Goal: Task Accomplishment & Management: Manage account settings

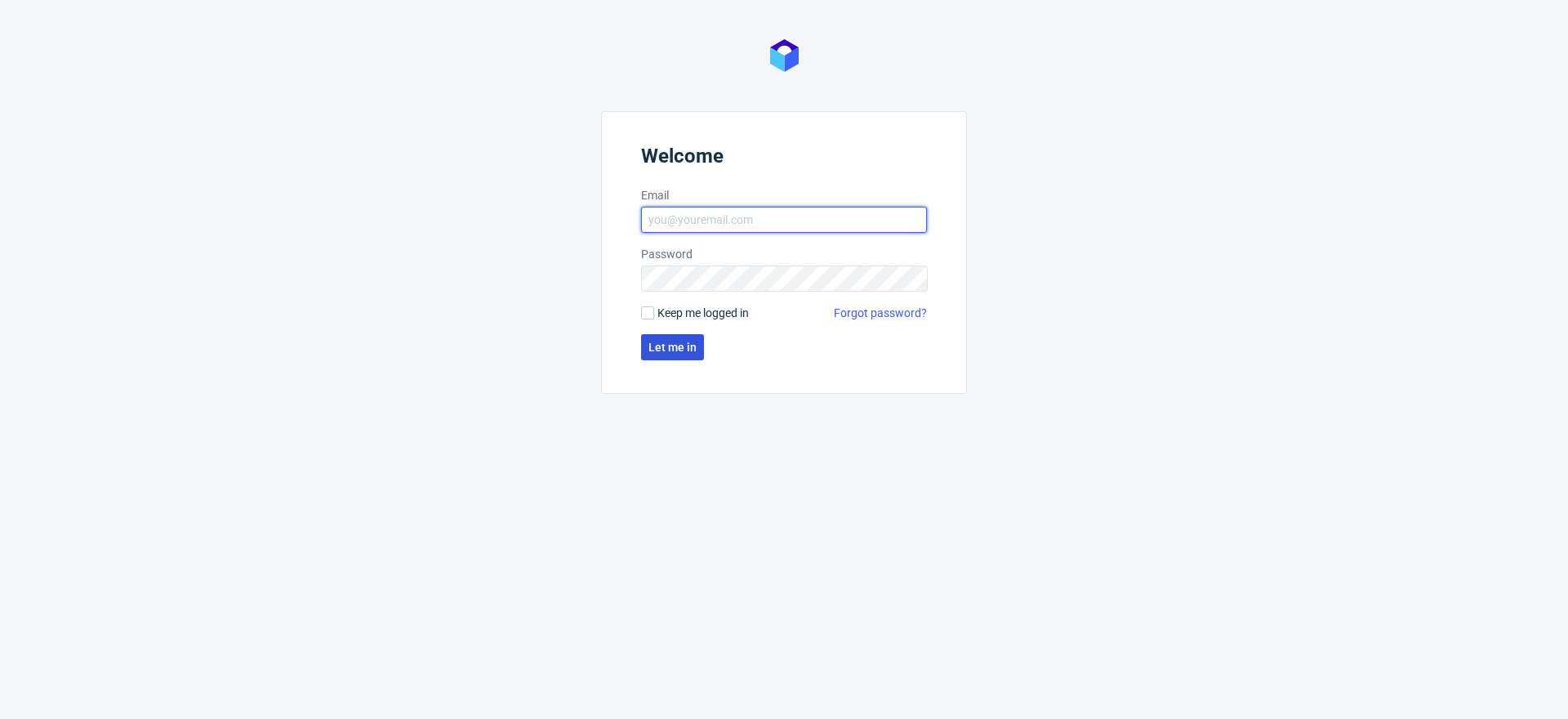
type input "[EMAIL_ADDRESS][DOMAIN_NAME]"
click at [674, 350] on span "Let me in" at bounding box center [673, 347] width 48 height 11
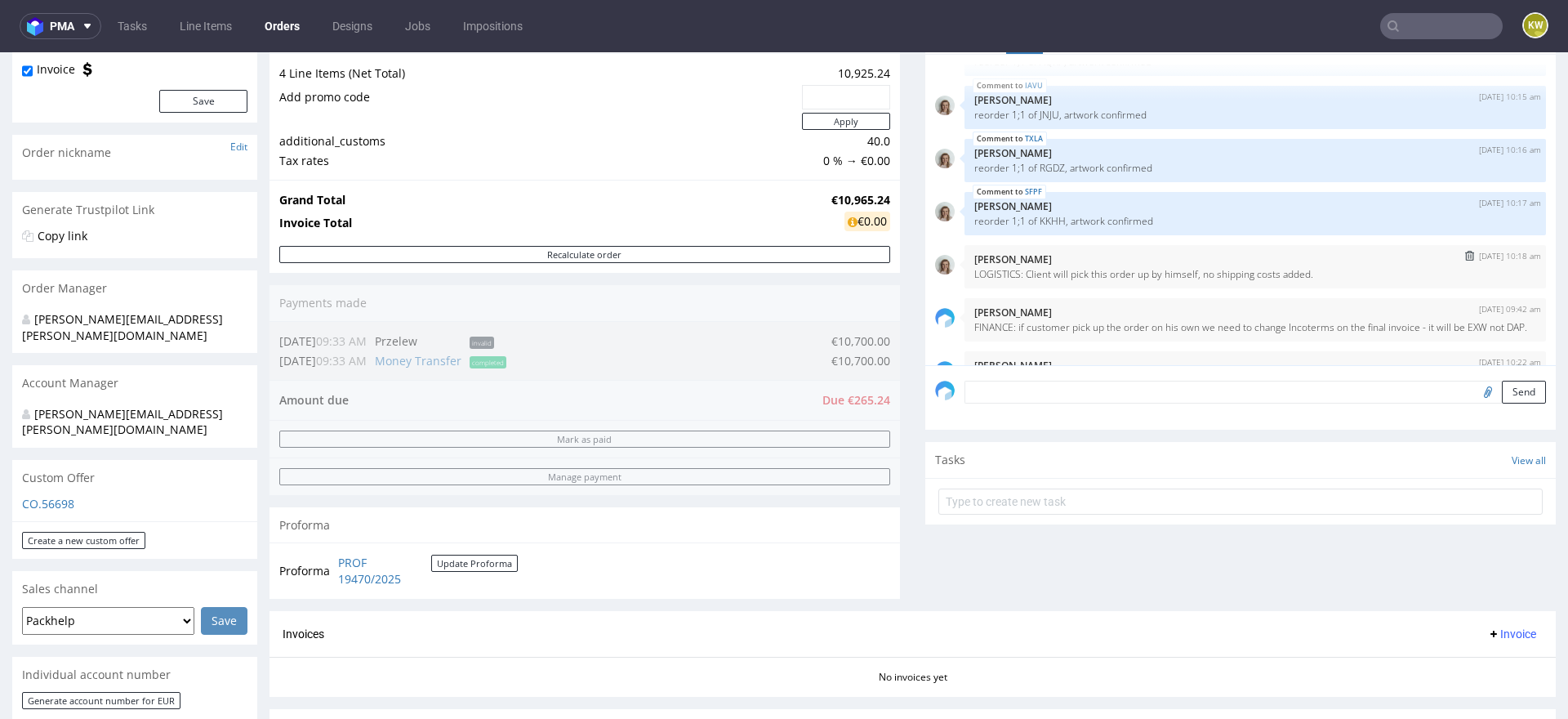
scroll to position [82, 0]
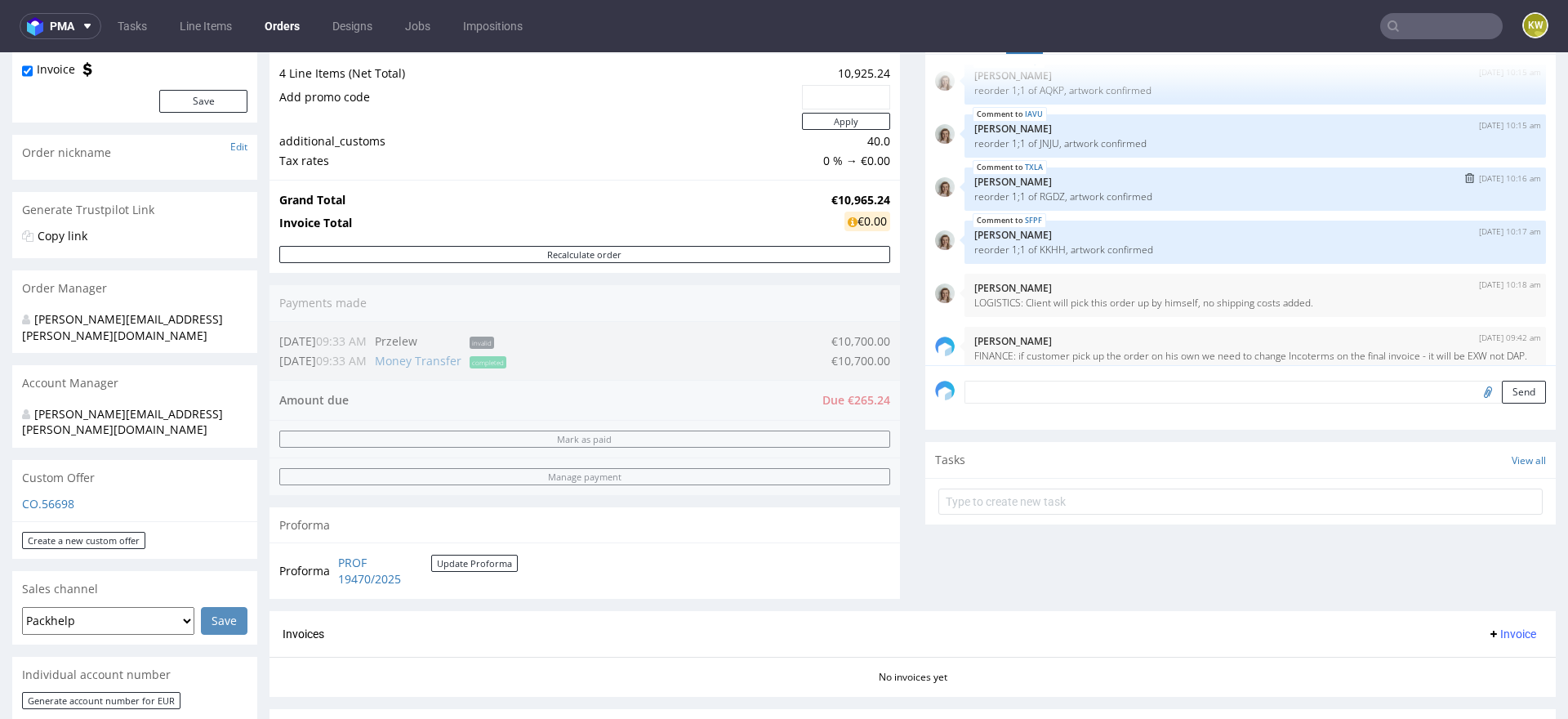
click at [1040, 197] on p "reorder 1;1 of RGDZ, artwork confirmed" at bounding box center [1255, 196] width 562 height 12
copy p "RGDZ"
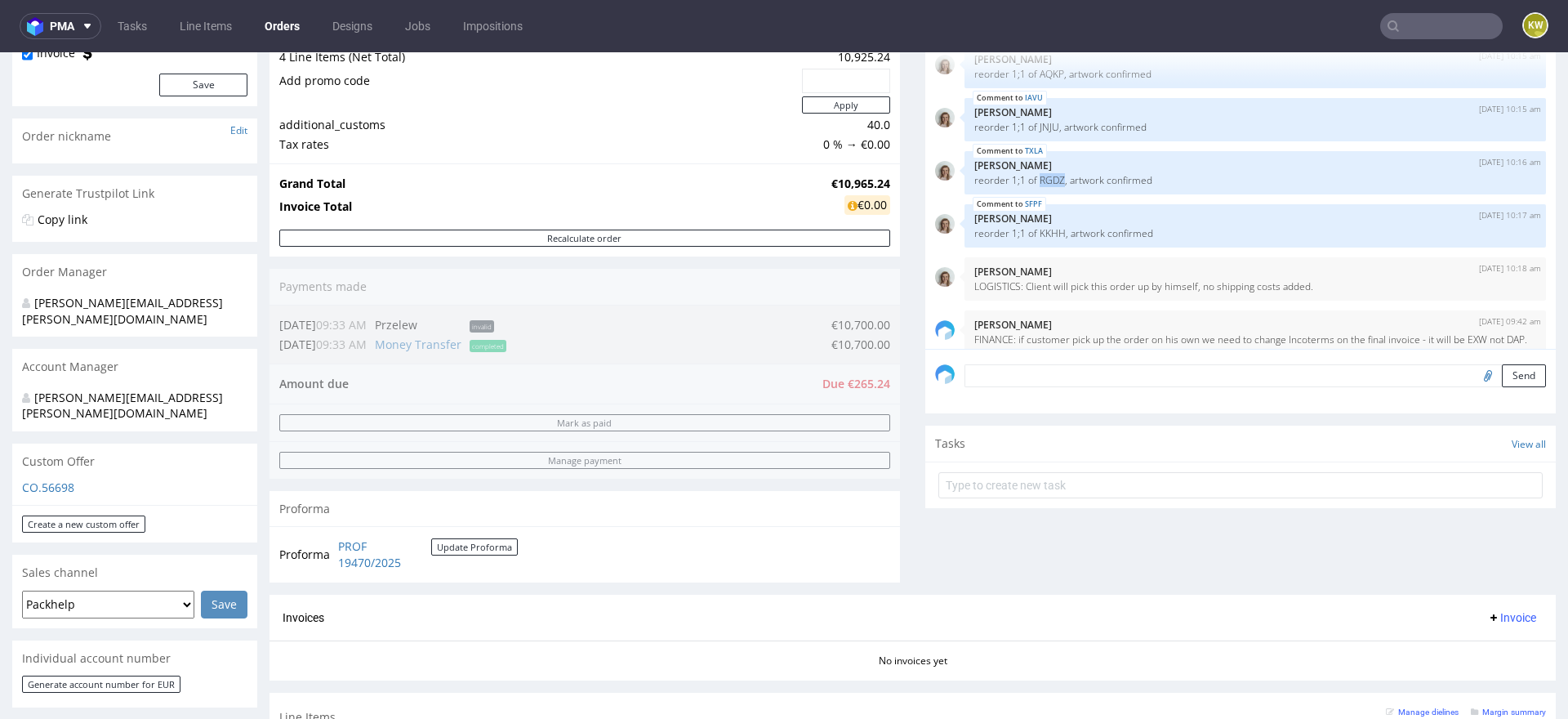
scroll to position [138, 0]
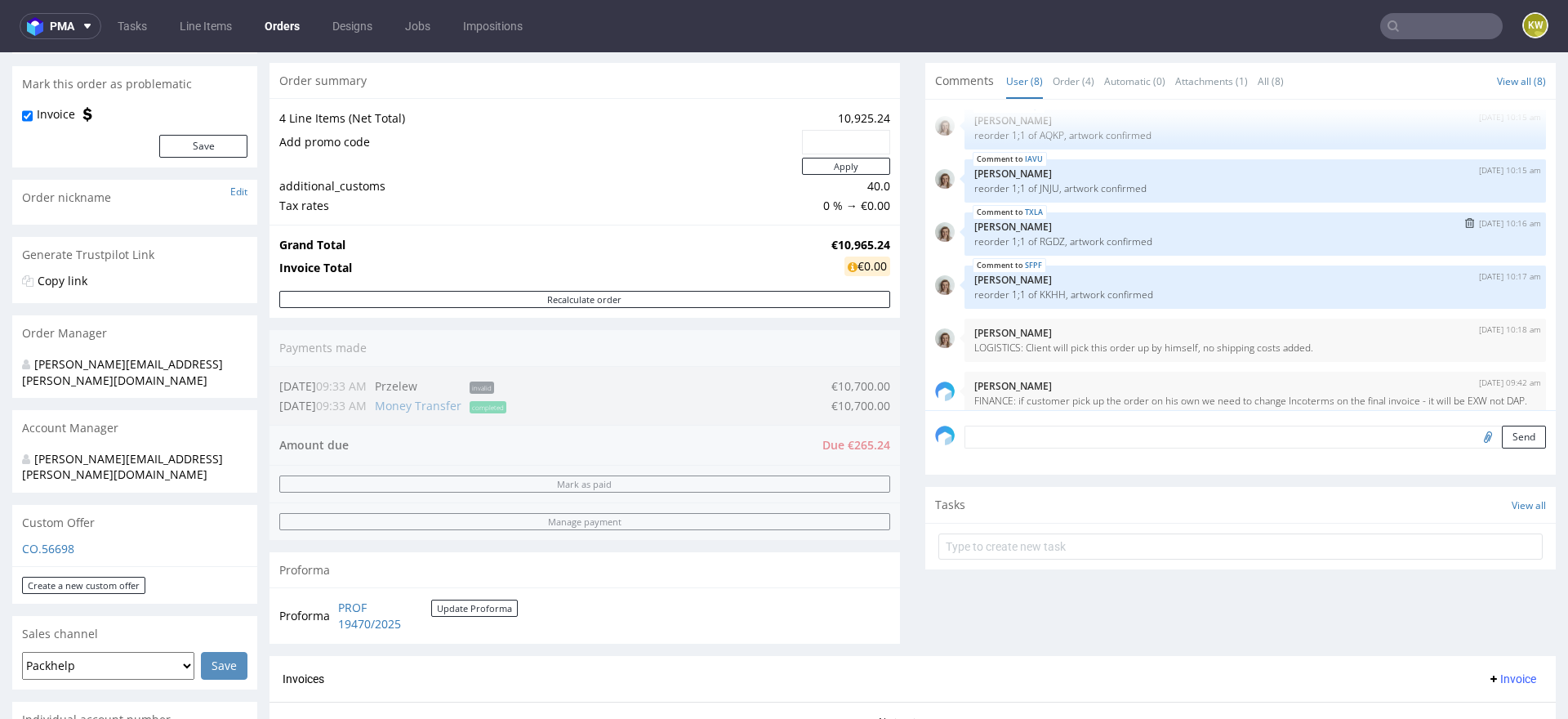
click at [1040, 238] on p "reorder 1;1 of RGDZ, artwork confirmed" at bounding box center [1255, 241] width 562 height 12
click at [1039, 239] on p "reorder 1;1 of RGDZ, artwork confirmed" at bounding box center [1255, 241] width 562 height 12
copy p "RGDZ"
click at [1420, 19] on input "text" at bounding box center [1442, 26] width 122 height 26
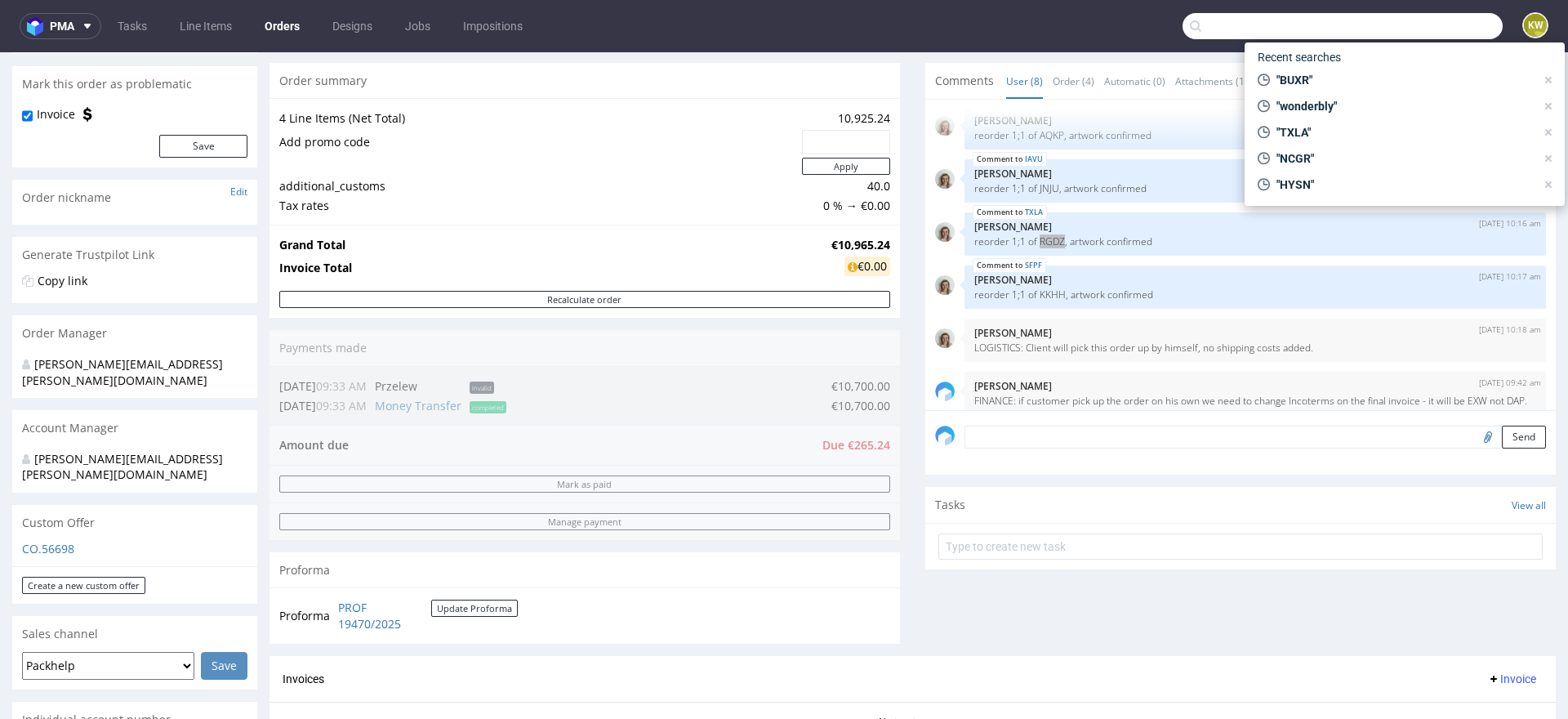
paste input "RGDZ"
type input "RGDZ"
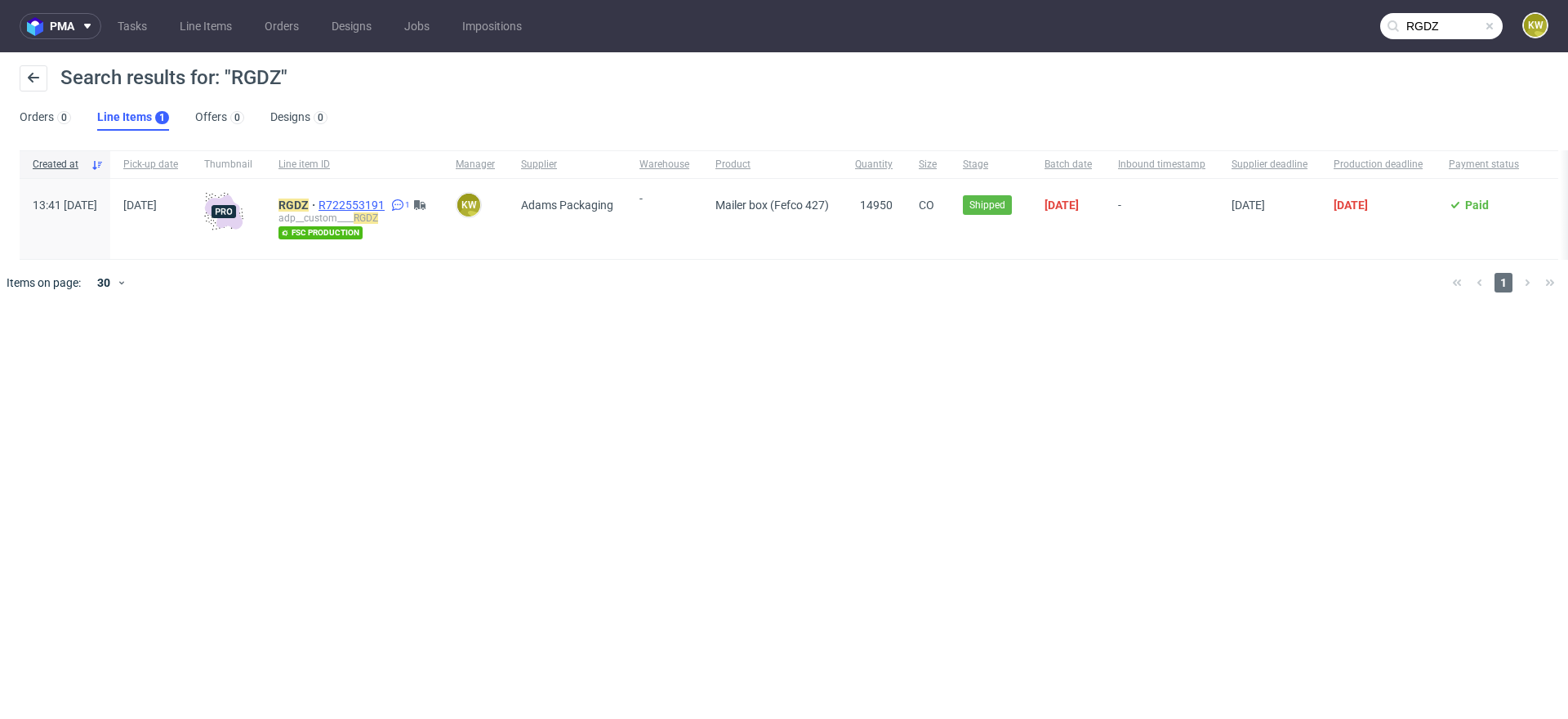
click at [388, 205] on span "R722553191" at bounding box center [353, 205] width 70 height 13
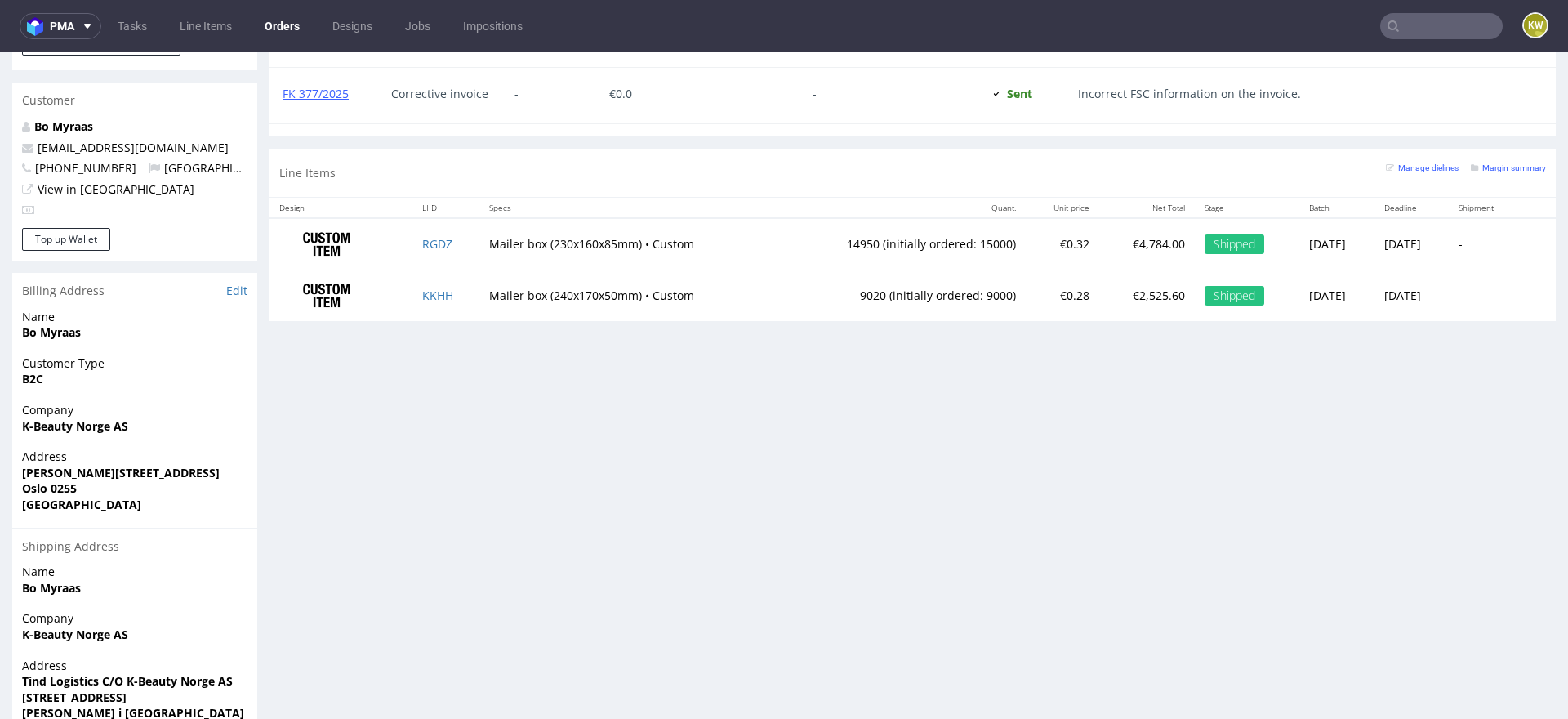
scroll to position [888, 0]
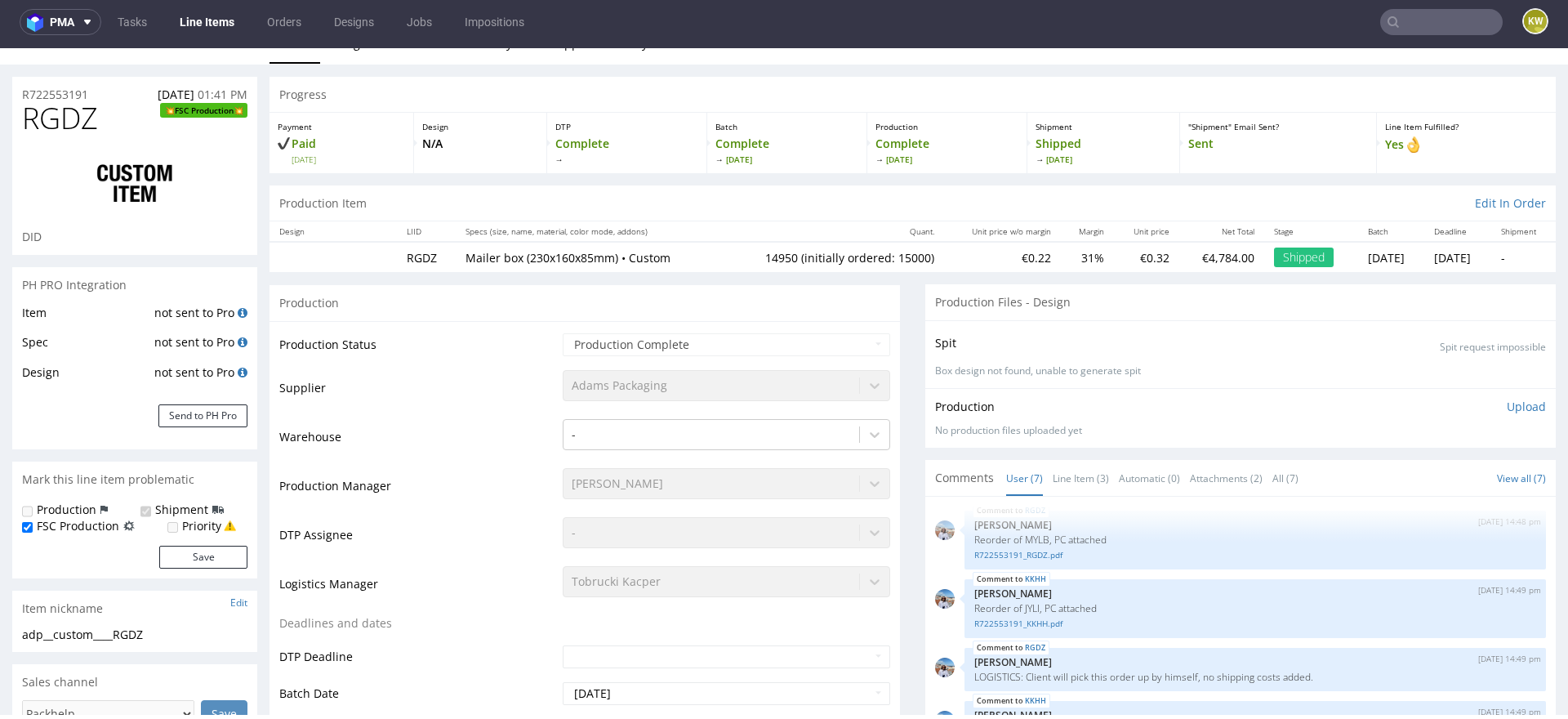
scroll to position [26, 0]
select select "in_progress"
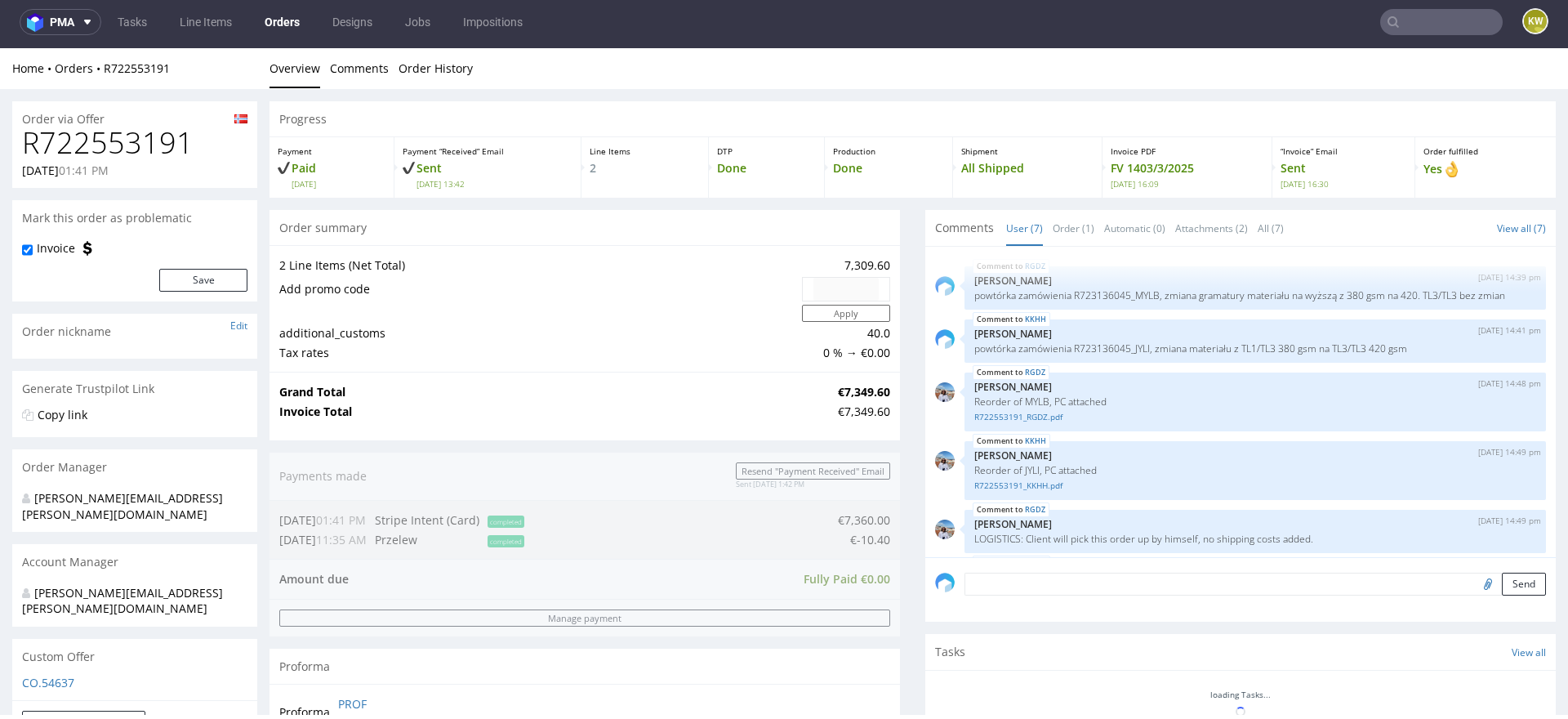
scroll to position [124, 0]
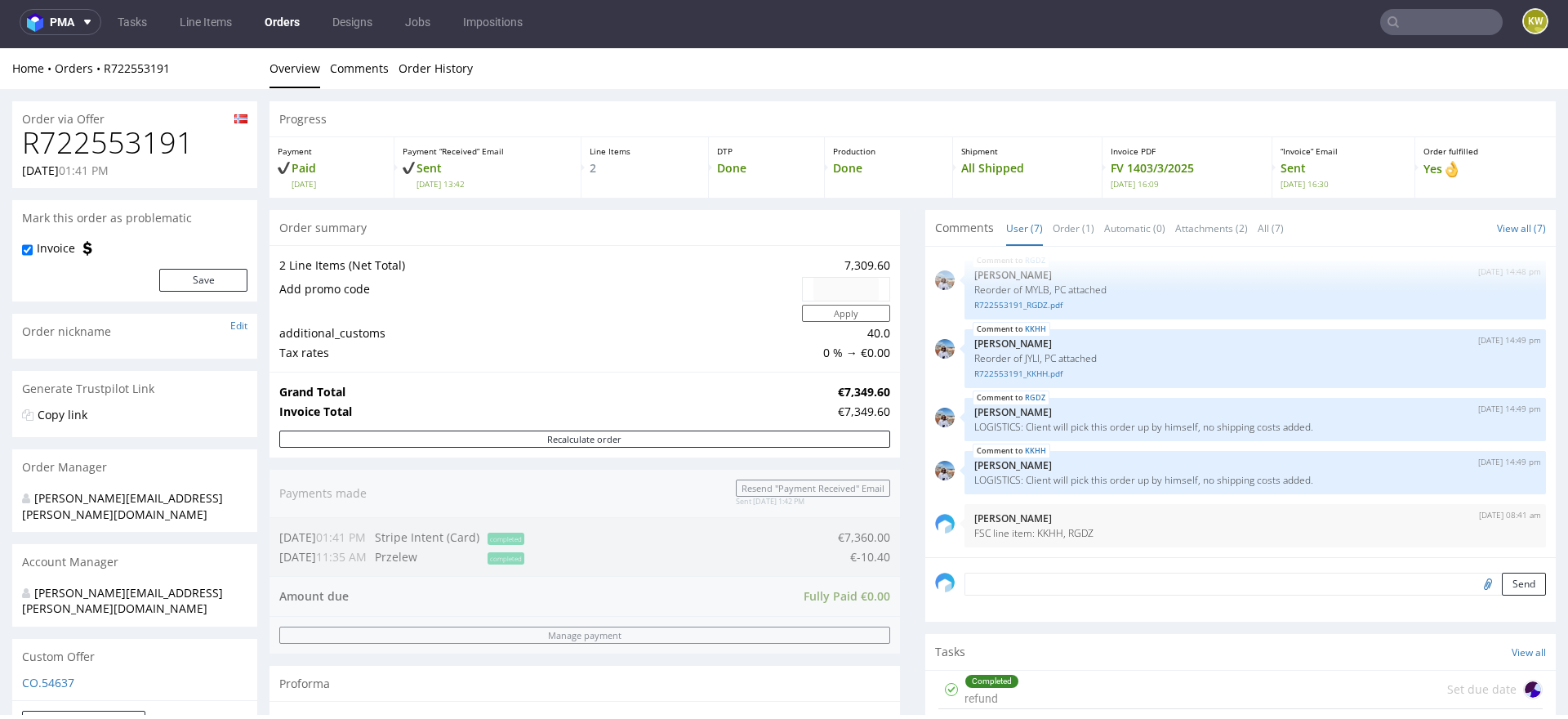
type input "RGDZ"
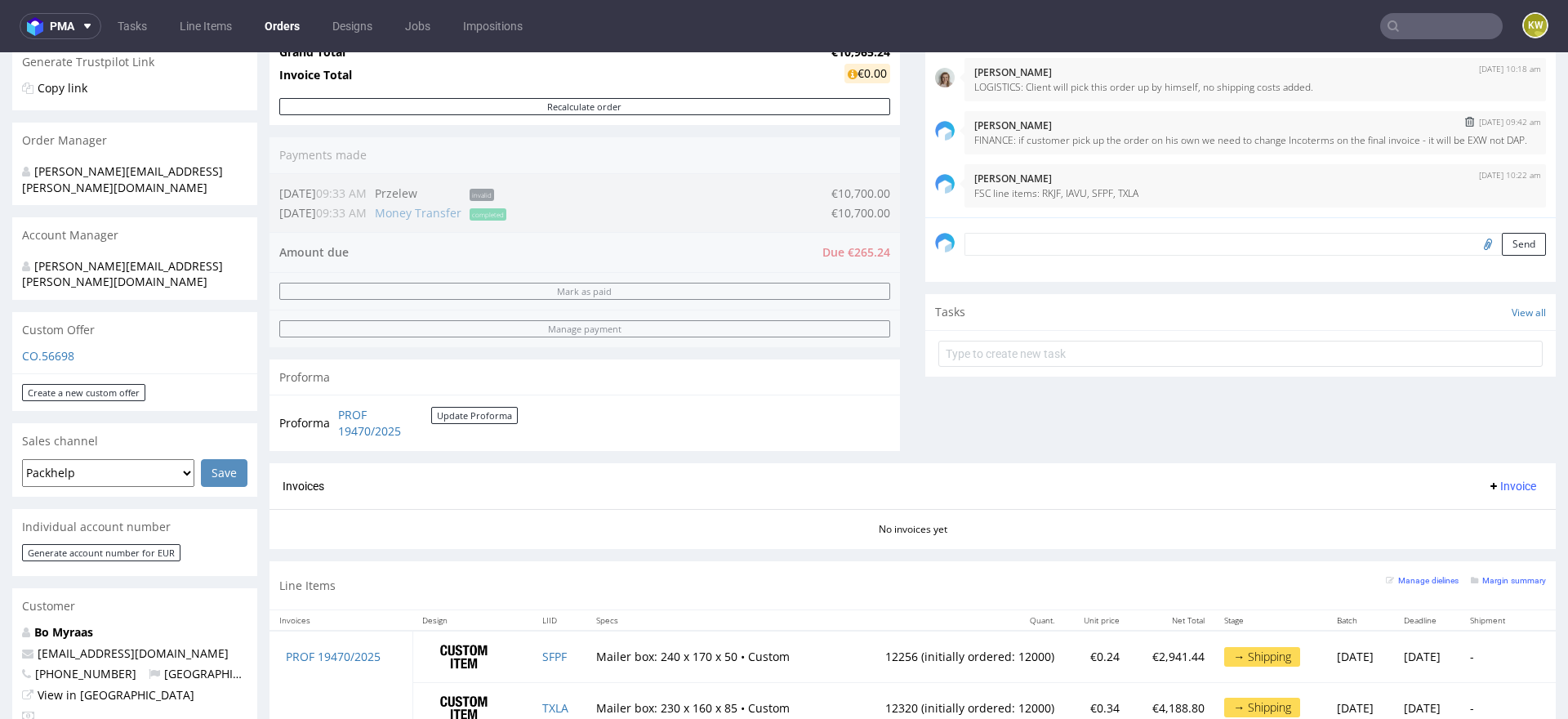
scroll to position [610, 0]
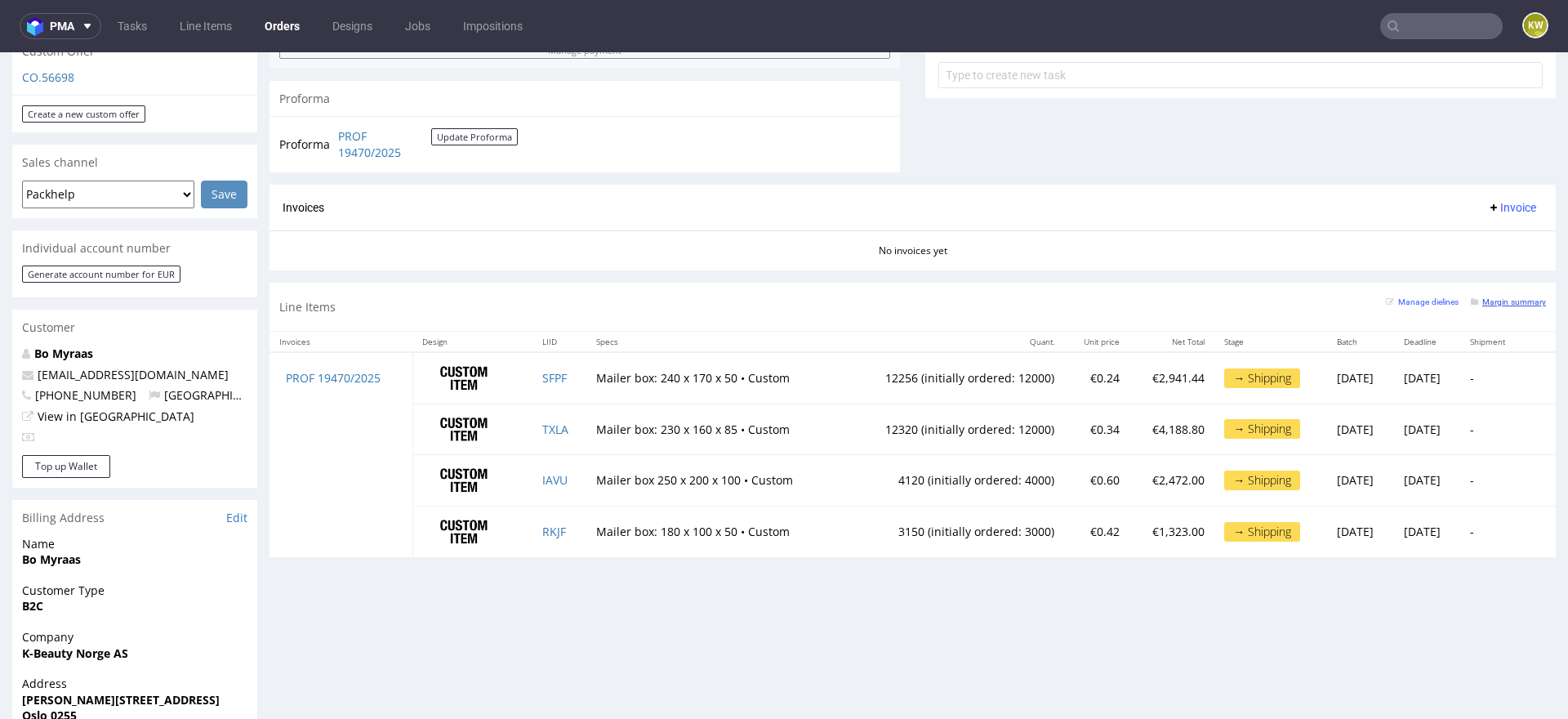
click at [1490, 297] on small "Margin summary" at bounding box center [1509, 302] width 75 height 9
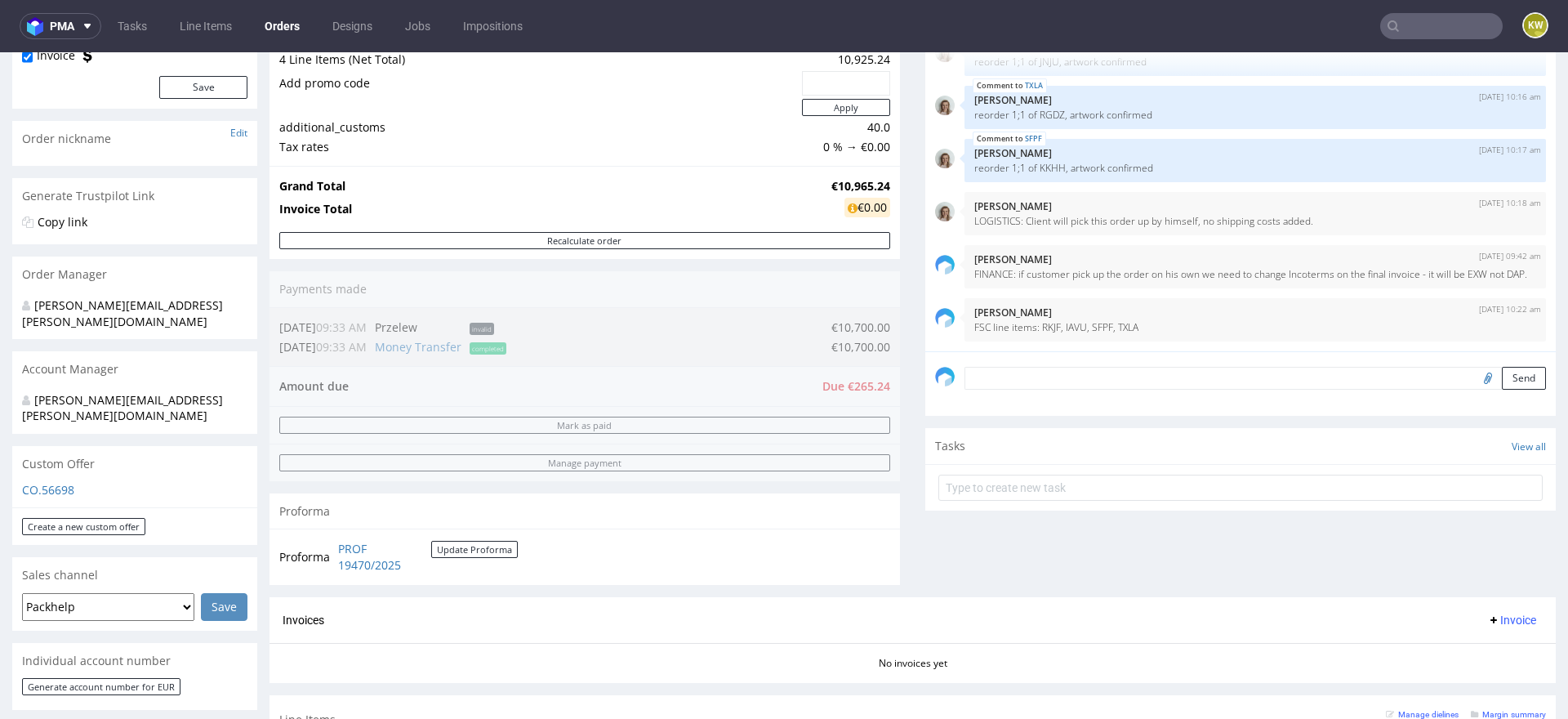
scroll to position [304, 0]
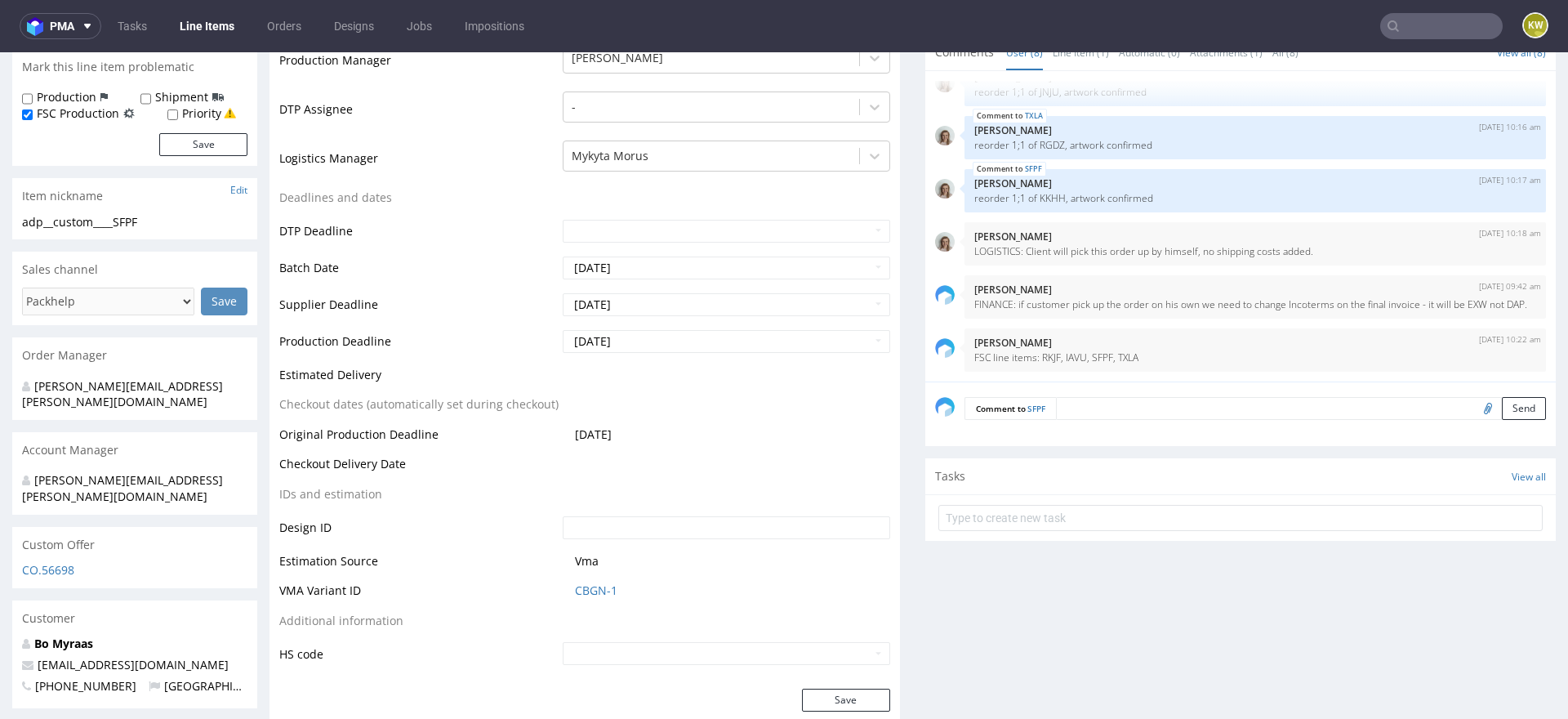
scroll to position [439, 0]
click at [631, 591] on span "CBGN-1" at bounding box center [733, 593] width 315 height 17
drag, startPoint x: 559, startPoint y: 596, endPoint x: 601, endPoint y: 597, distance: 42.0
click at [601, 597] on td "CBGN-1" at bounding box center [724, 598] width 331 height 31
copy link "CBGN"
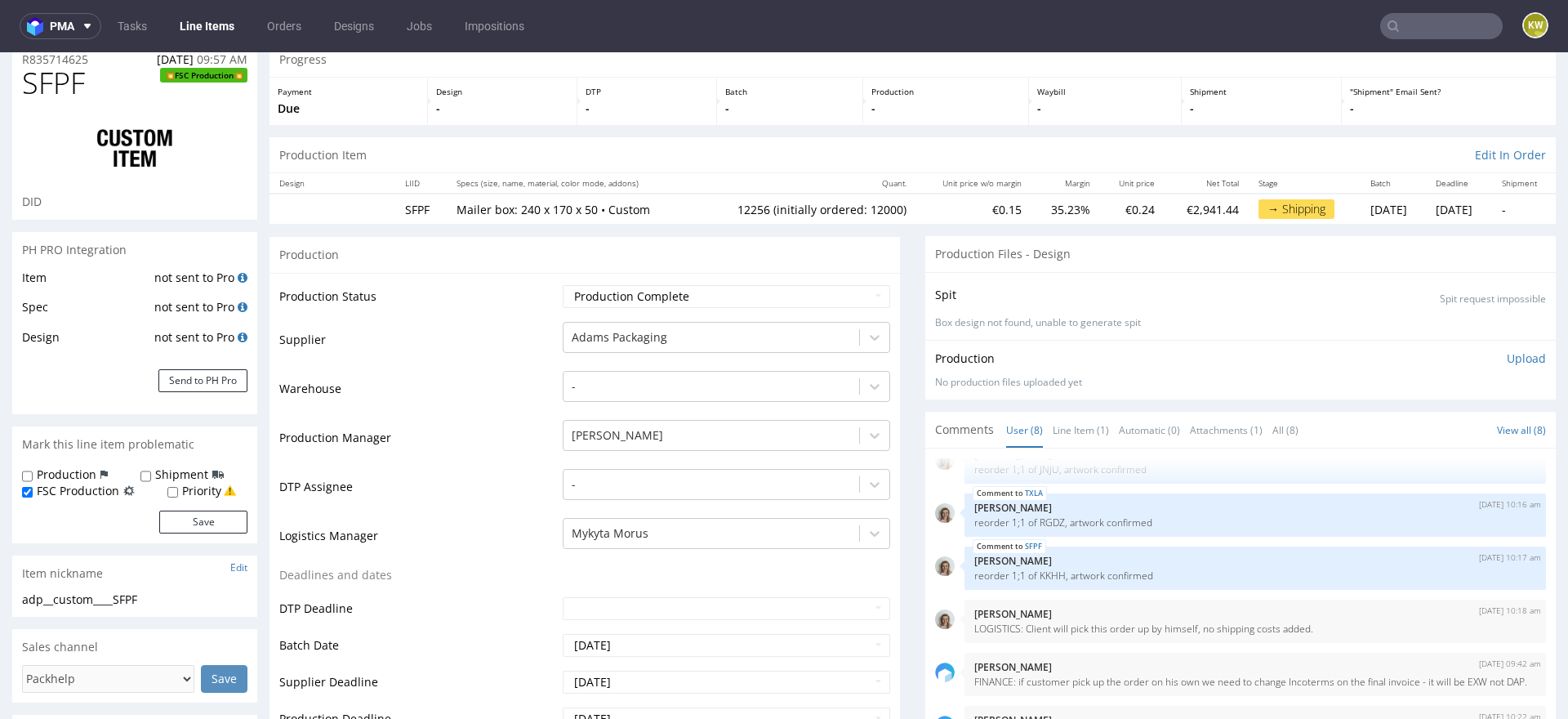
scroll to position [0, 0]
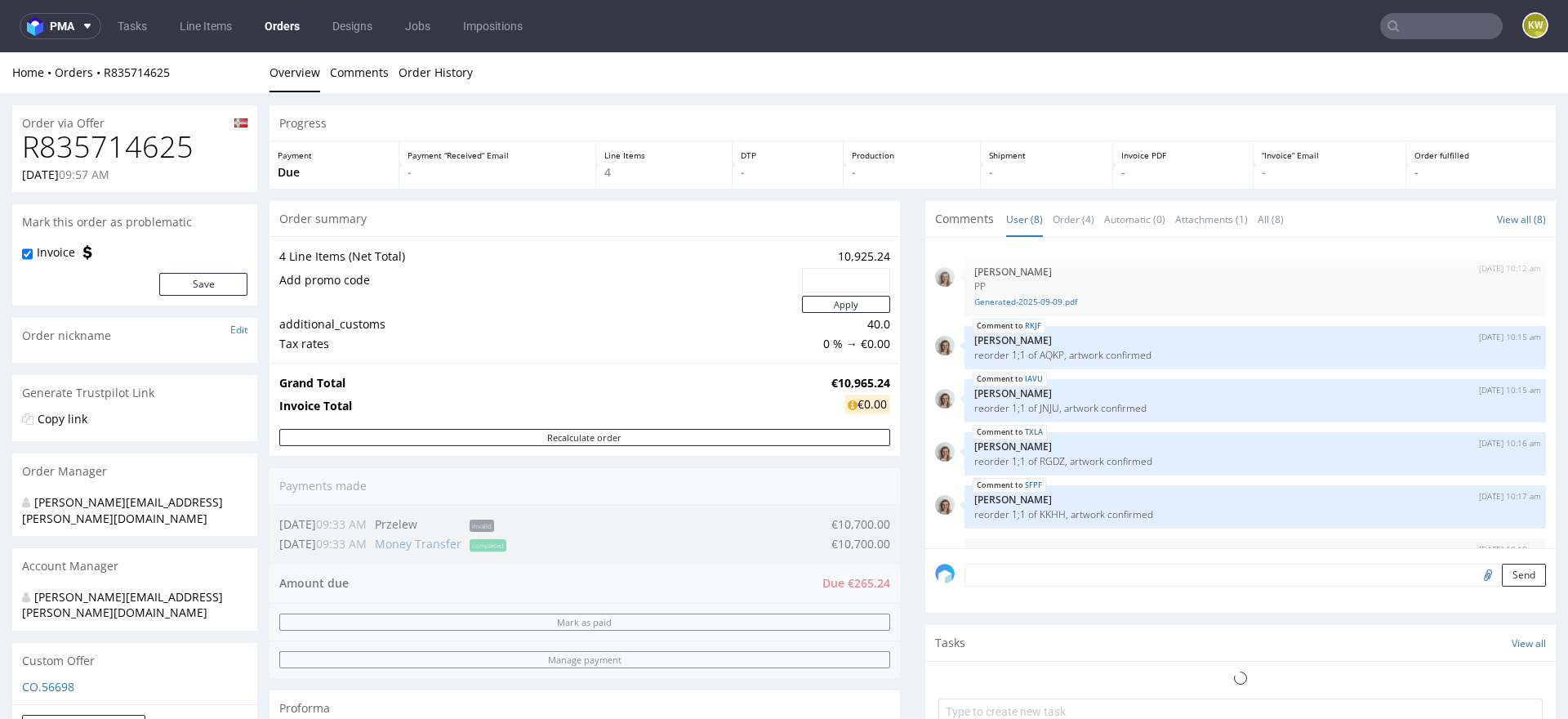
scroll to position [161, 0]
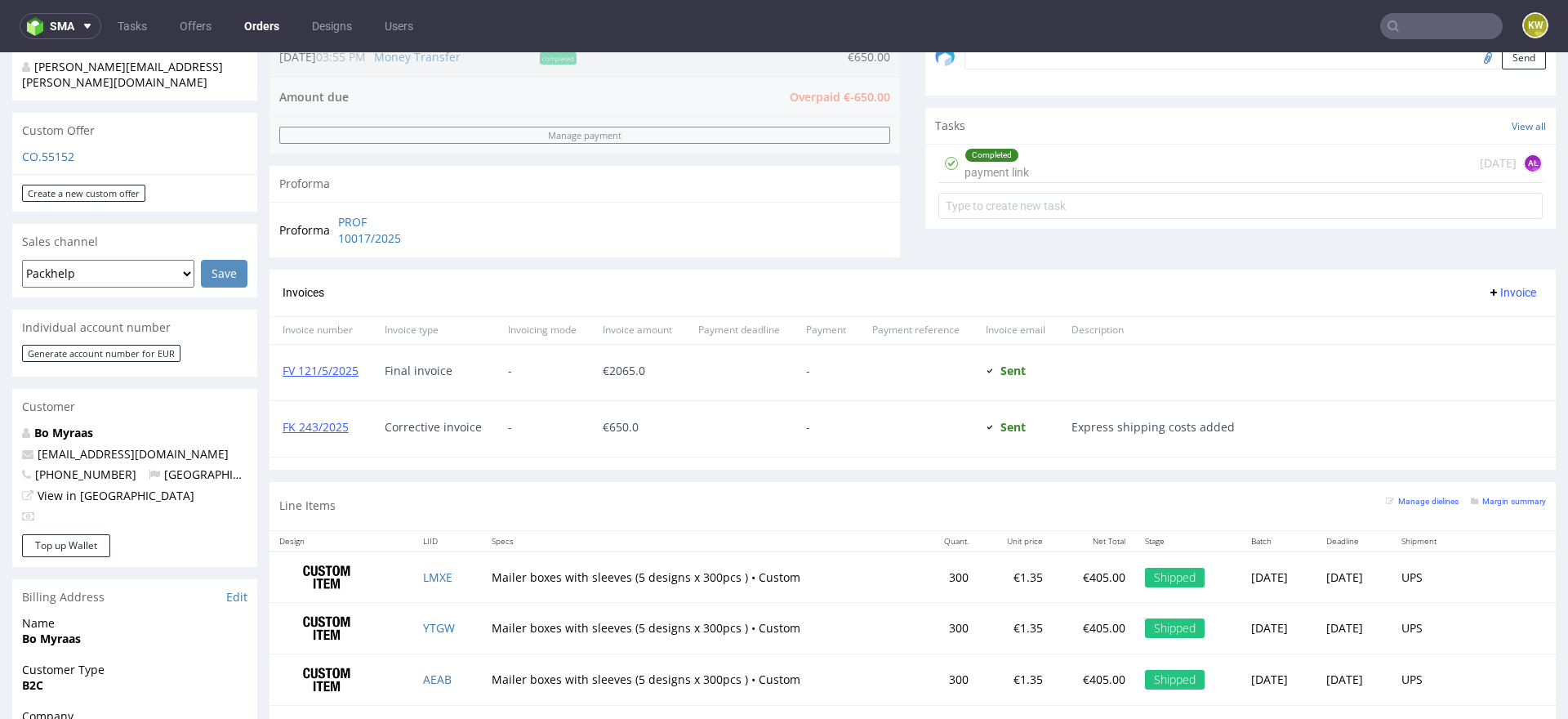
scroll to position [577, 0]
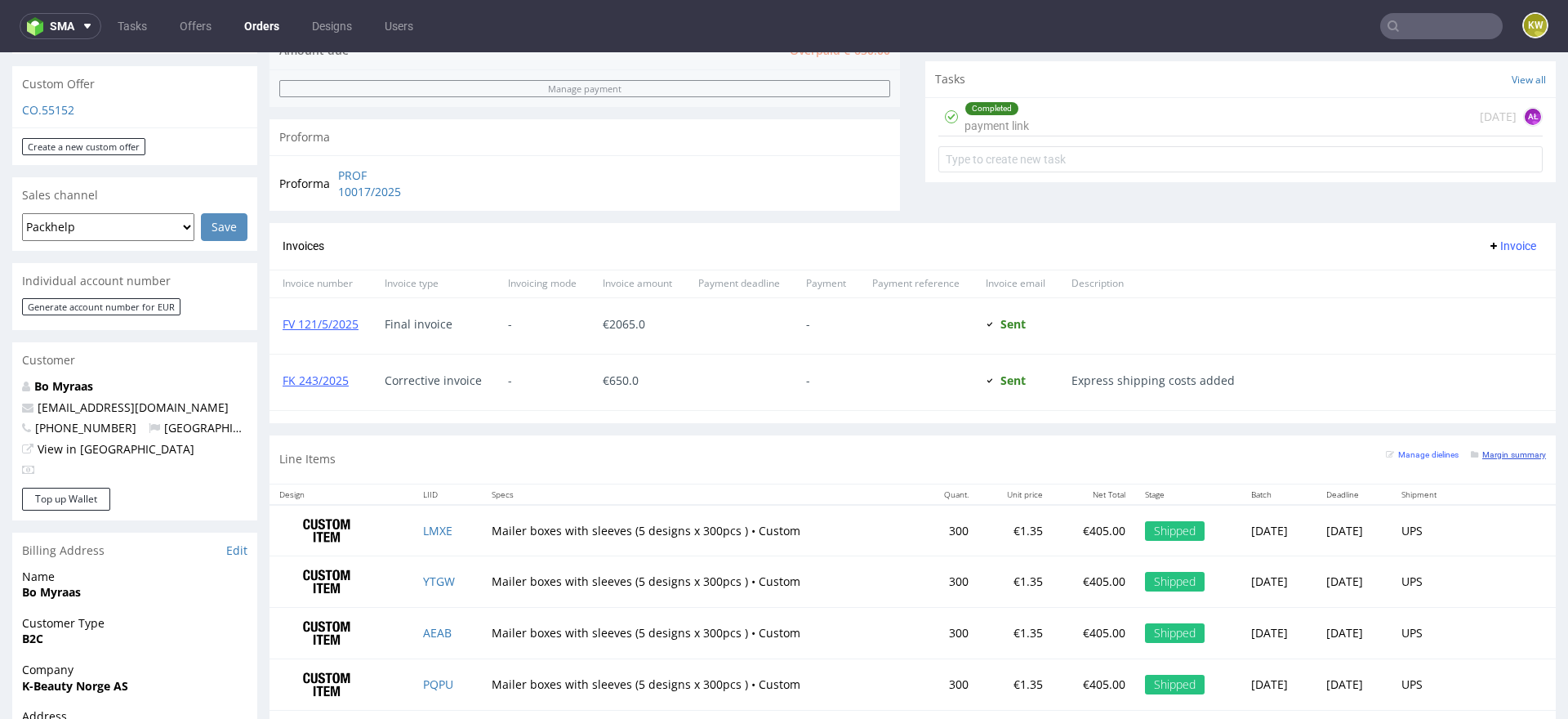
click at [1503, 455] on small "Margin summary" at bounding box center [1509, 455] width 75 height 9
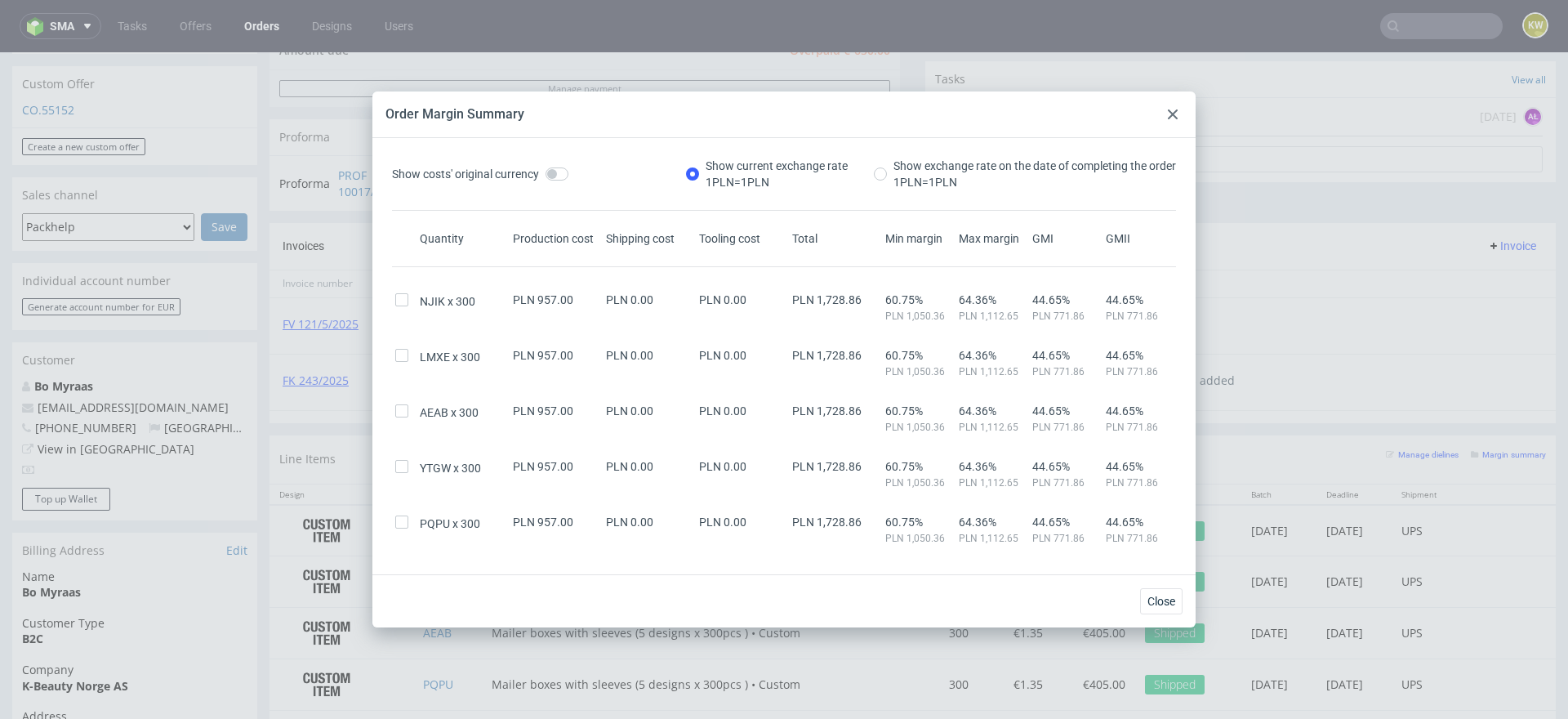
click at [1170, 120] on div at bounding box center [1173, 114] width 19 height 19
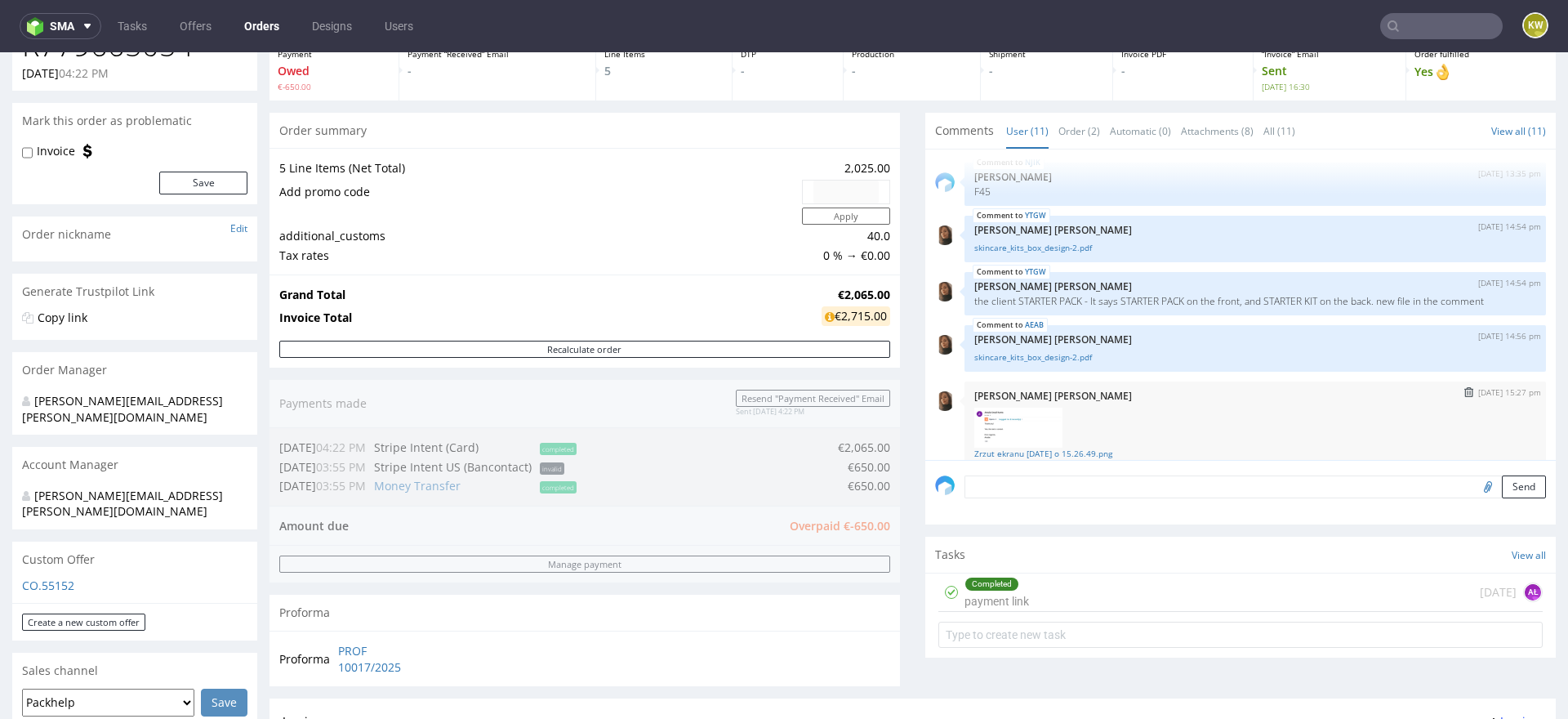
scroll to position [423, 0]
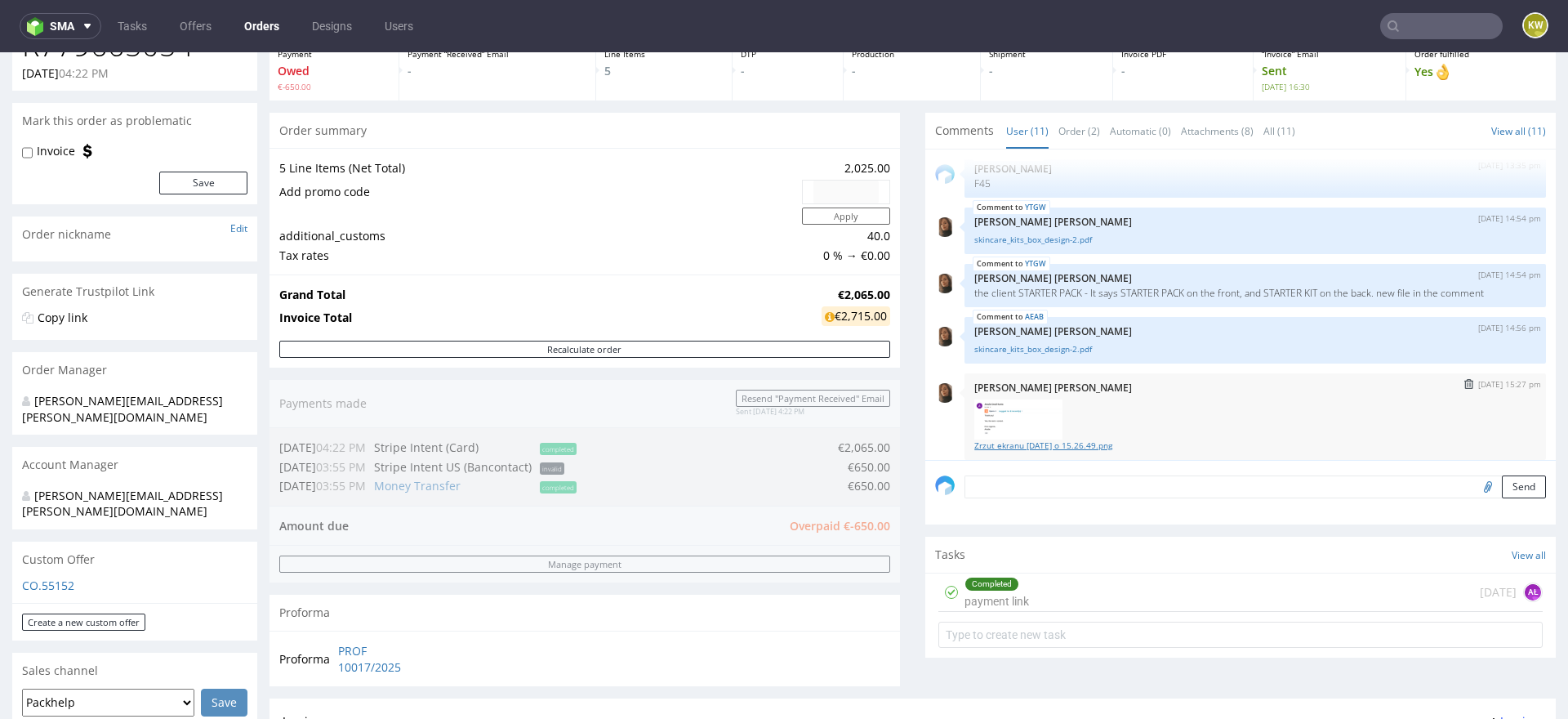
click at [1035, 440] on link "Zrzut ekranu 2025-04-23 o 15.26.49.png" at bounding box center [1255, 445] width 562 height 12
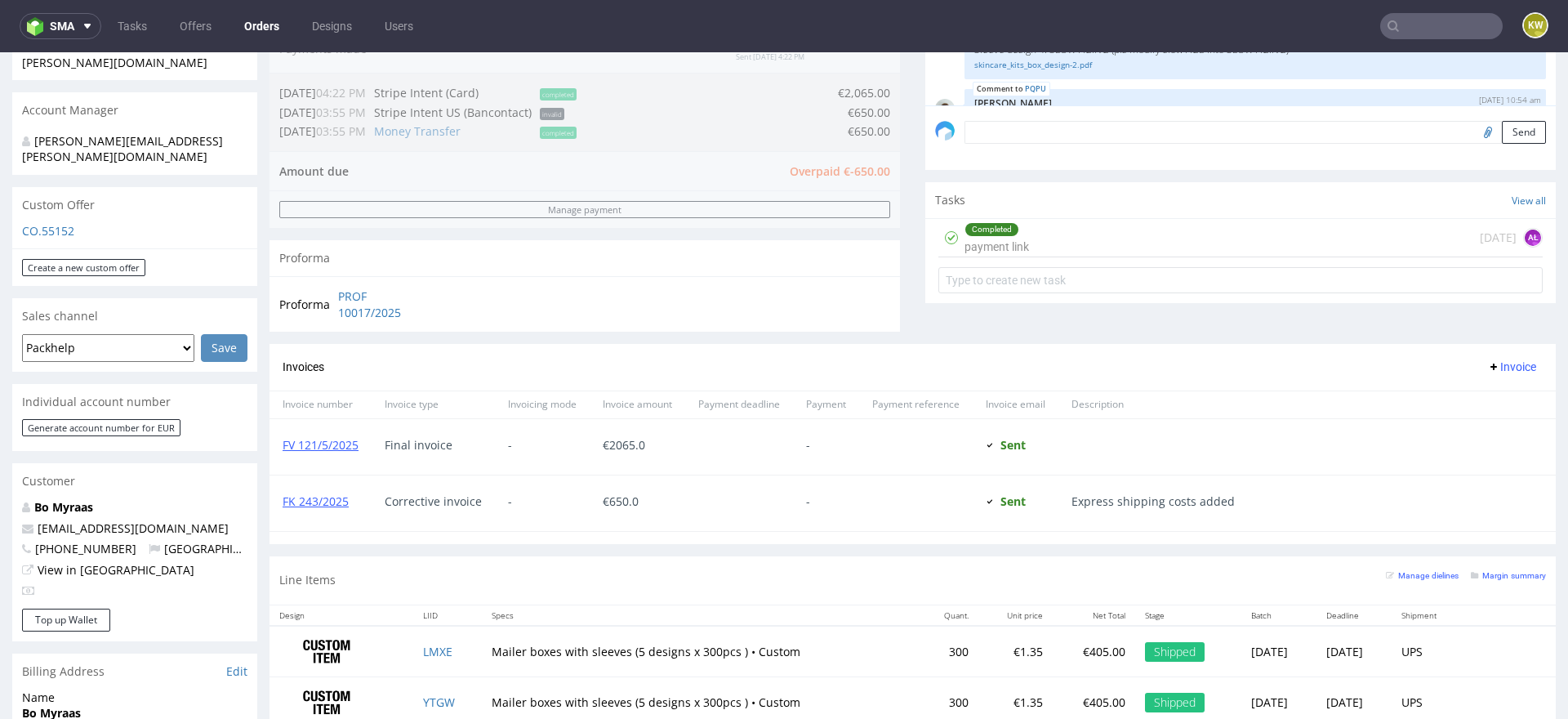
scroll to position [888, 0]
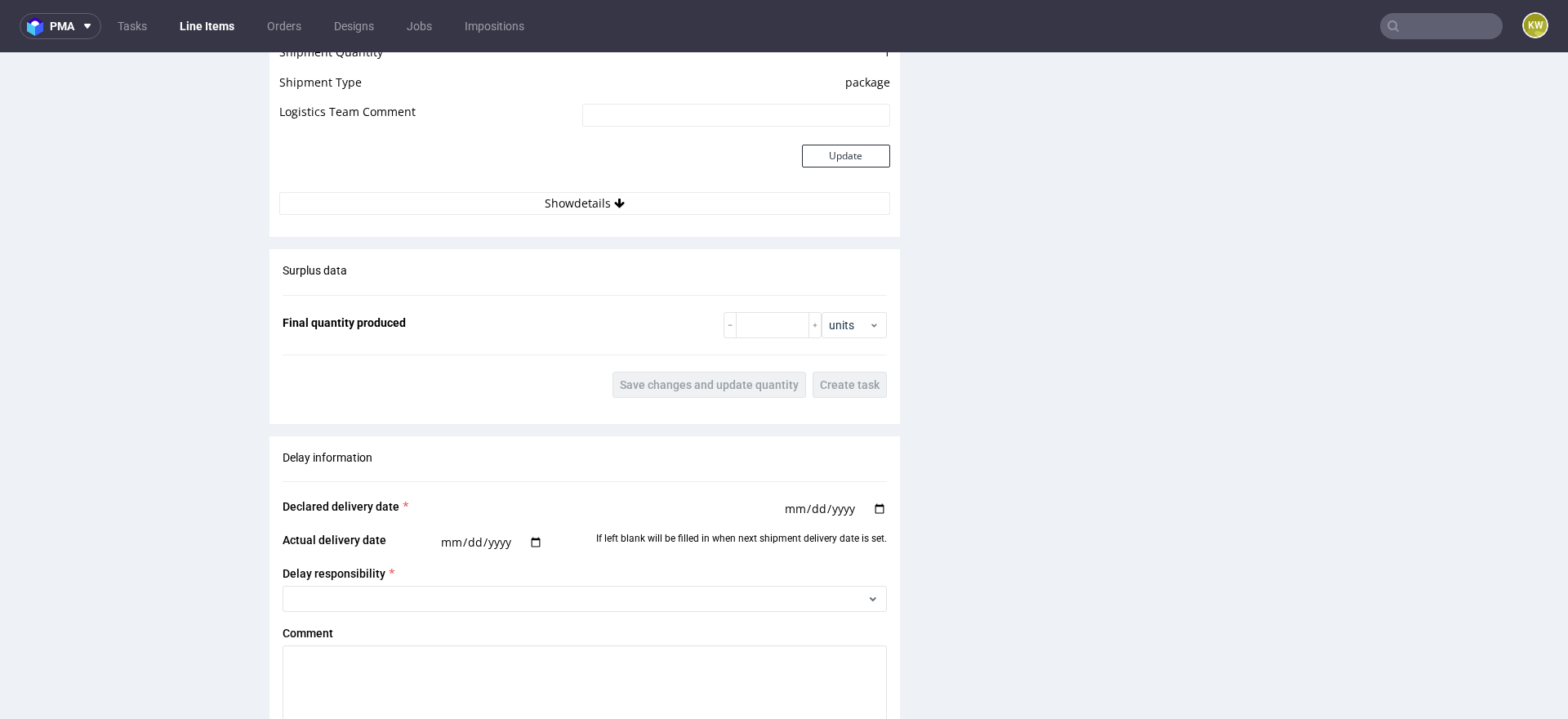
scroll to position [2099, 0]
click at [588, 208] on button "Show details" at bounding box center [585, 202] width 611 height 23
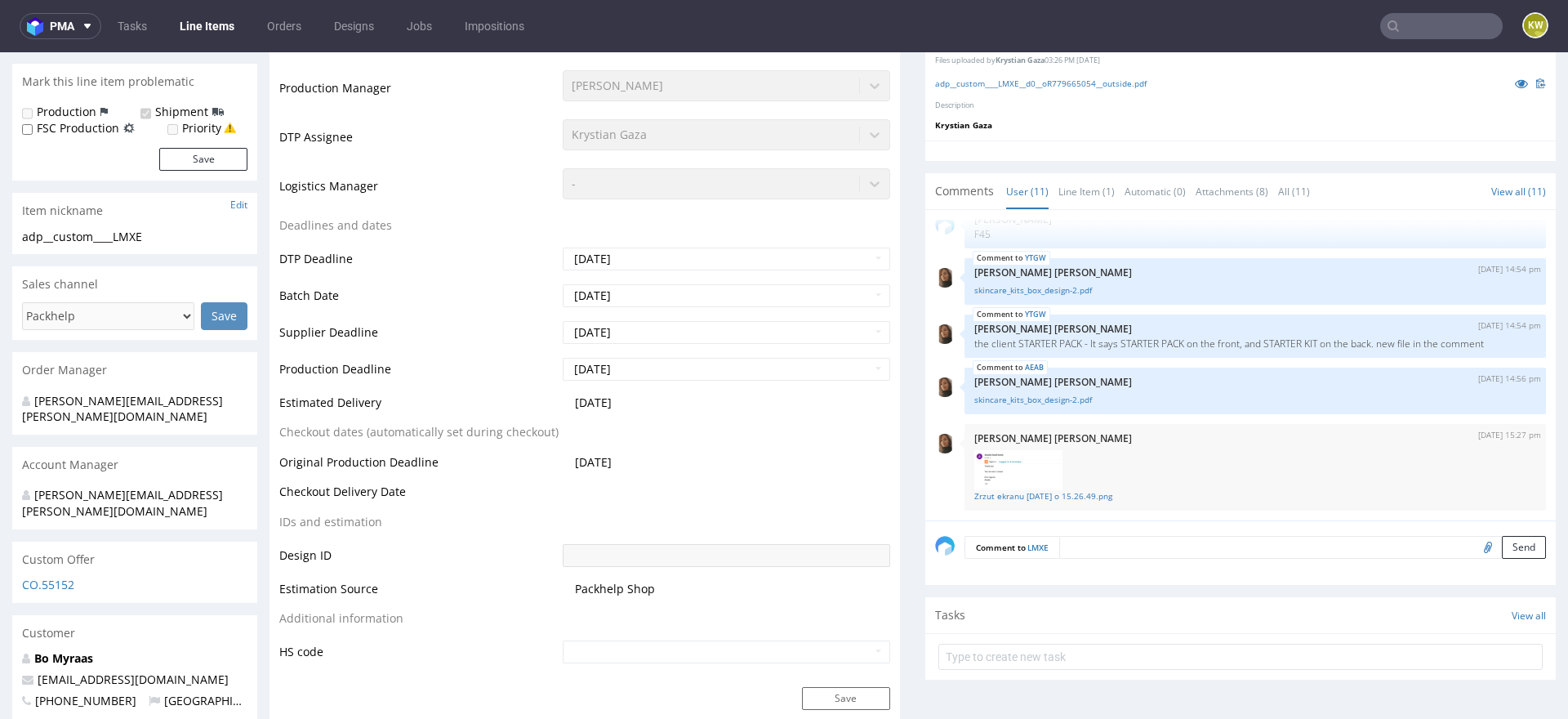
scroll to position [451, 0]
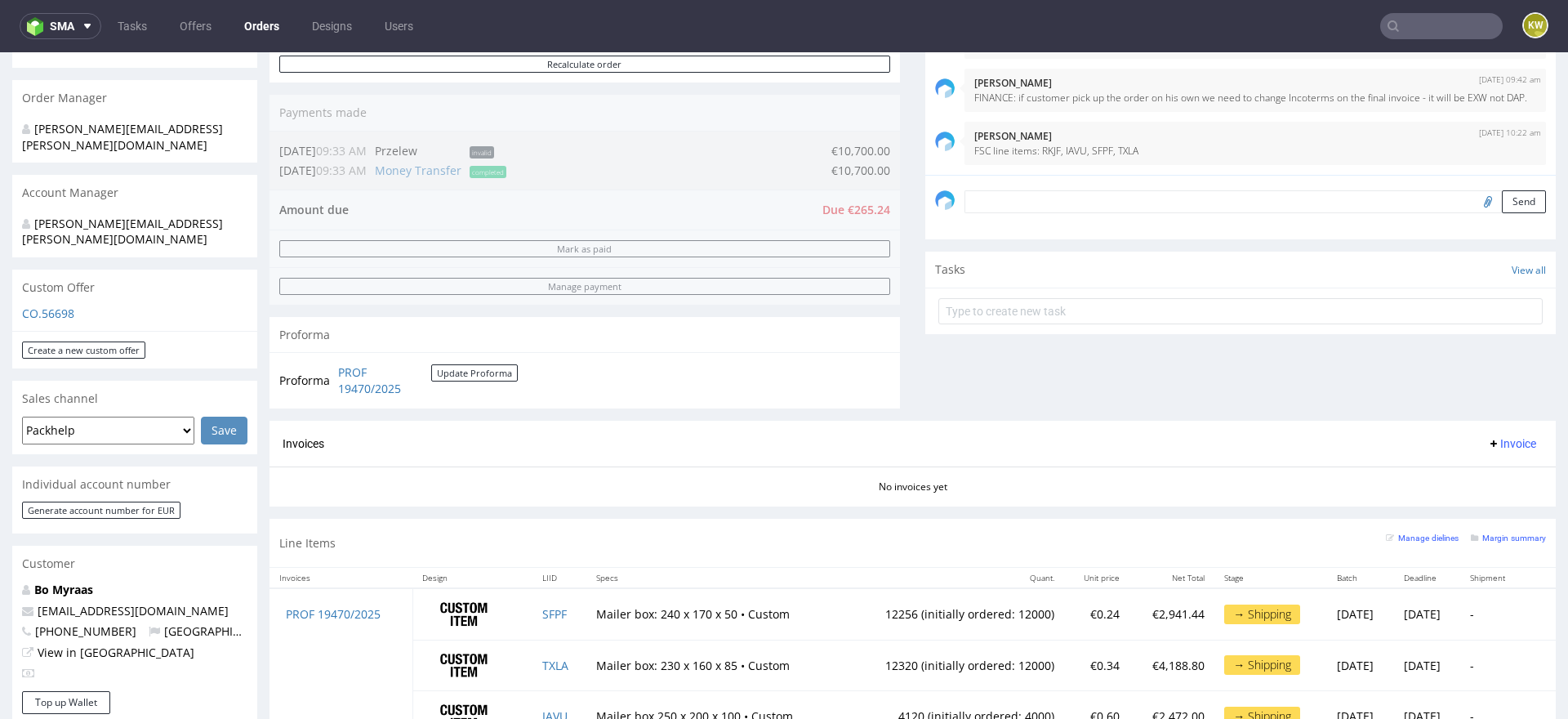
scroll to position [461, 0]
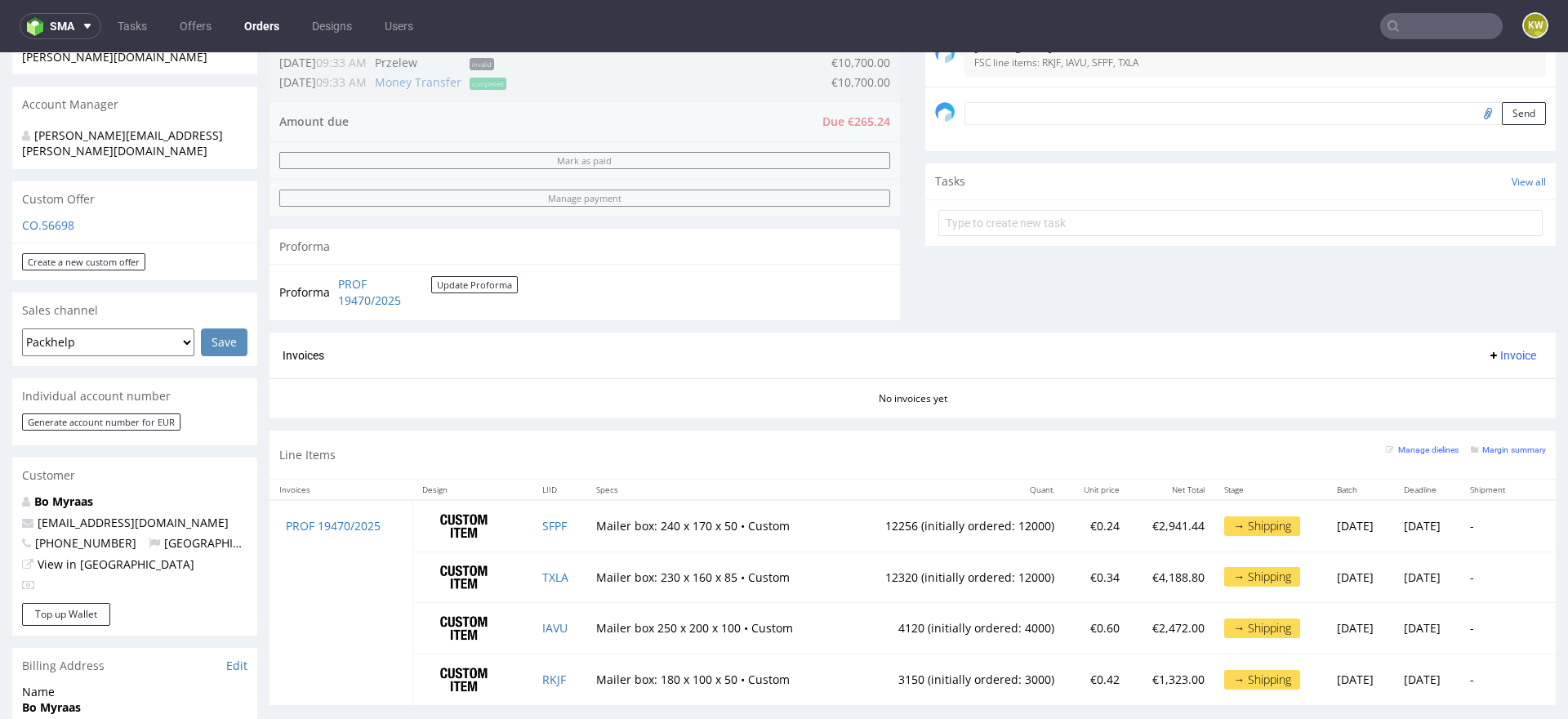
click at [1489, 434] on div "Line Items Manage dielines Margin summary" at bounding box center [913, 455] width 1287 height 48
click at [1499, 451] on small "Margin summary" at bounding box center [1509, 450] width 75 height 9
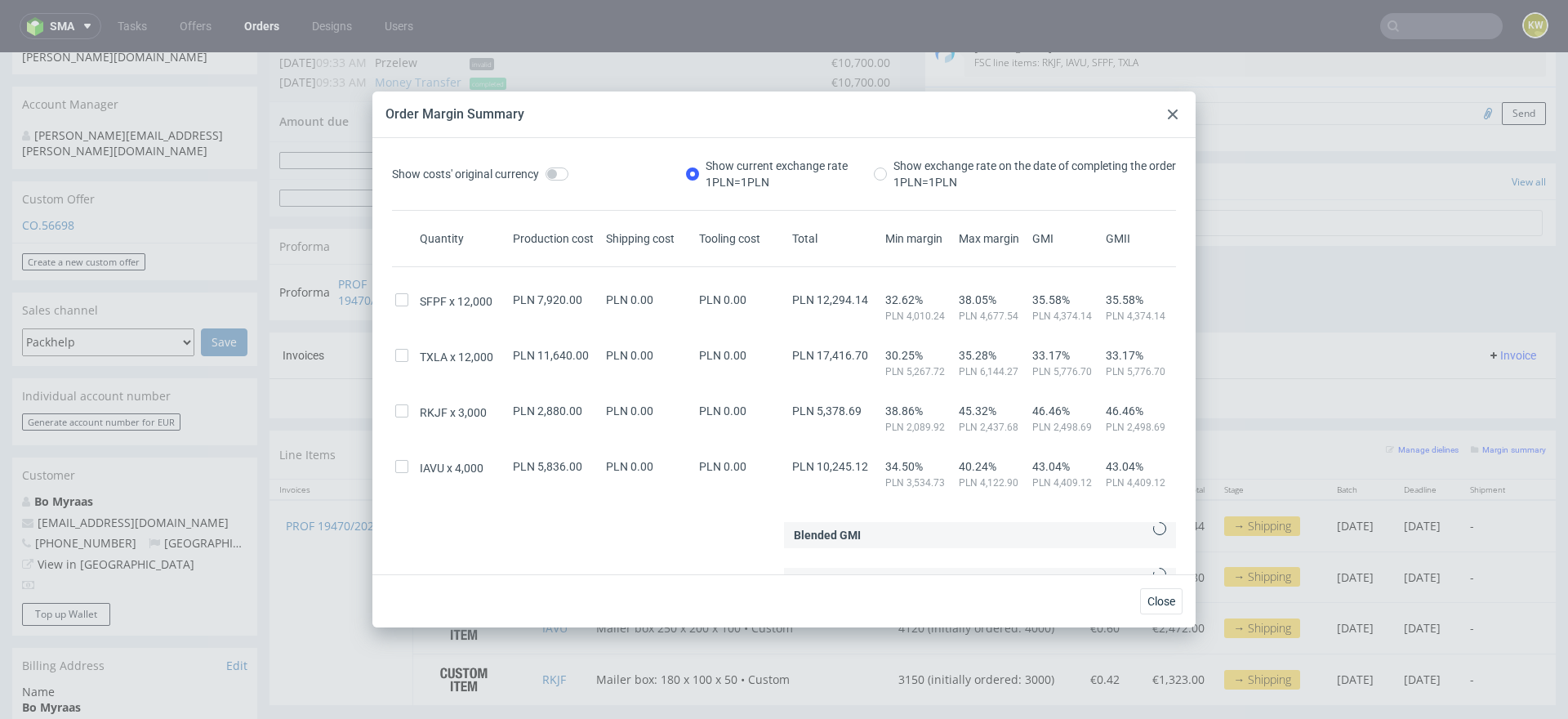
scroll to position [19, 0]
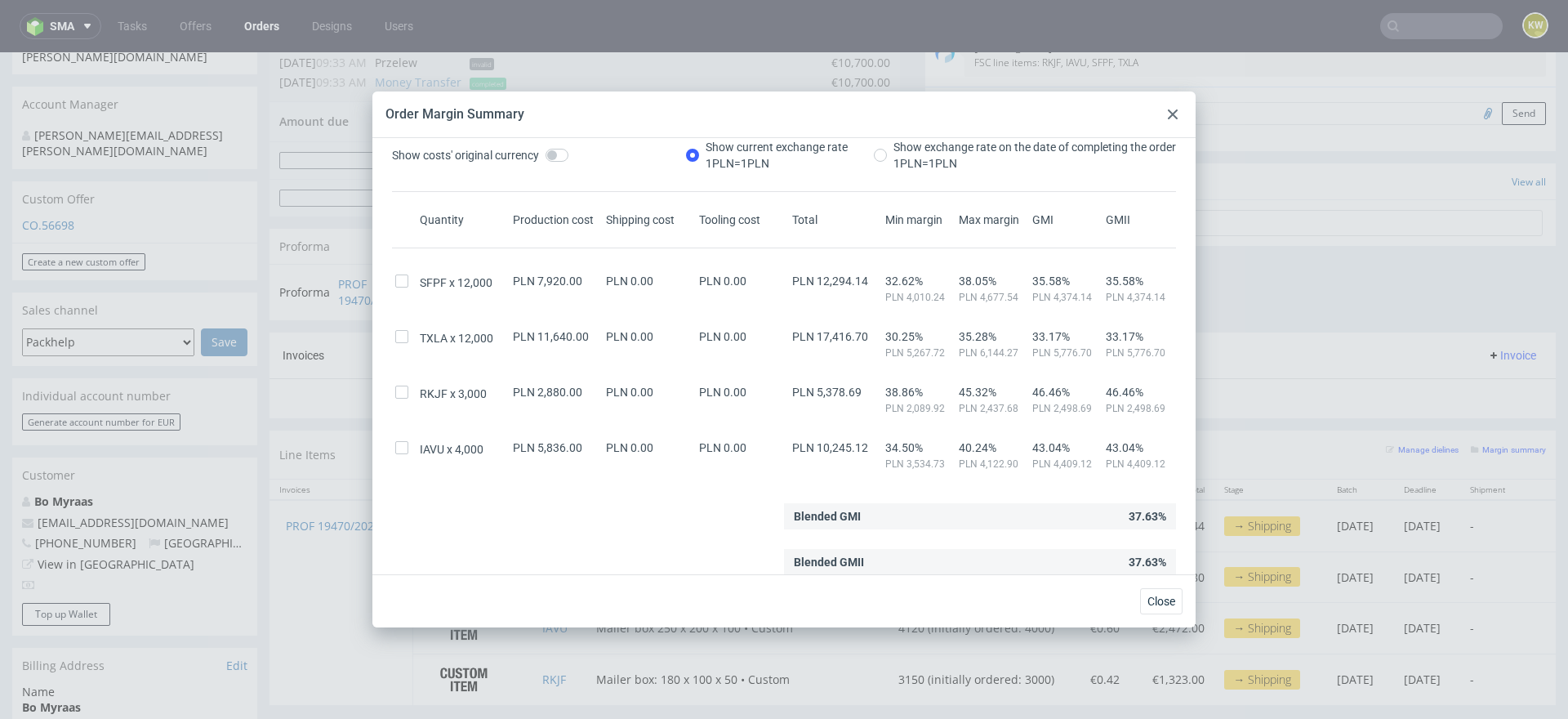
click at [1178, 112] on div at bounding box center [1173, 114] width 19 height 19
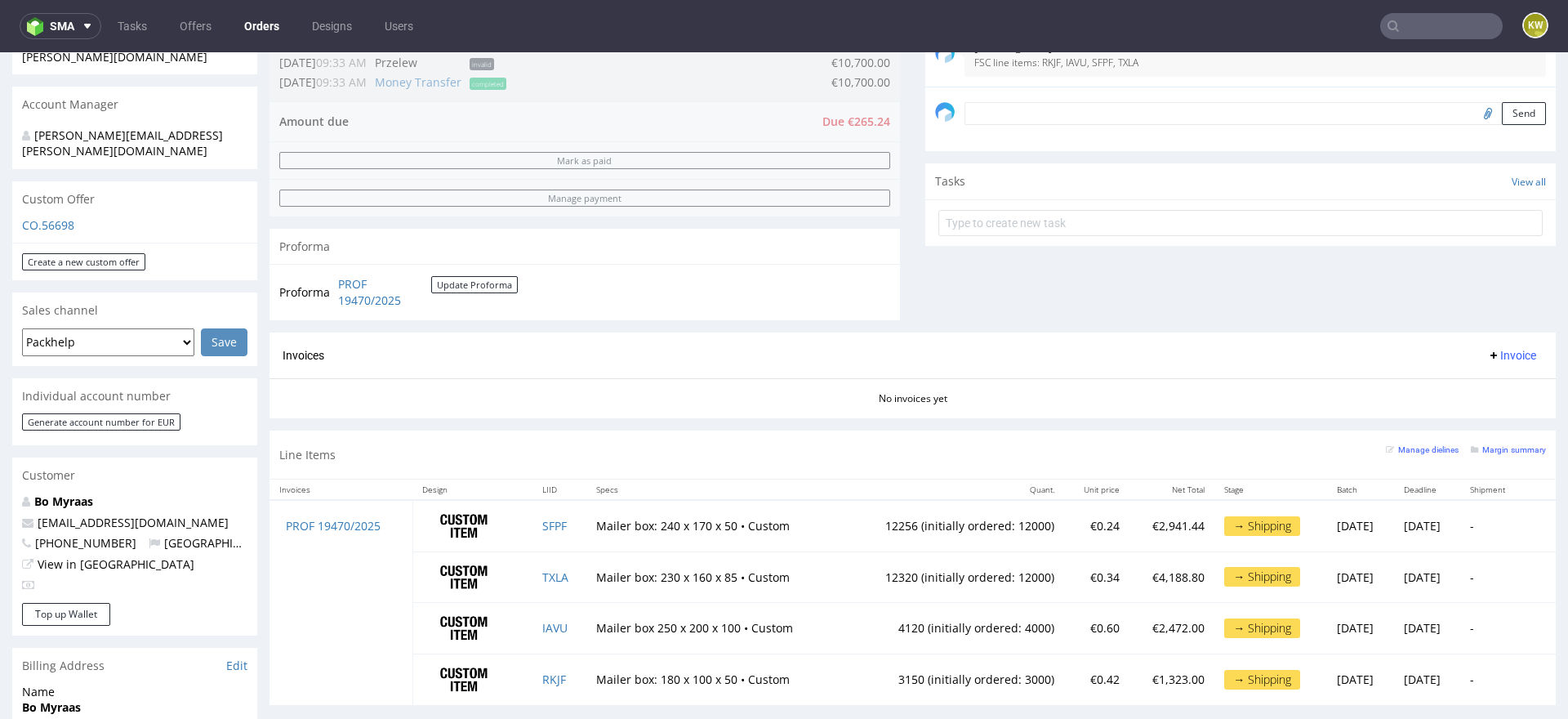
click at [1008, 332] on div "Invoices Invoice" at bounding box center [913, 355] width 1287 height 46
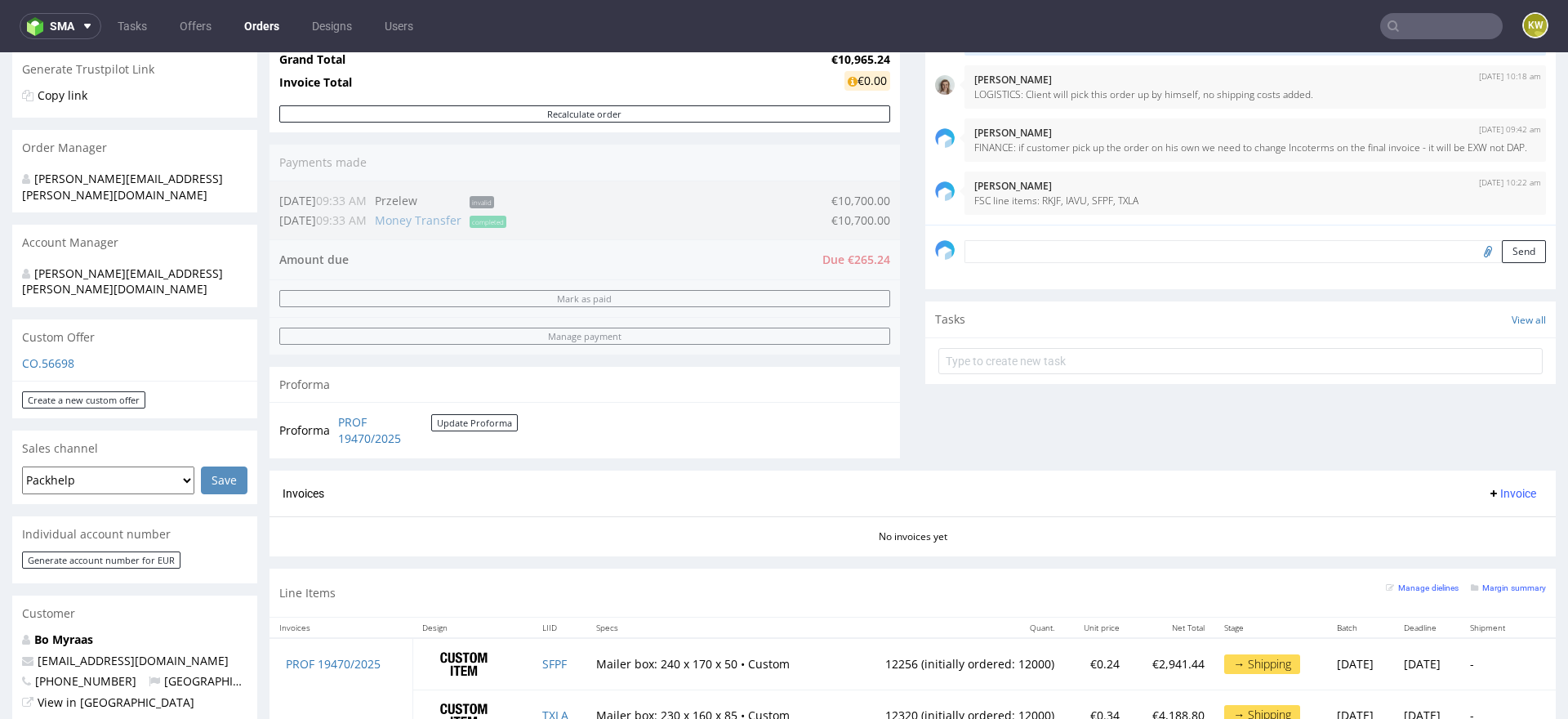
scroll to position [413, 0]
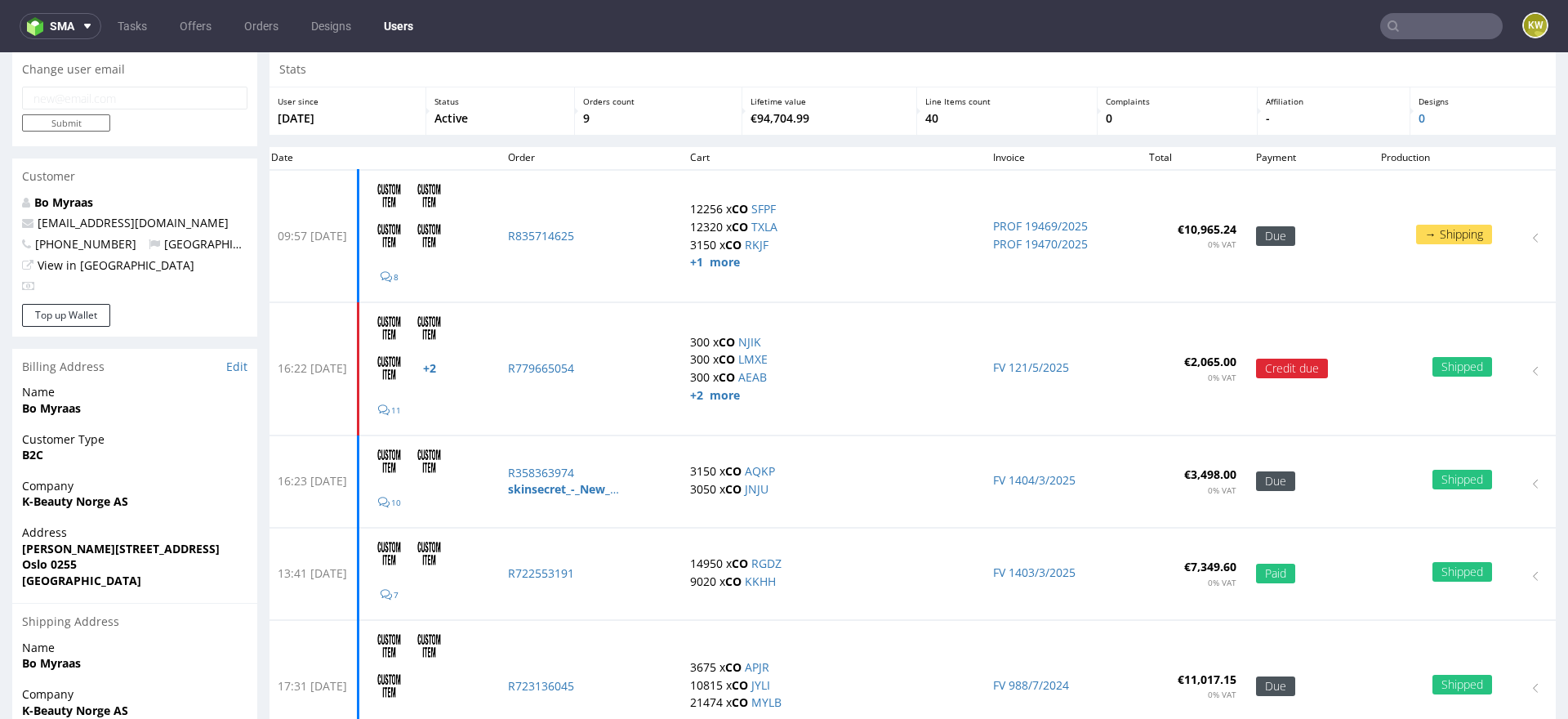
scroll to position [57, 0]
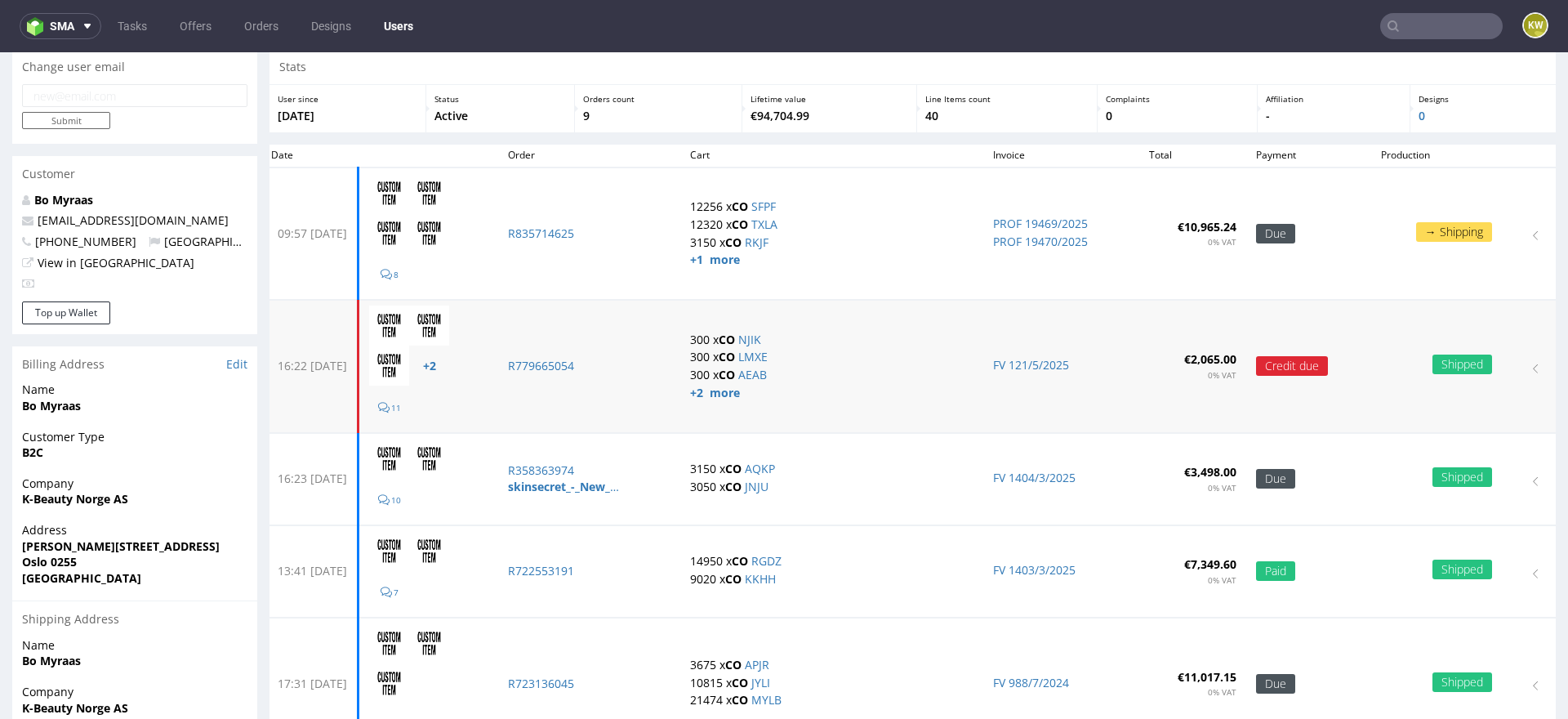
click at [646, 381] on td "R779665054" at bounding box center [589, 366] width 183 height 133
copy p "R779665054"
drag, startPoint x: 569, startPoint y: 313, endPoint x: 892, endPoint y: 661, distance: 474.8
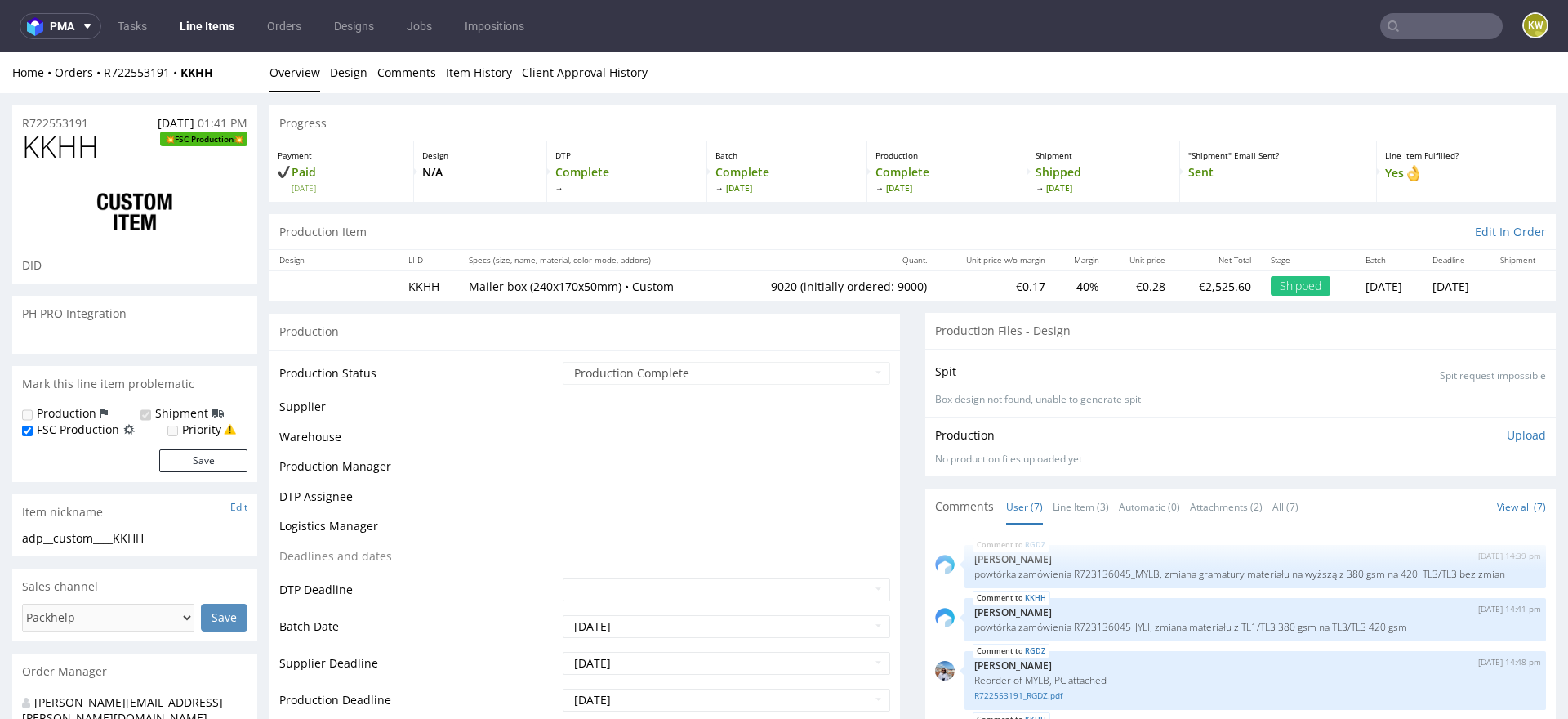
scroll to position [124, 0]
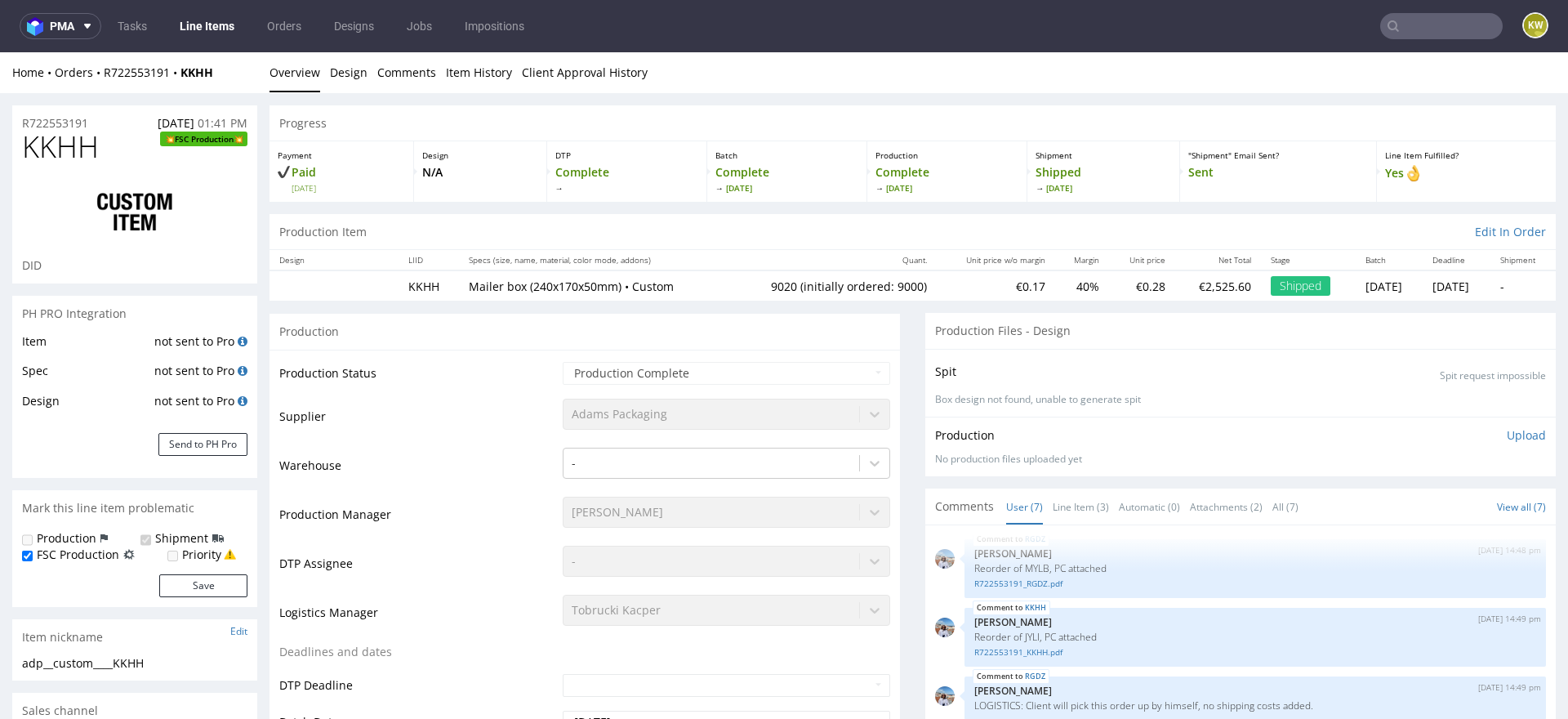
select select "in_progress"
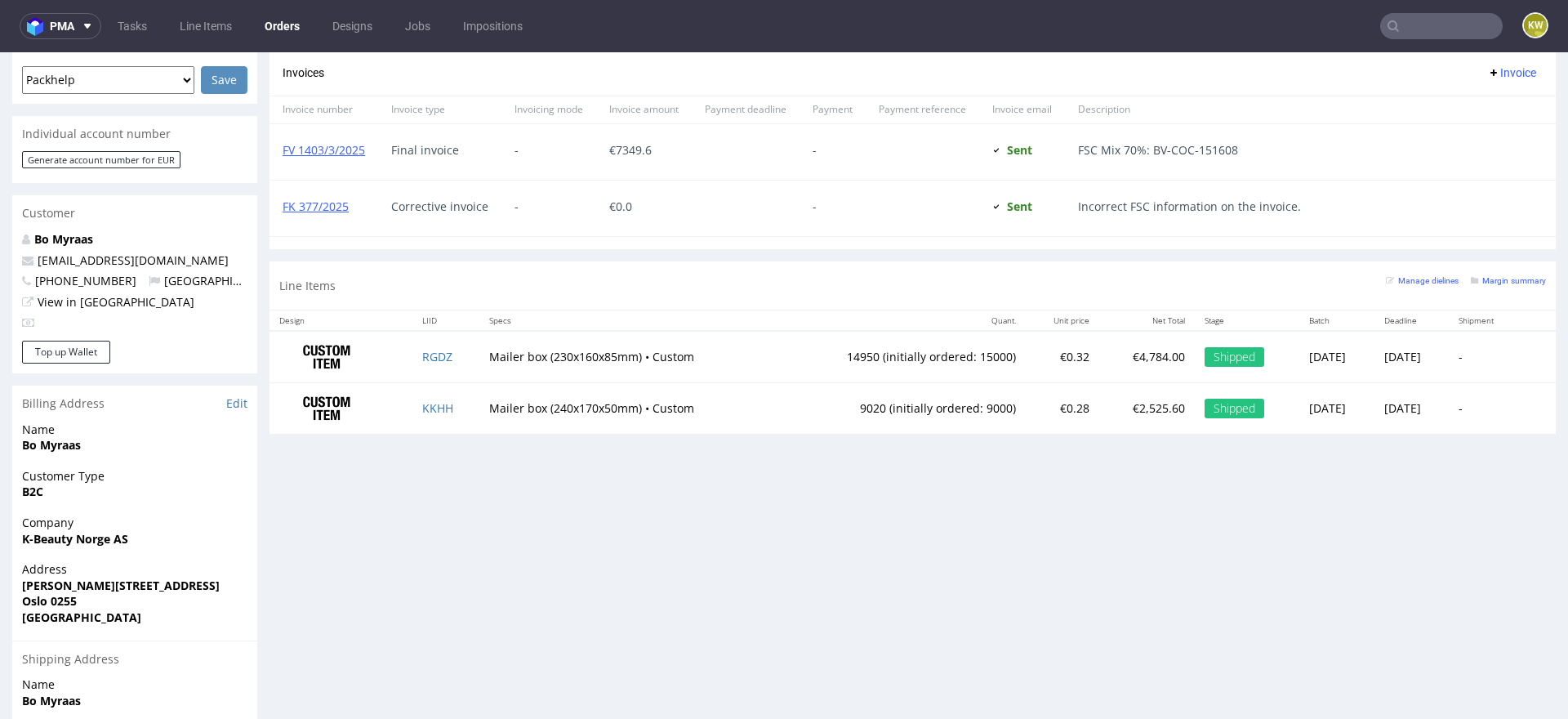
scroll to position [672, 0]
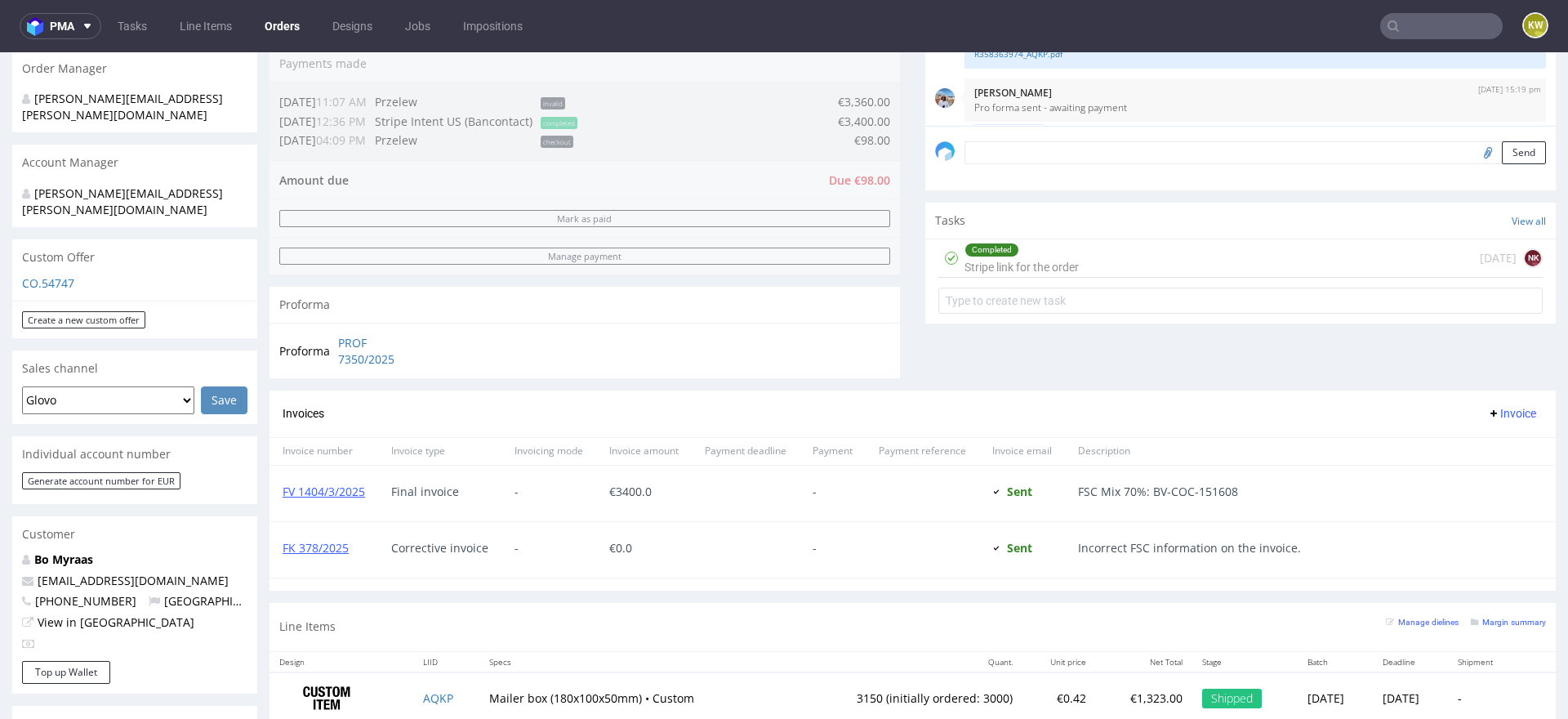
scroll to position [549, 0]
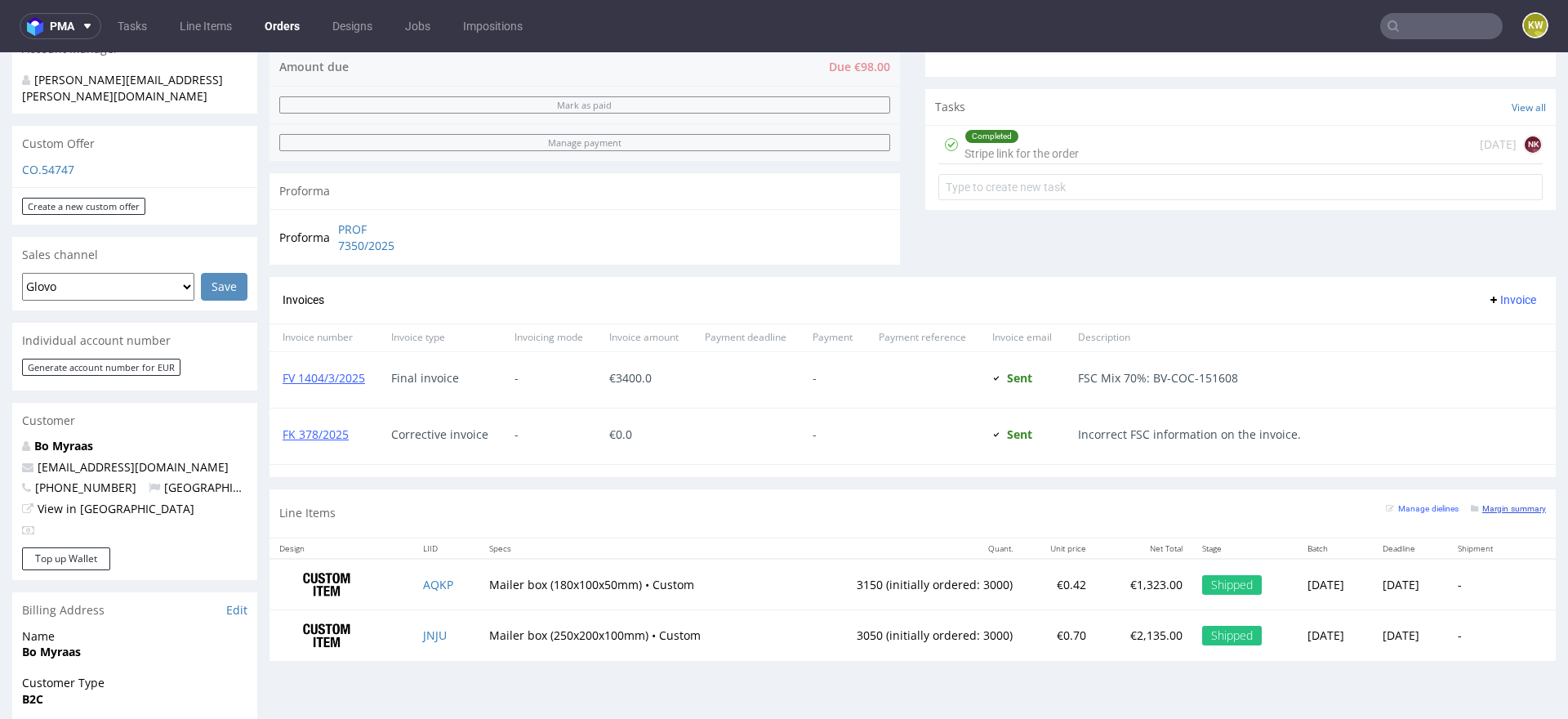
click at [1497, 508] on small "Margin summary" at bounding box center [1509, 508] width 75 height 9
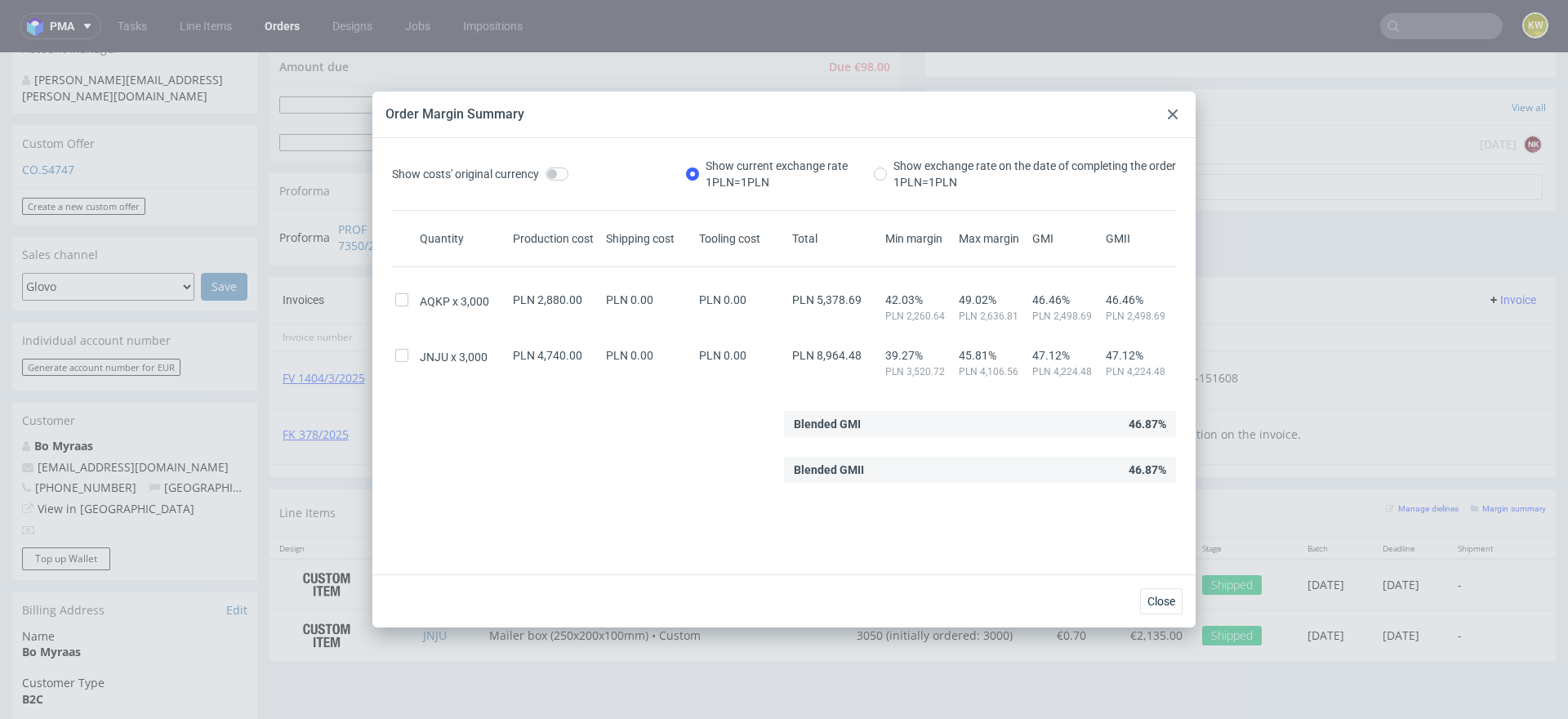
click at [1168, 110] on icon at bounding box center [1173, 114] width 10 height 10
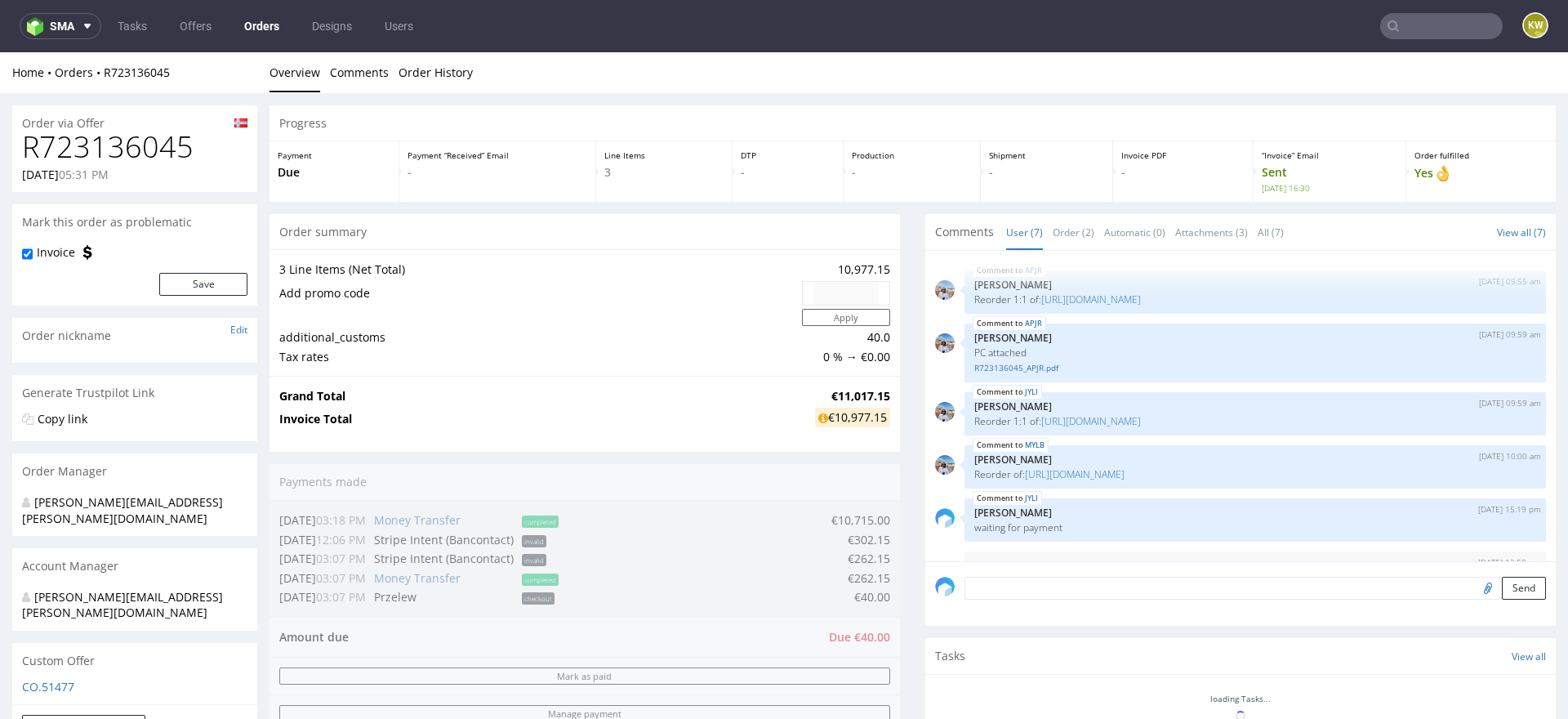
scroll to position [127, 0]
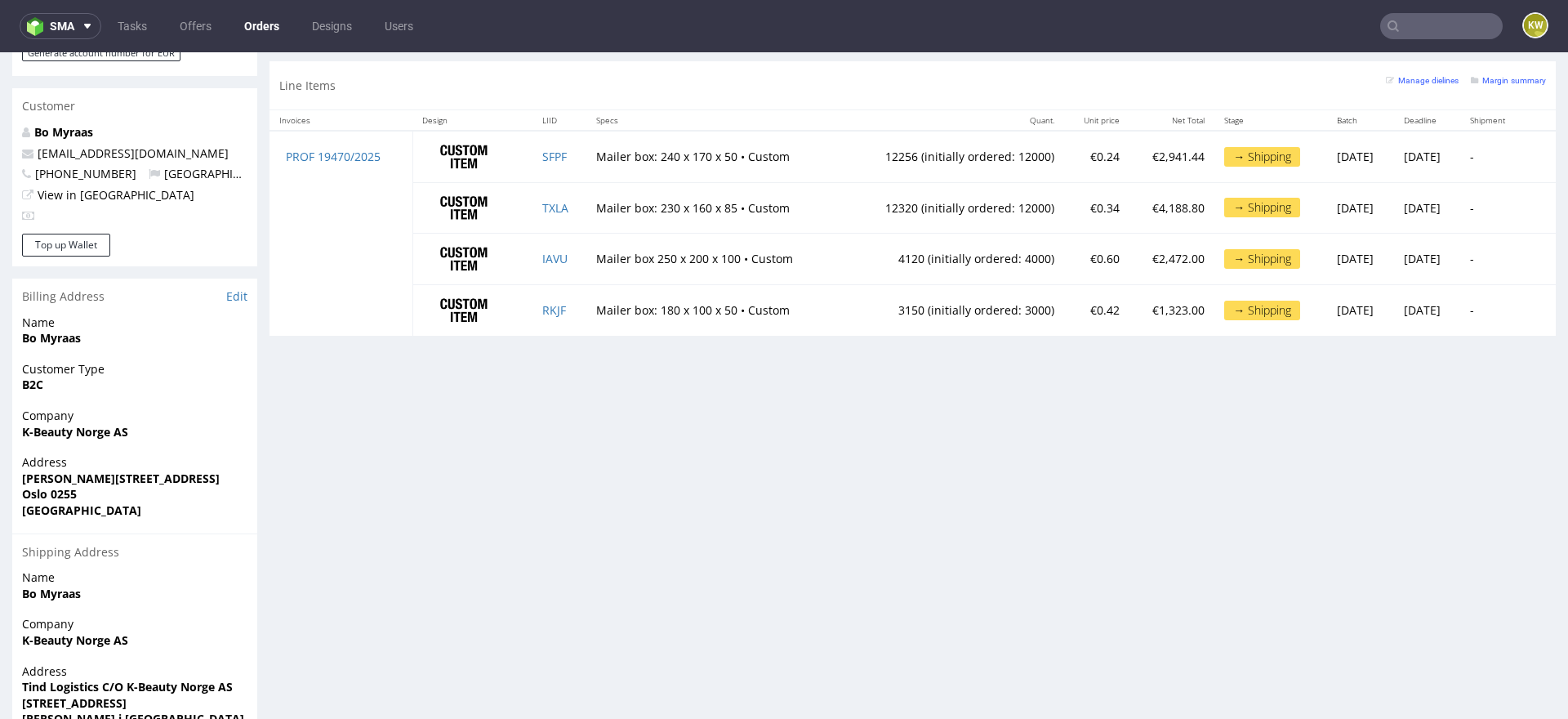
scroll to position [829, 0]
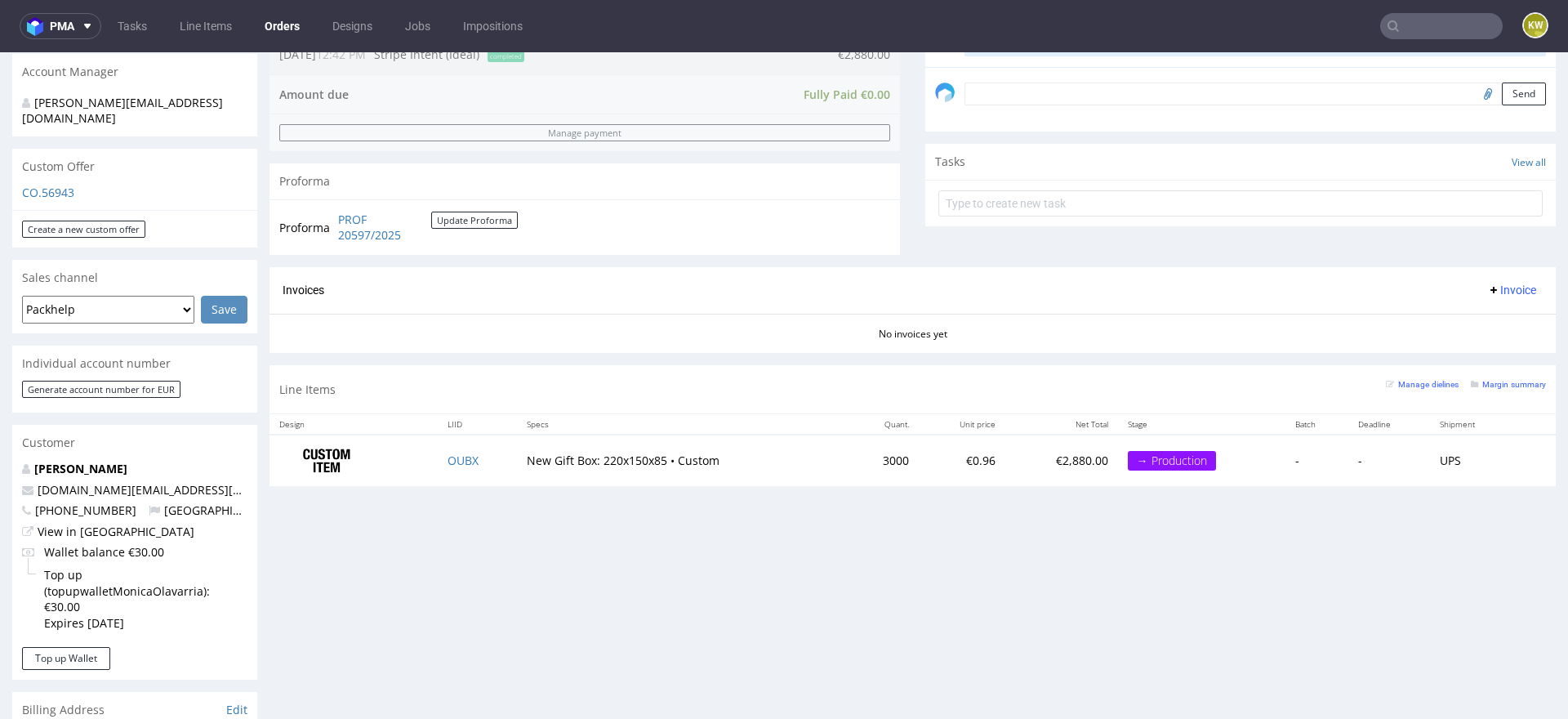
scroll to position [557, 0]
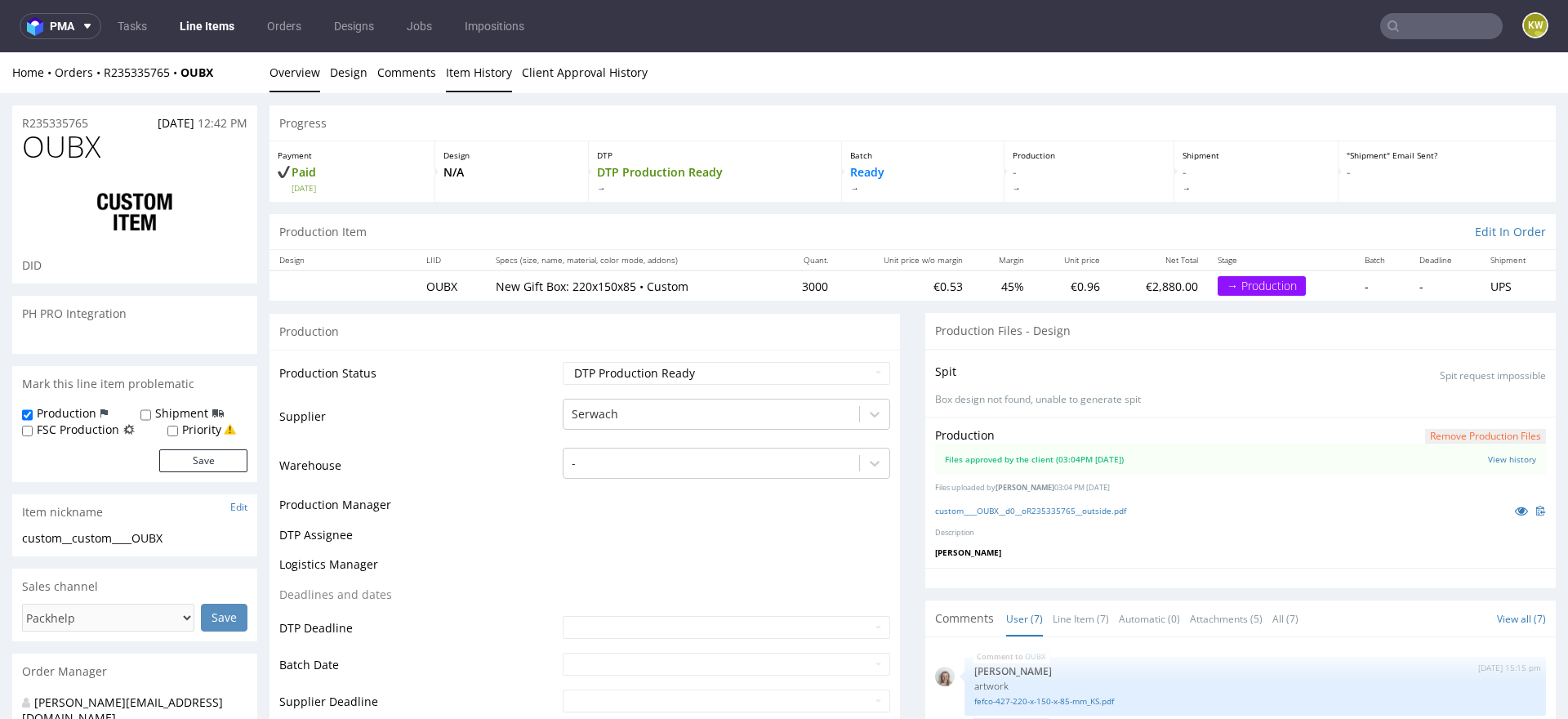
scroll to position [343, 0]
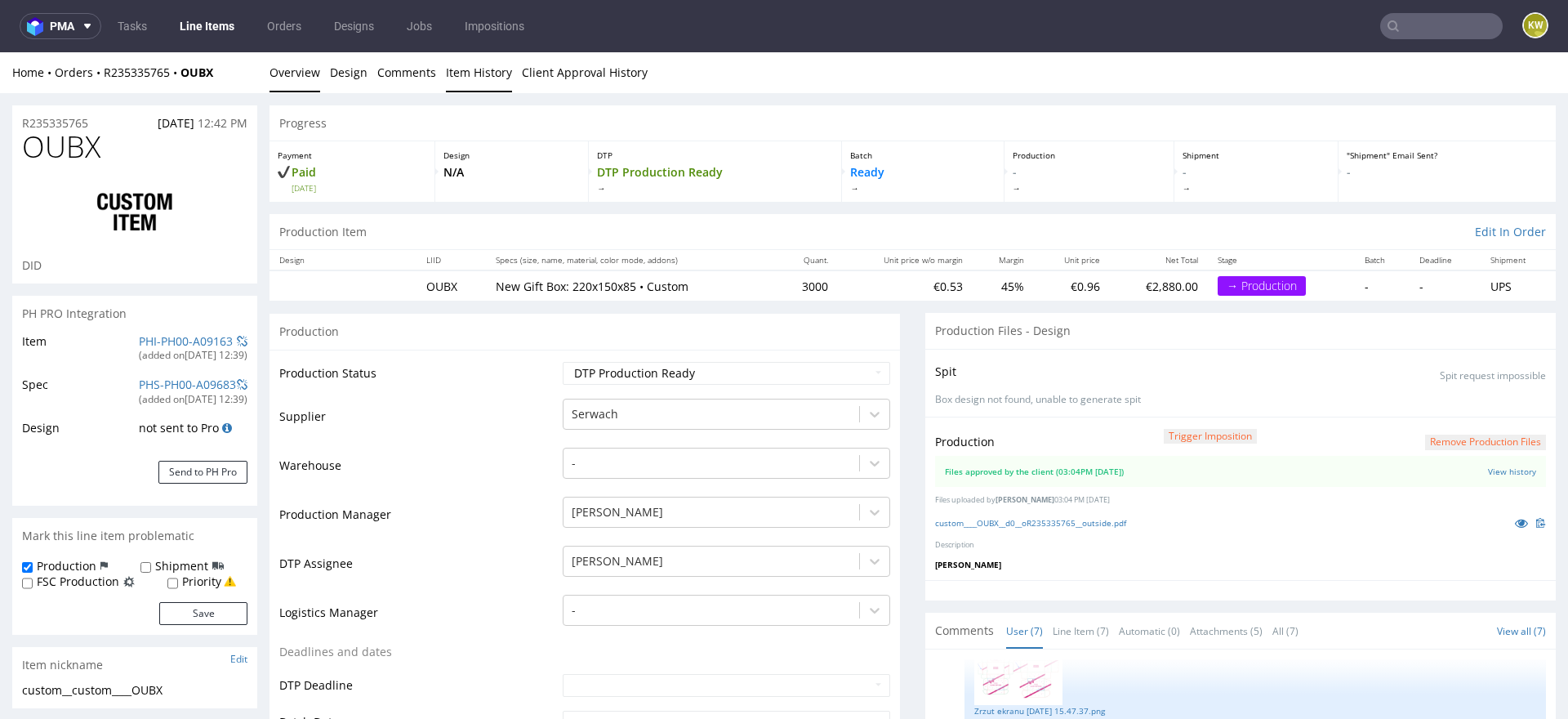
click at [467, 83] on link "Item History" at bounding box center [479, 71] width 66 height 40
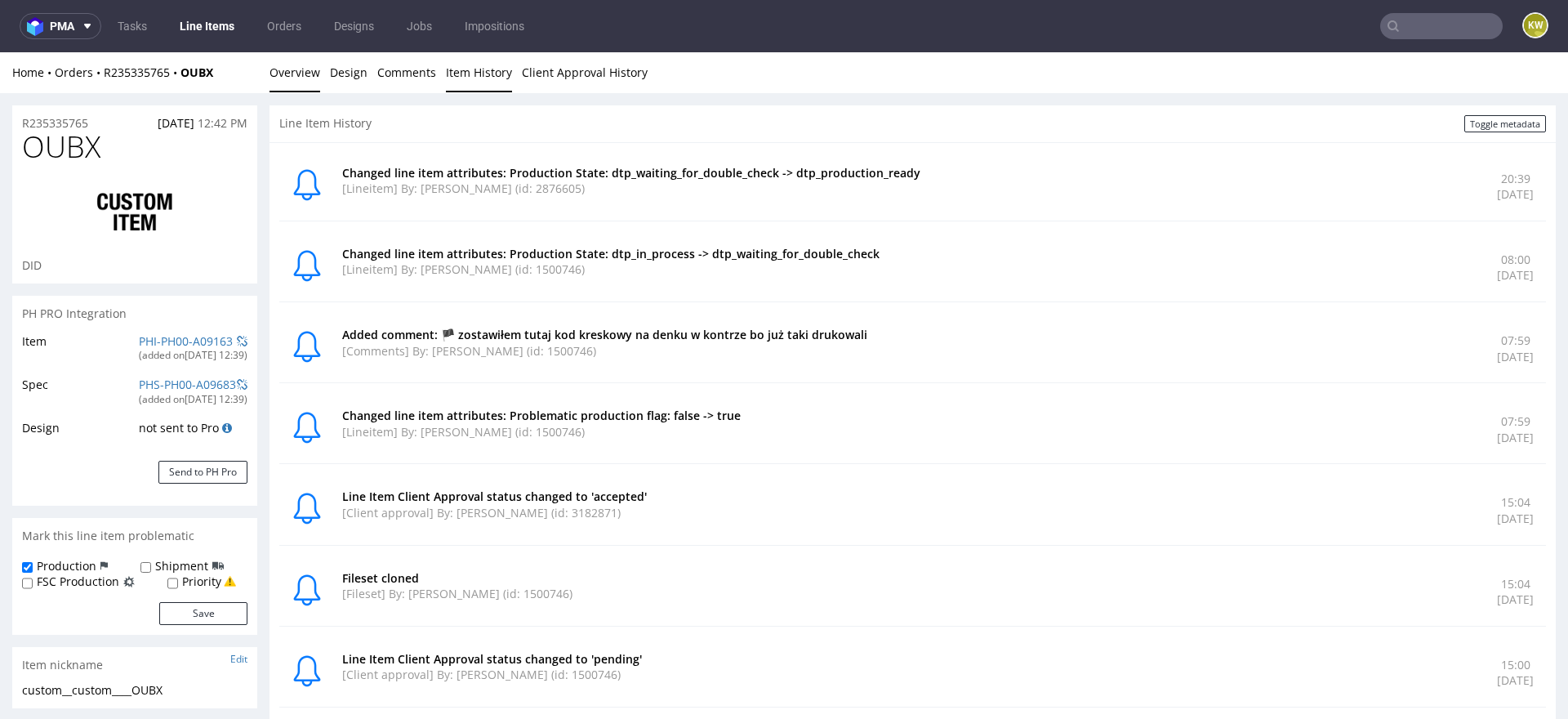
click at [297, 70] on link "Overview" at bounding box center [295, 71] width 51 height 40
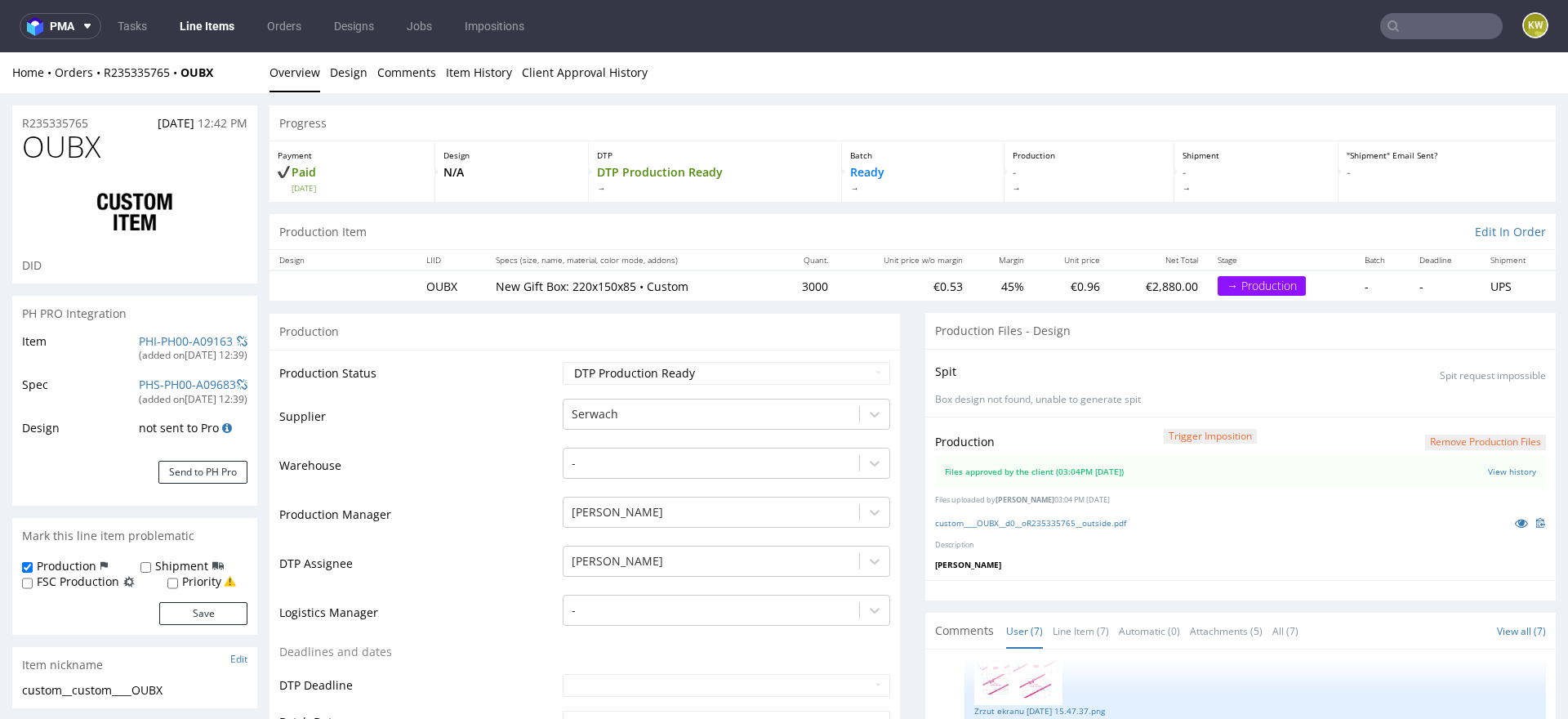
click at [1029, 528] on div "custom____OUBX__d0__oR235335765__outside.pdf" at bounding box center [1240, 522] width 611 height 18
click at [1051, 514] on div "custom____OUBX__d0__oR235335765__outside.pdf" at bounding box center [1240, 522] width 611 height 18
click at [1074, 527] on div "custom____OUBX__d0__oR235335765__outside.pdf" at bounding box center [1240, 522] width 611 height 18
click at [1044, 528] on div "custom____OUBX__d0__oR235335765__outside.pdf" at bounding box center [1240, 522] width 611 height 18
click at [1065, 522] on link "custom____OUBX__d0__oR235335765__outside.pdf" at bounding box center [1031, 522] width 191 height 11
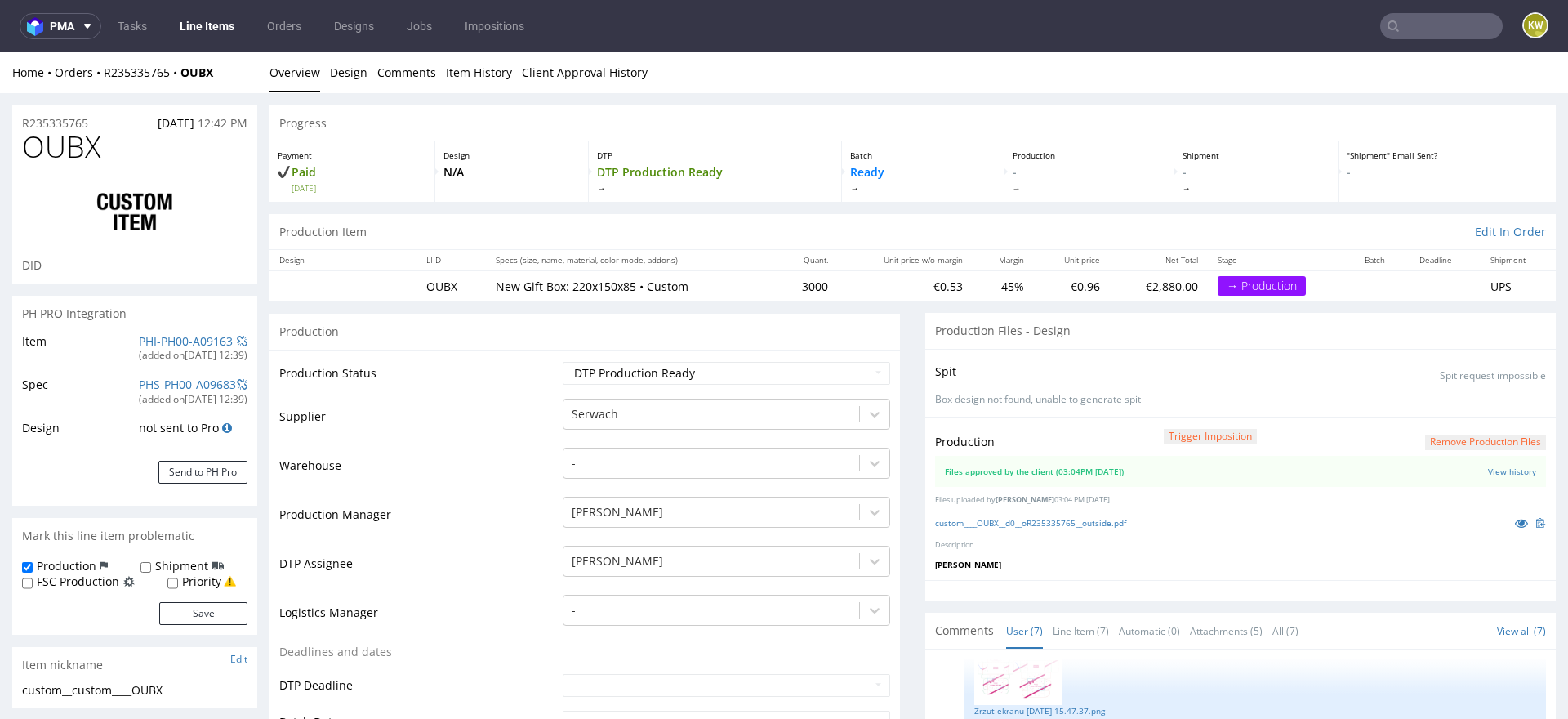
click at [51, 158] on span "OUBX" at bounding box center [61, 147] width 79 height 32
copy span "OUBX"
click at [172, 338] on link "PHI-PH00-A09163" at bounding box center [186, 340] width 94 height 16
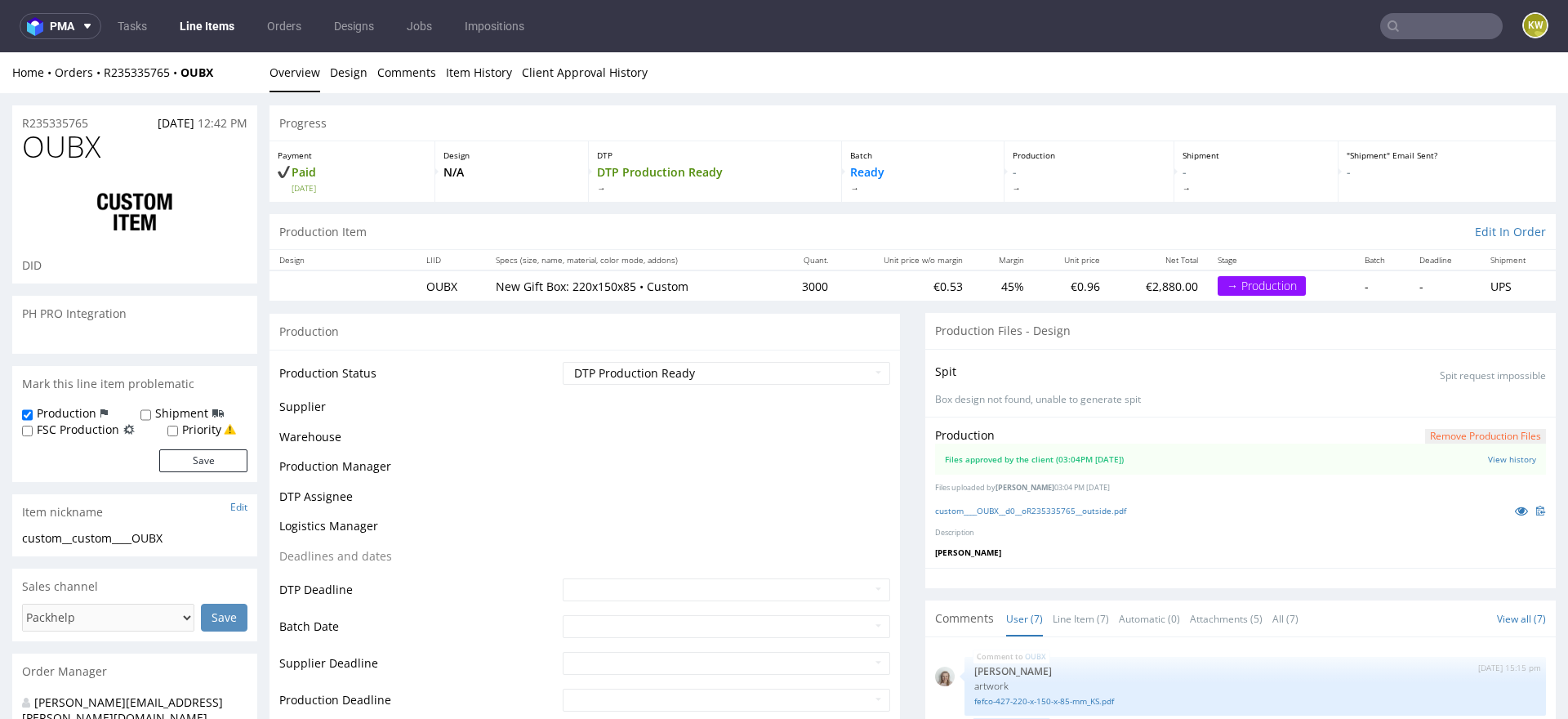
scroll to position [343, 0]
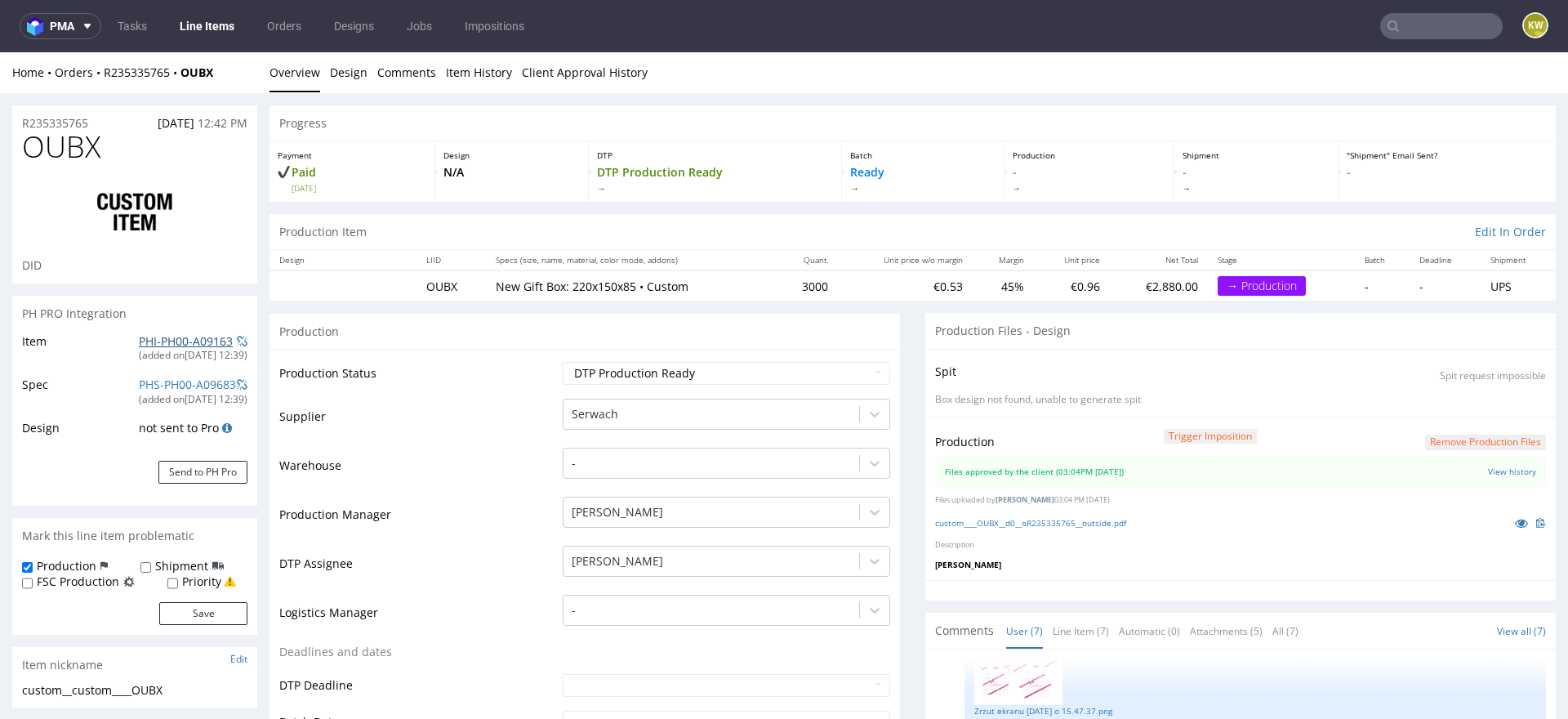
click at [149, 340] on link "PHI-PH00-A09163" at bounding box center [186, 340] width 94 height 16
click at [67, 157] on span "OUBX" at bounding box center [61, 147] width 79 height 32
click at [66, 157] on span "OUBX" at bounding box center [61, 147] width 79 height 32
copy span "OUBX"
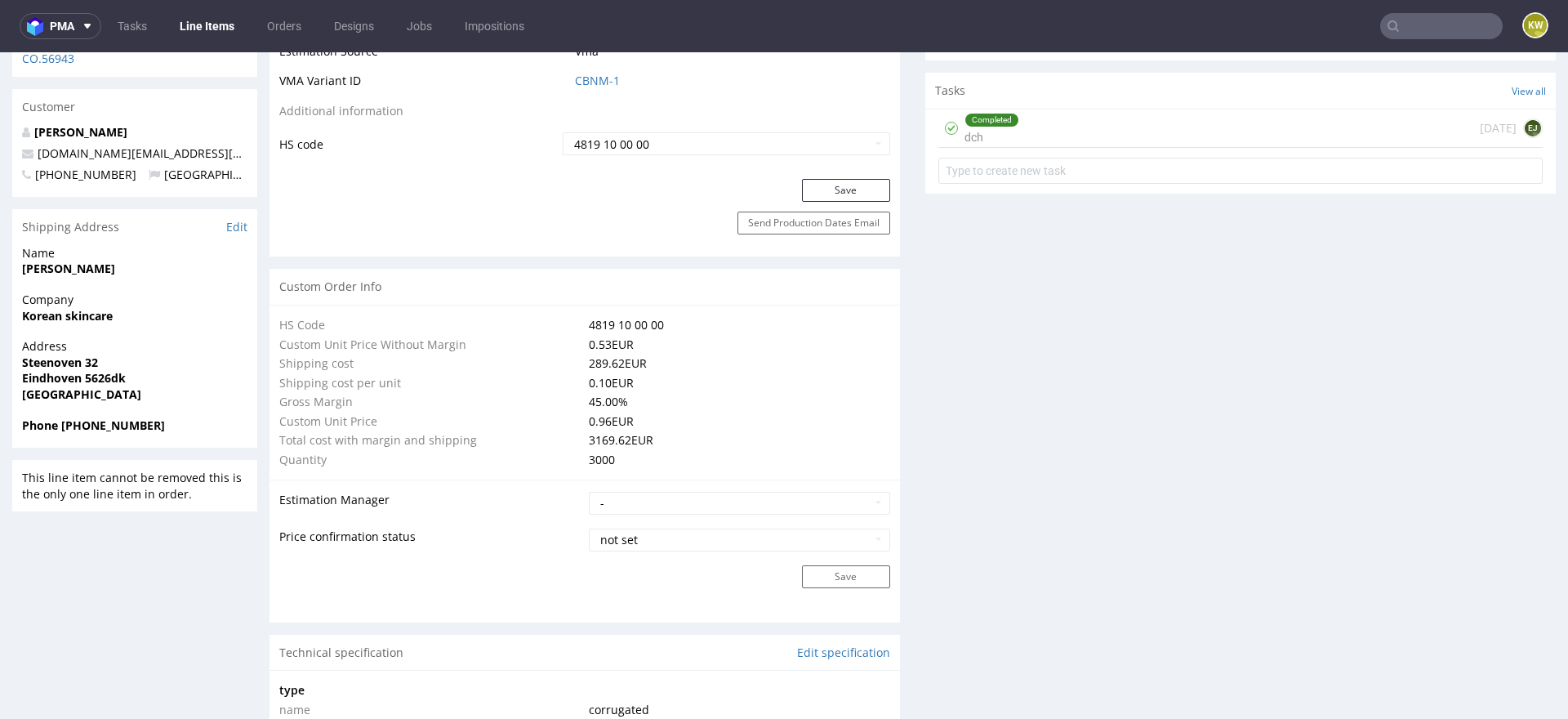
scroll to position [857, 0]
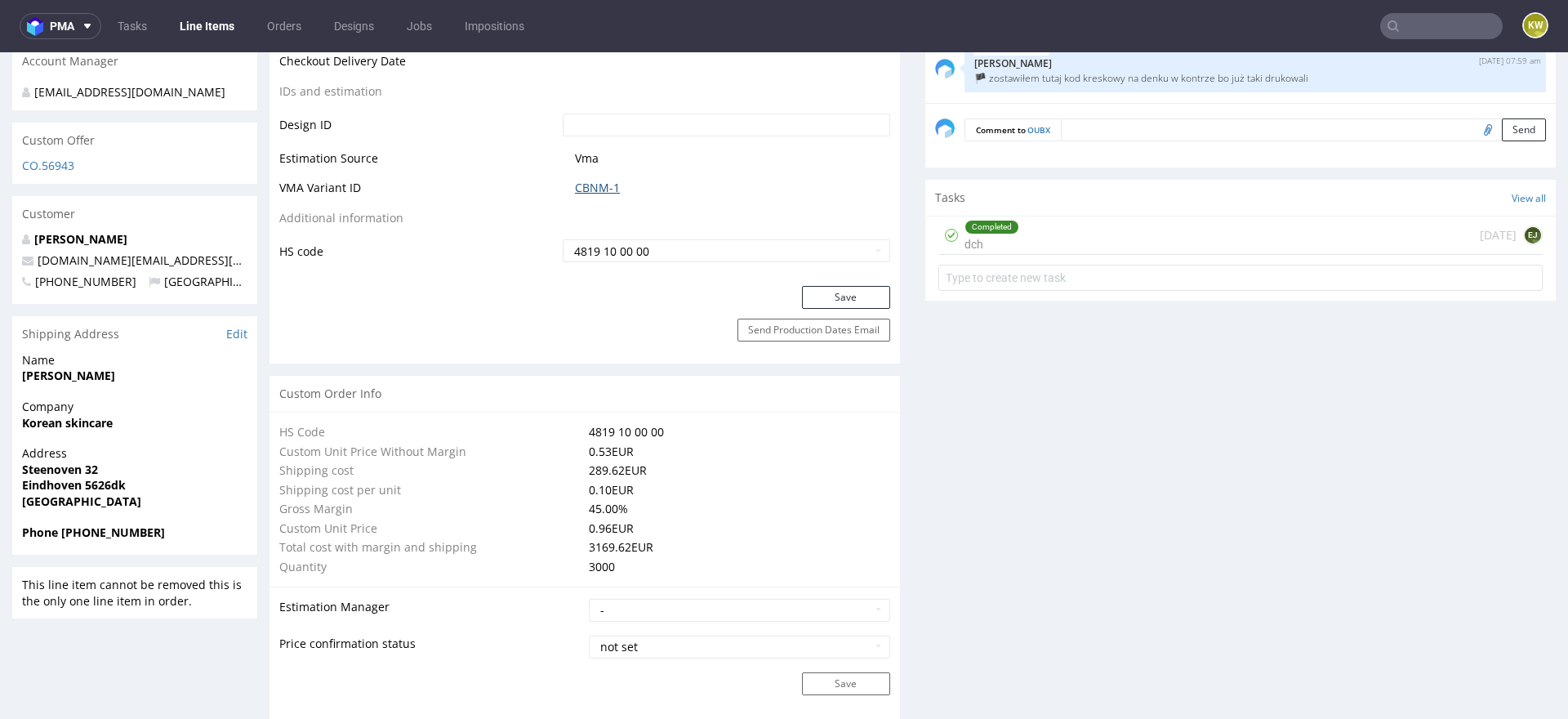
click at [586, 183] on link "CBNM-1" at bounding box center [598, 188] width 45 height 17
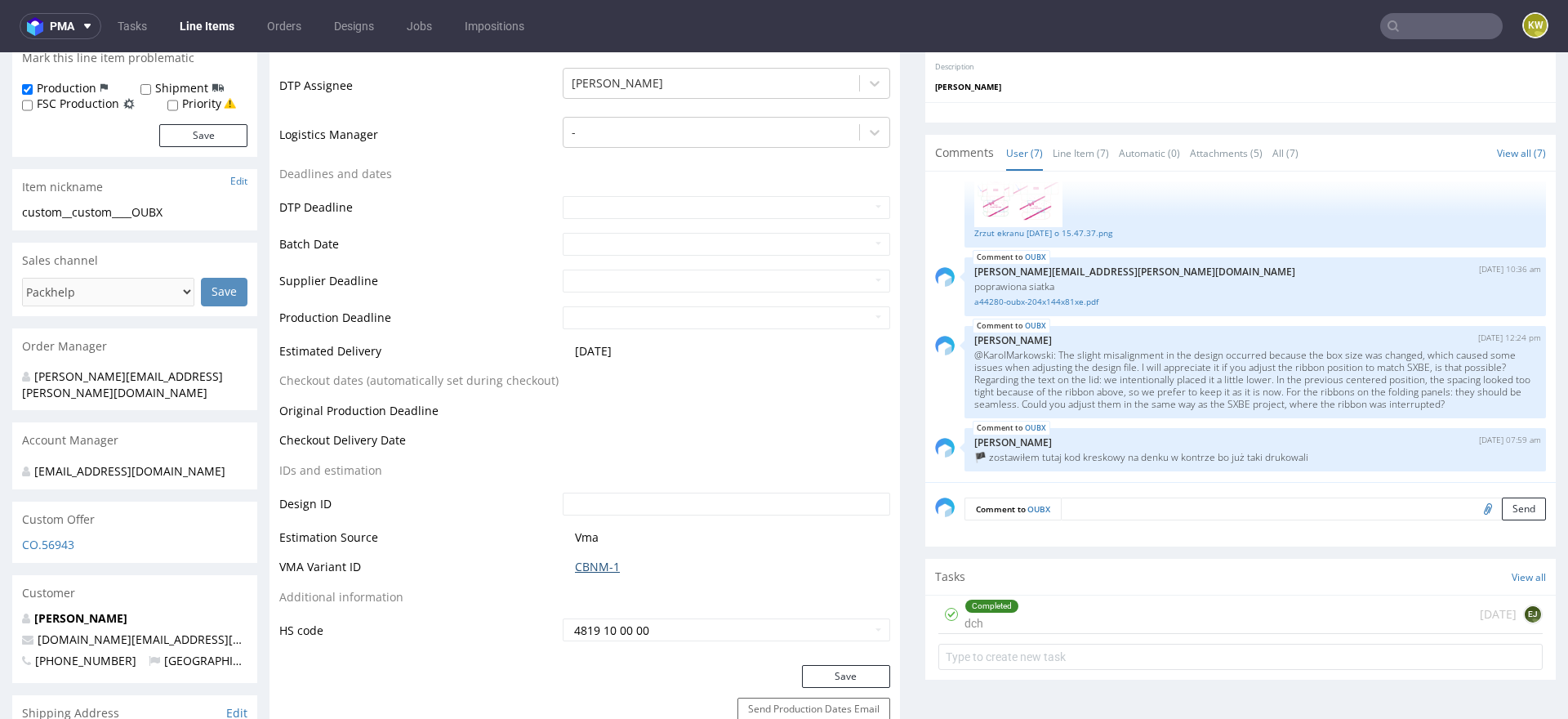
scroll to position [0, 0]
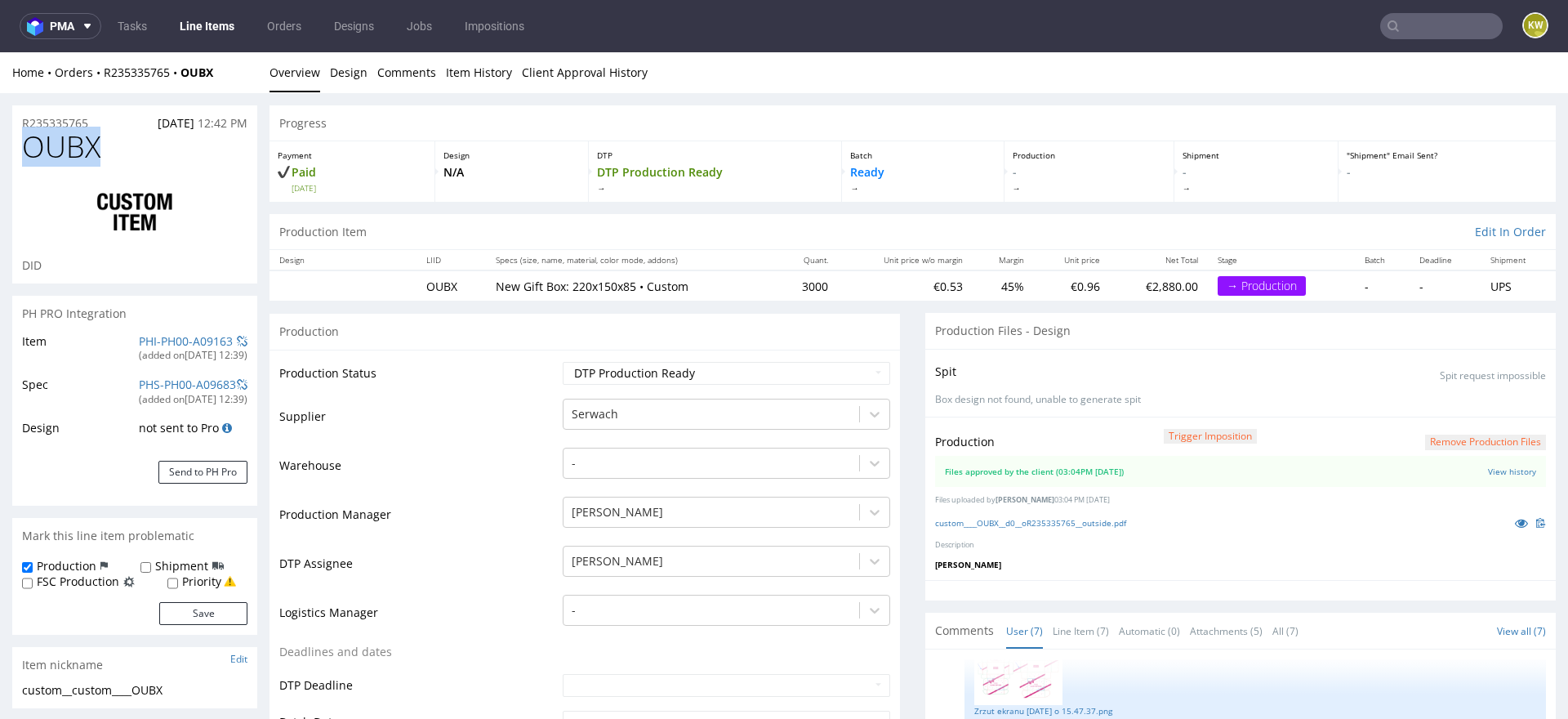
click at [69, 155] on span "OUBX" at bounding box center [61, 147] width 79 height 32
click at [612, 380] on select "Waiting for Artwork Waiting for Diecut Waiting for Mockup Waiting for DTP Waiti…" at bounding box center [726, 373] width 328 height 23
select select "production_in_process"
click at [563, 362] on select "Waiting for Artwork Waiting for Diecut Waiting for Mockup Waiting for DTP Waiti…" at bounding box center [726, 373] width 328 height 23
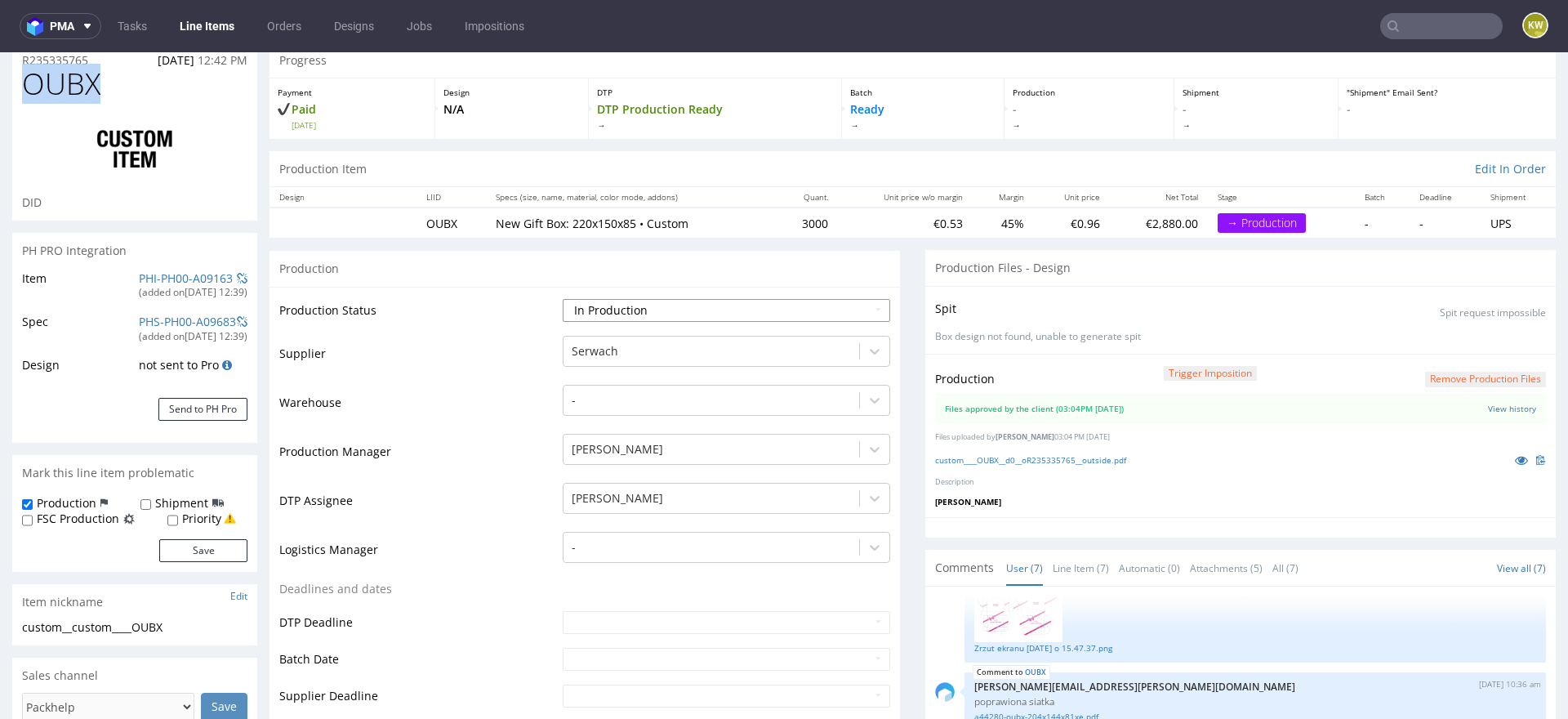
scroll to position [103, 0]
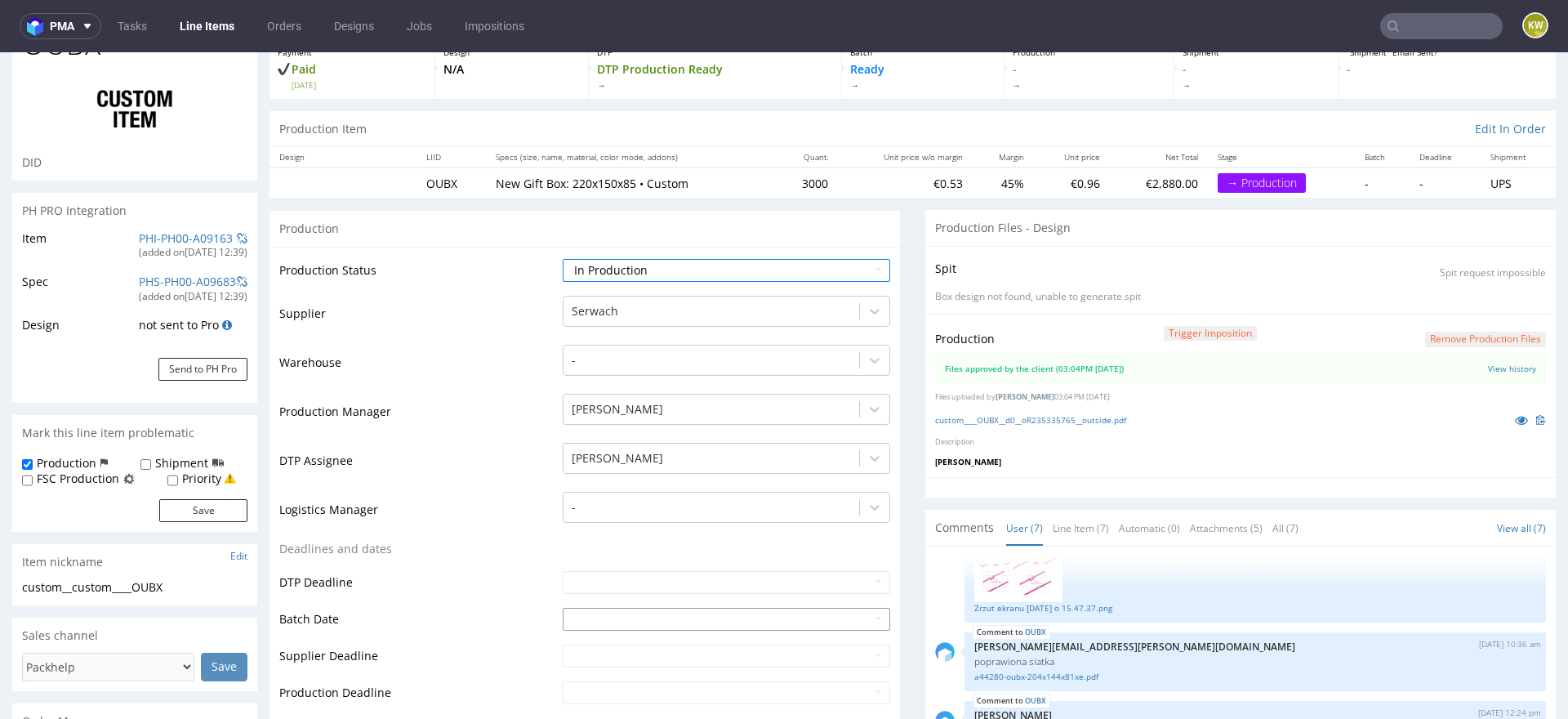
click at [567, 624] on input "text" at bounding box center [726, 619] width 328 height 23
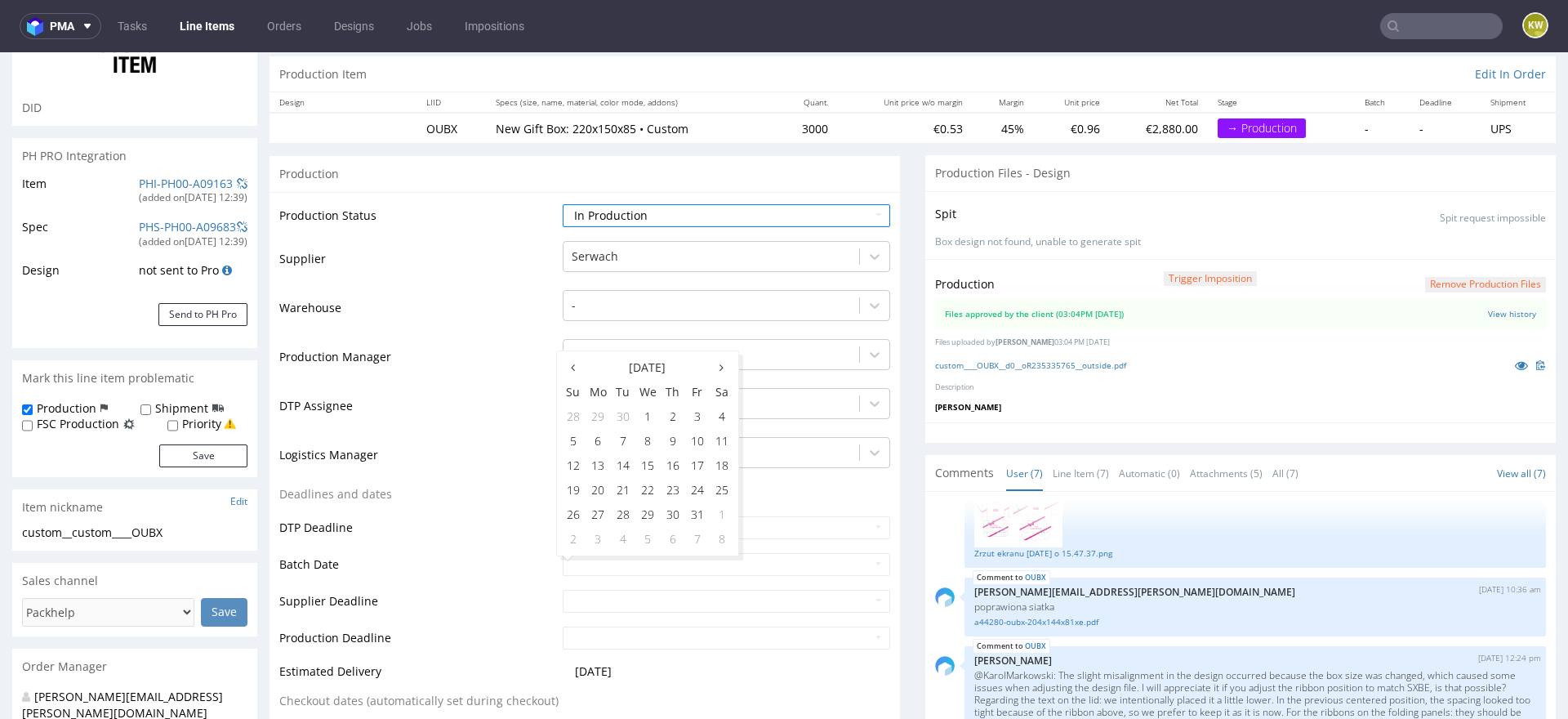
scroll to position [184, 0]
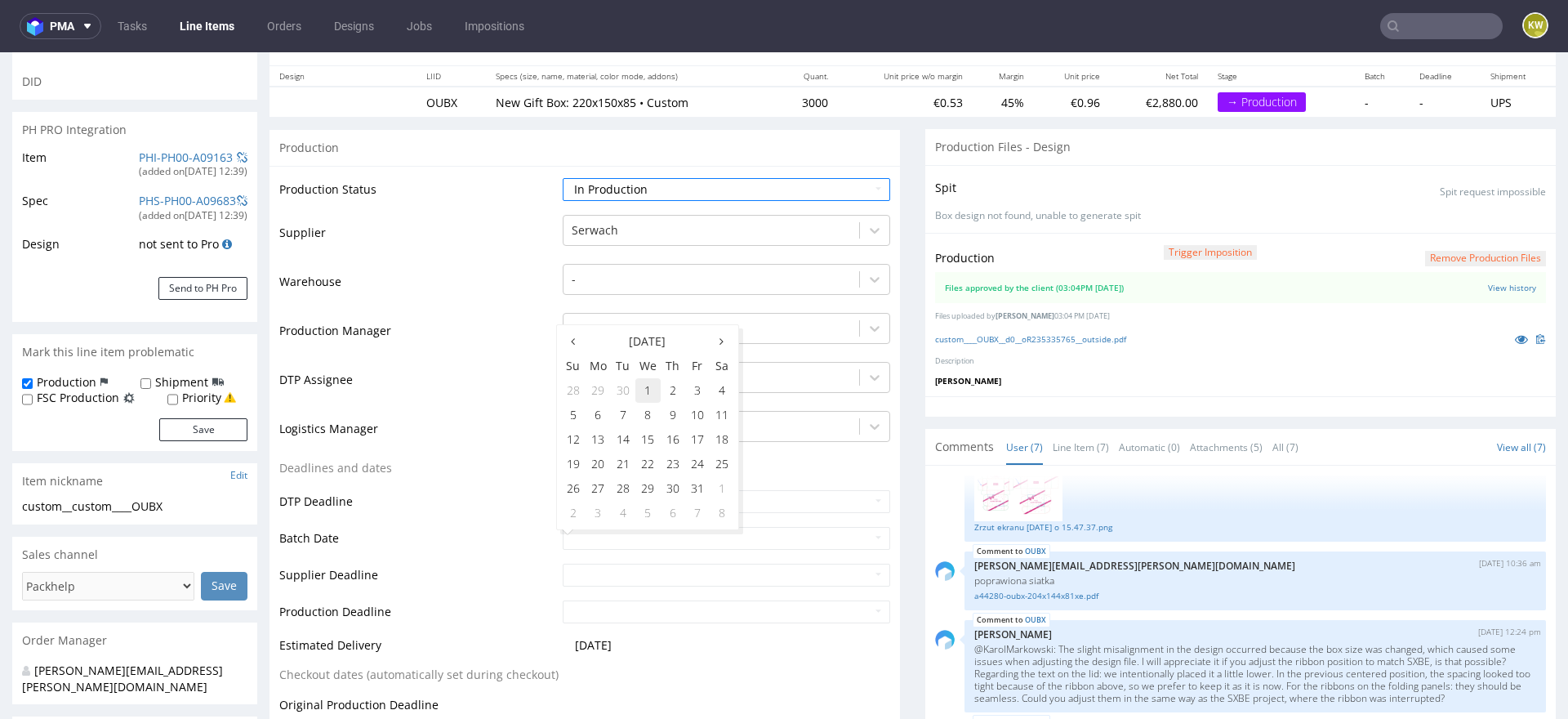
click at [652, 397] on td "1" at bounding box center [648, 391] width 25 height 24
type input "2025-10-01"
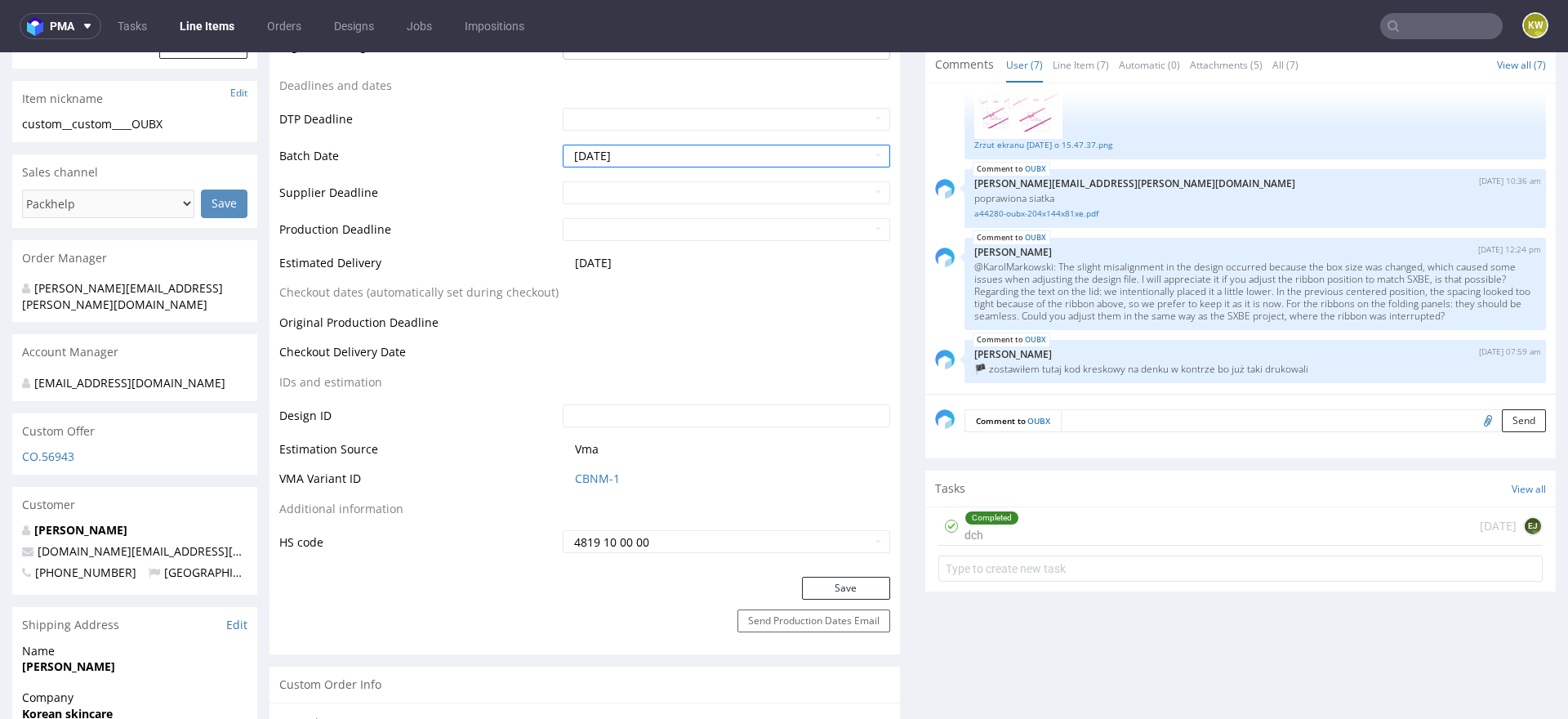
scroll to position [570, 0]
click at [827, 582] on button "Save" at bounding box center [846, 584] width 88 height 23
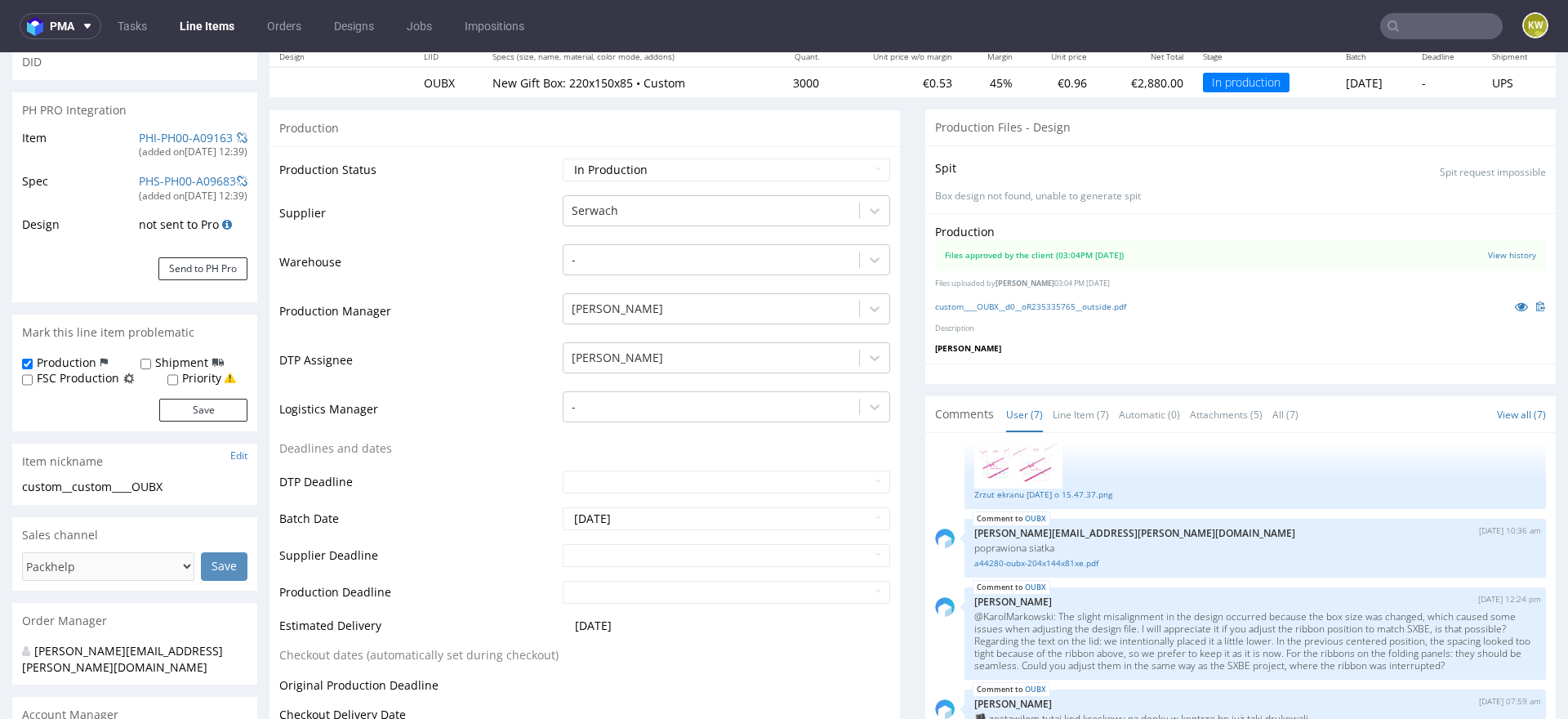
scroll to position [201, 0]
click at [1507, 302] on link at bounding box center [1522, 308] width 30 height 18
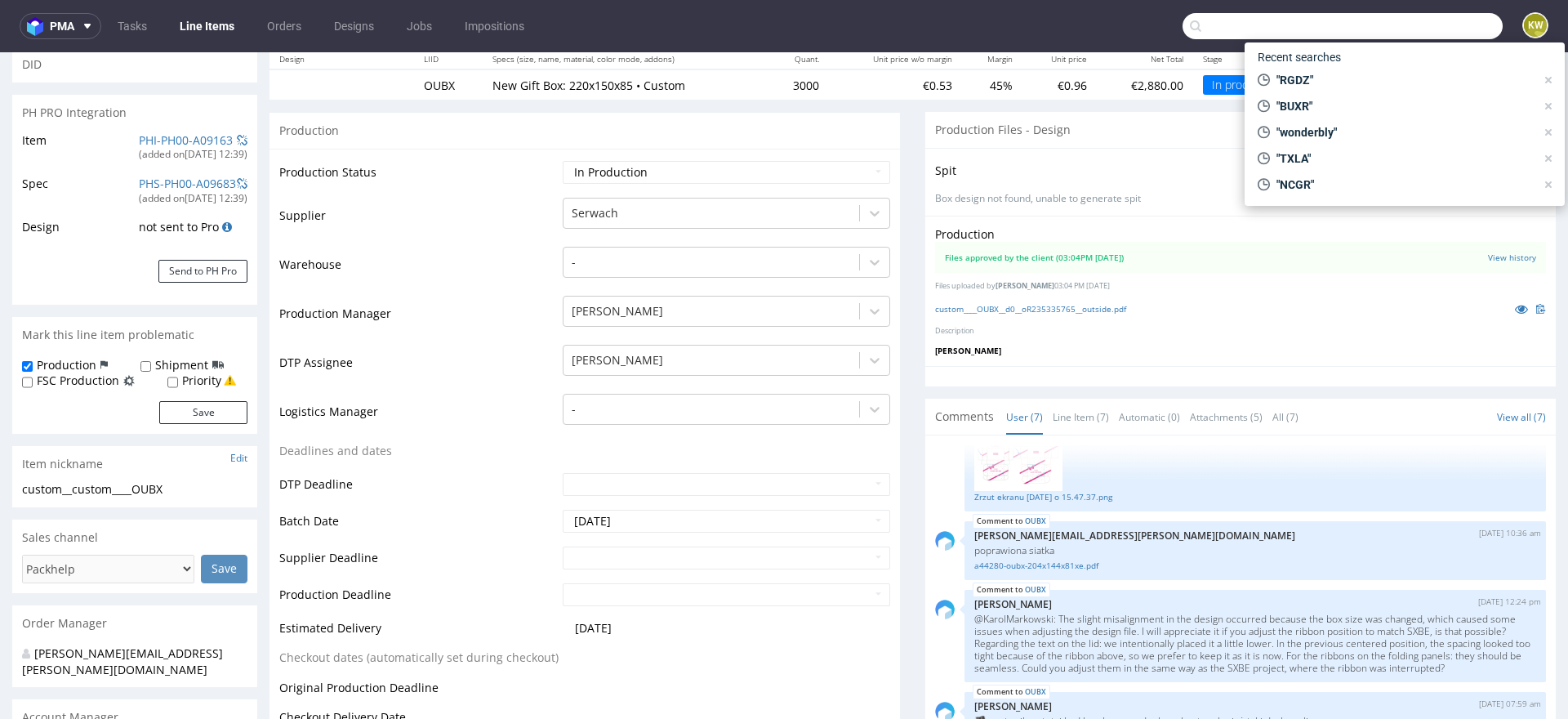
click at [1443, 24] on input "text" at bounding box center [1343, 26] width 320 height 26
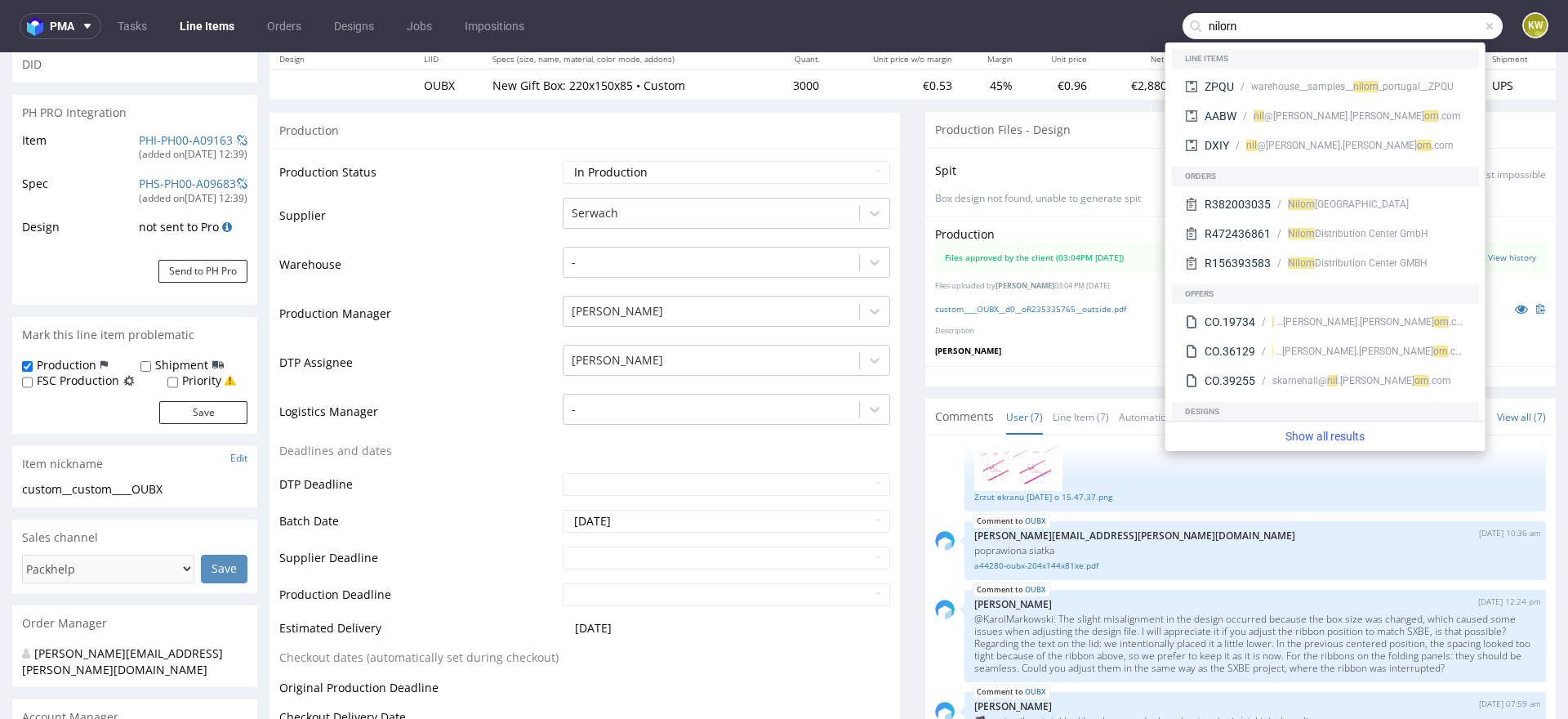
type input "nilorn"
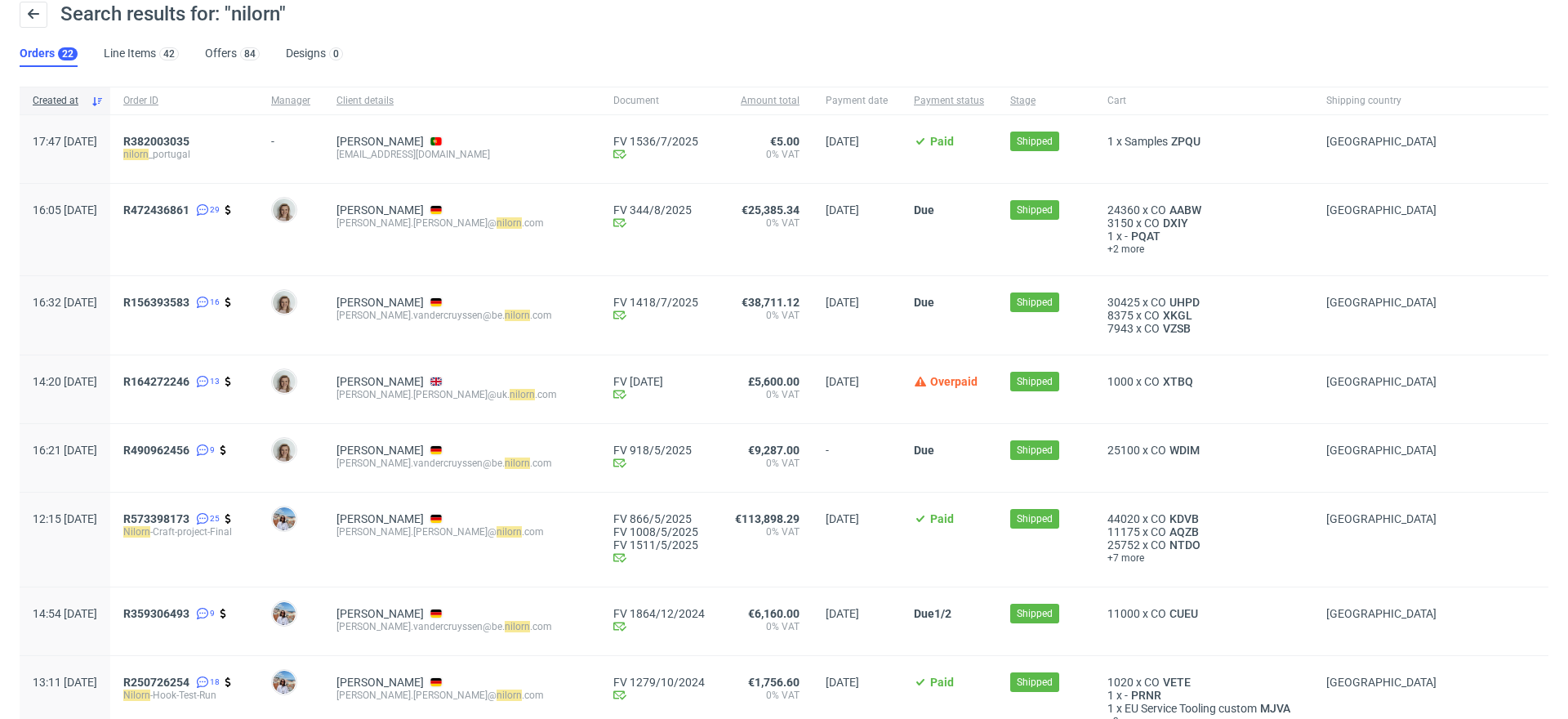
scroll to position [79, 0]
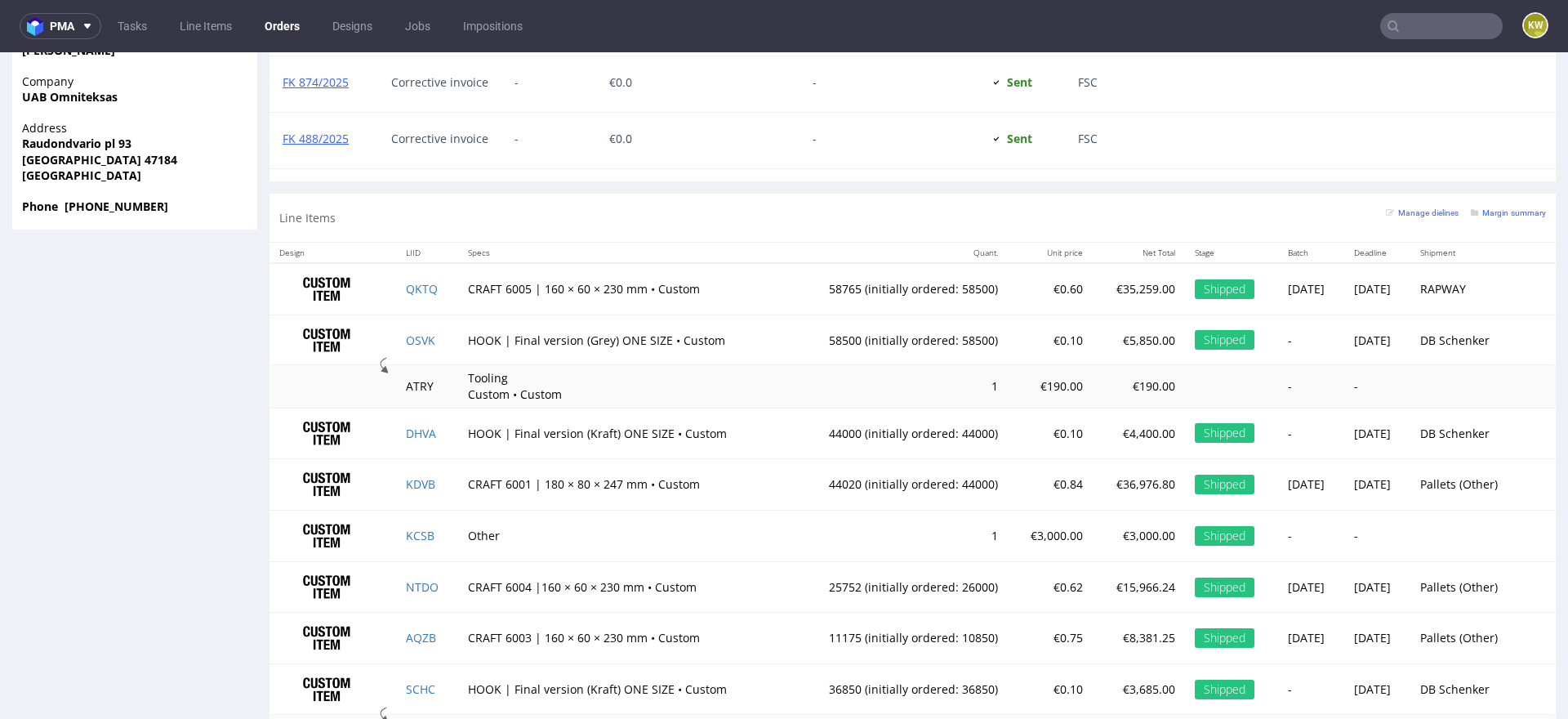
scroll to position [1495, 0]
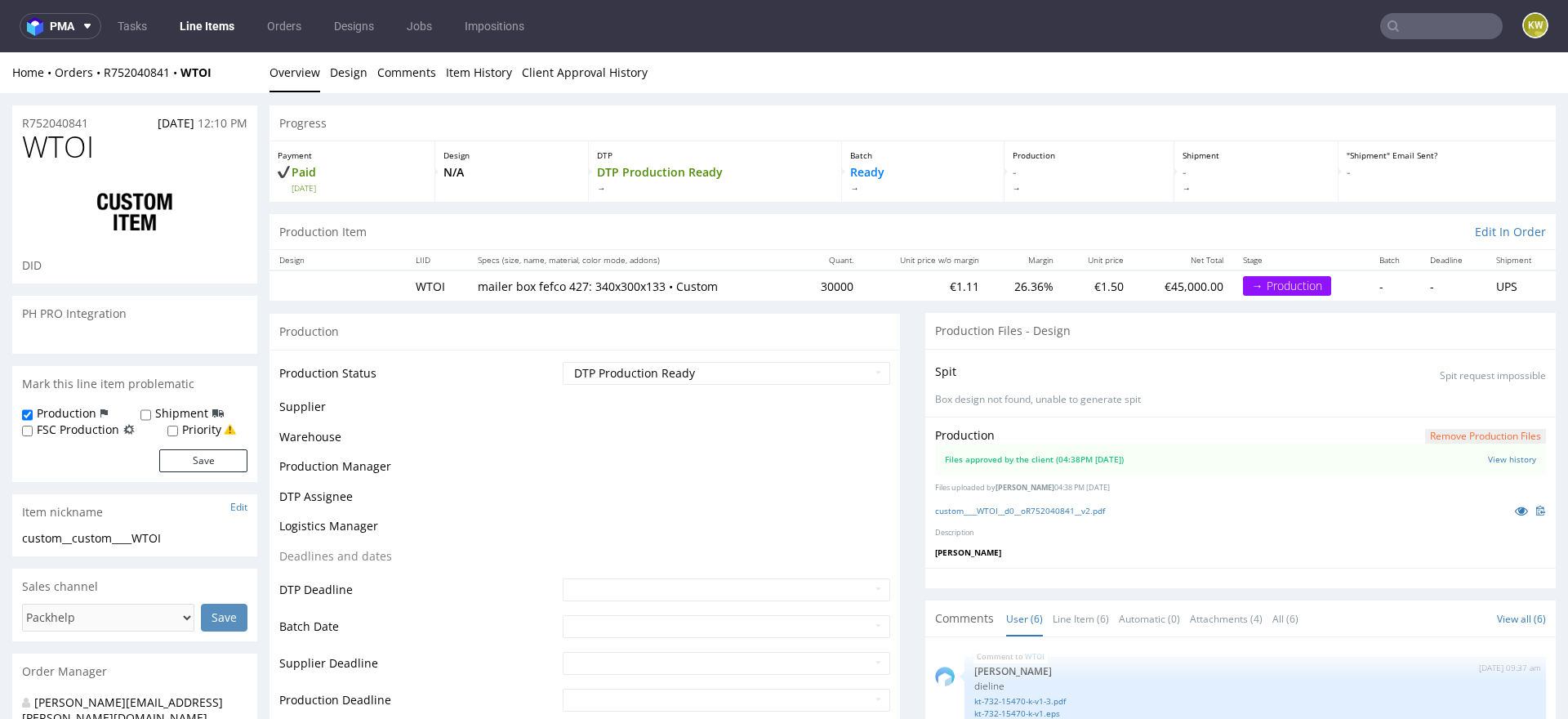
scroll to position [114, 0]
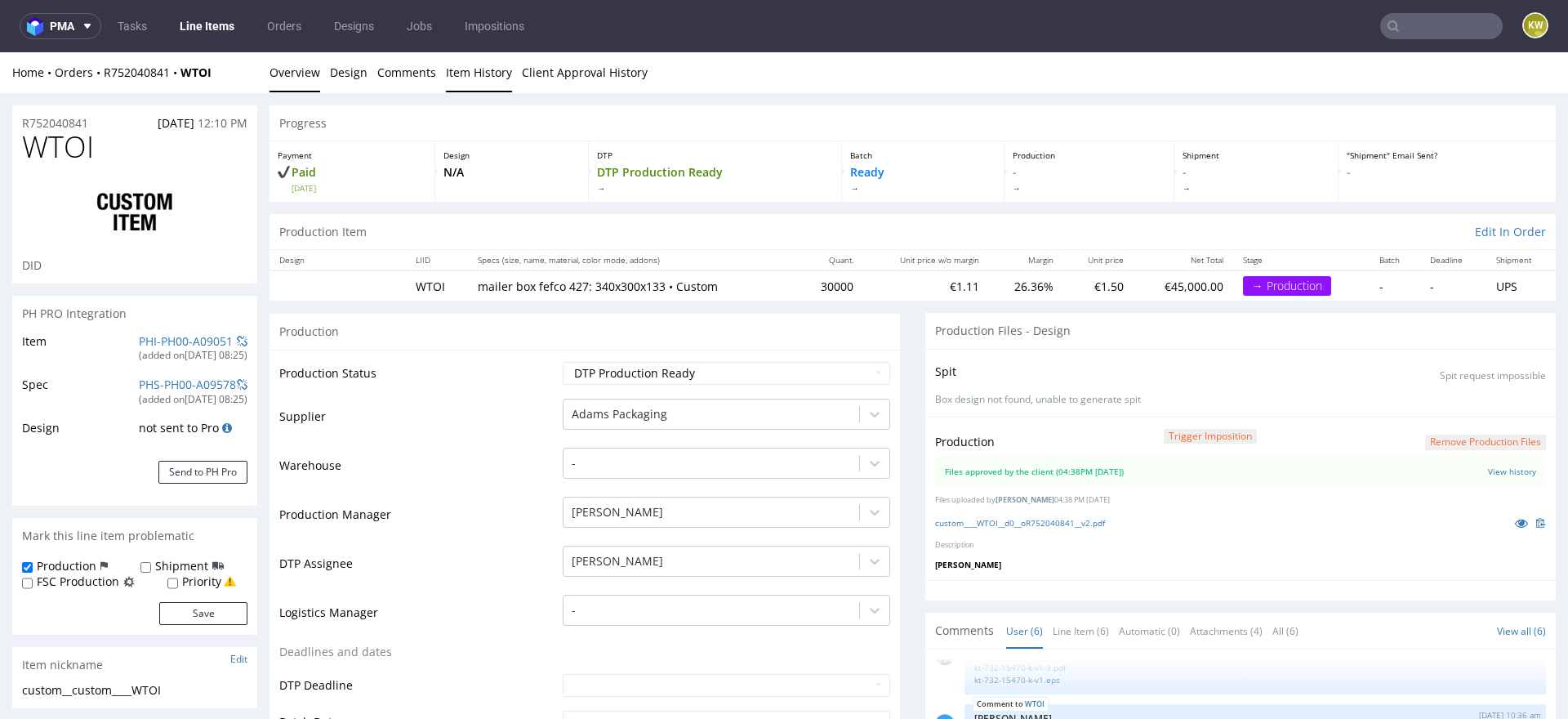
click at [468, 75] on link "Item History" at bounding box center [479, 71] width 66 height 40
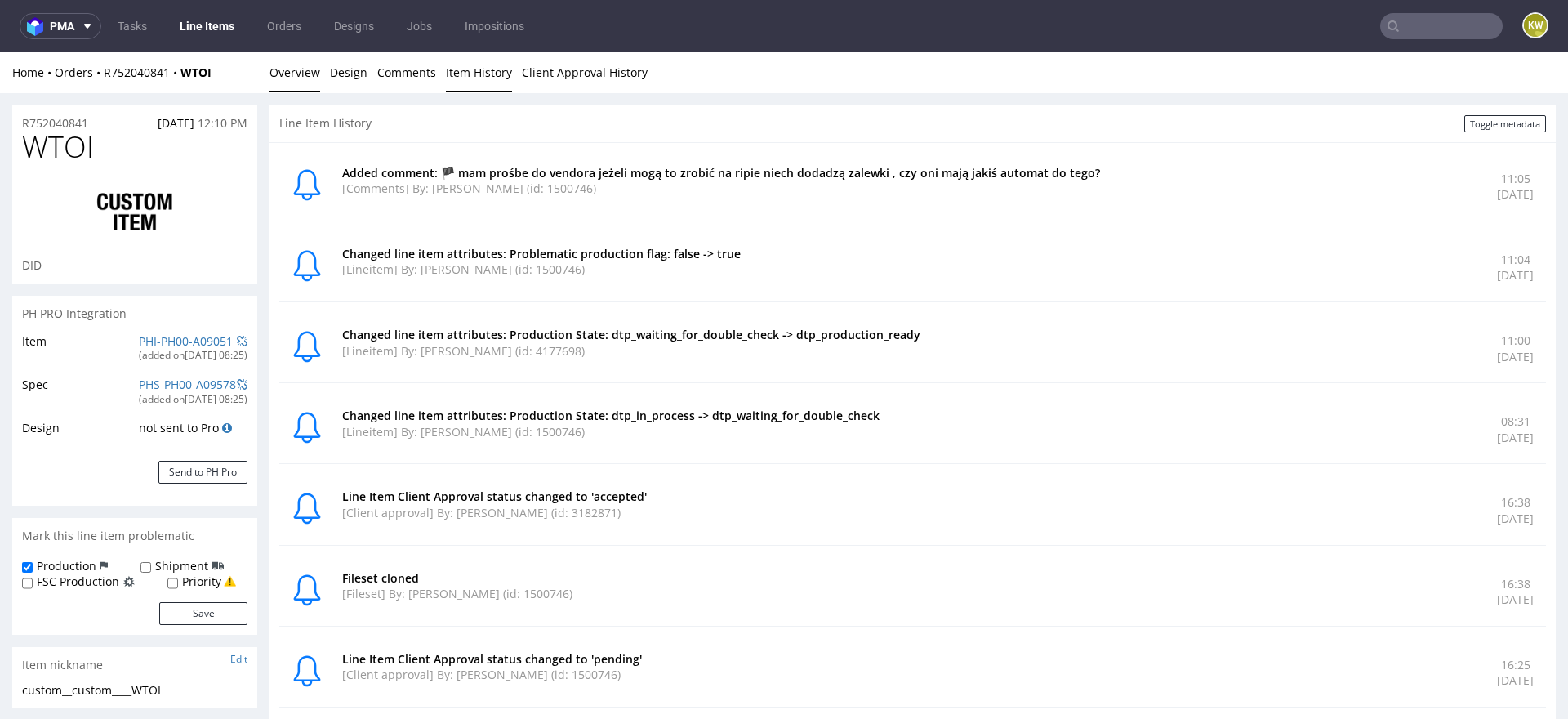
click at [288, 71] on link "Overview" at bounding box center [295, 71] width 51 height 40
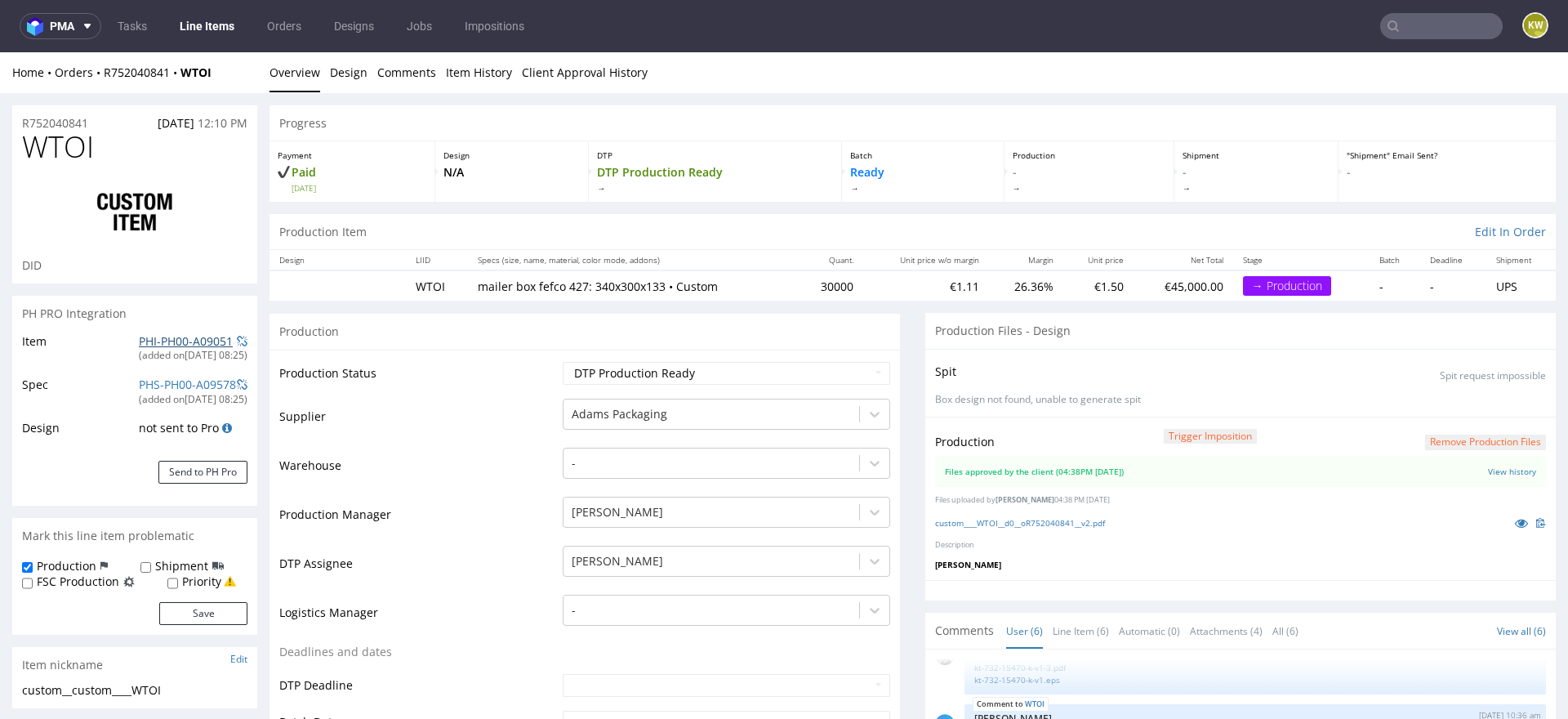
click at [154, 336] on link "PHI-PH00-A09051" at bounding box center [186, 340] width 94 height 16
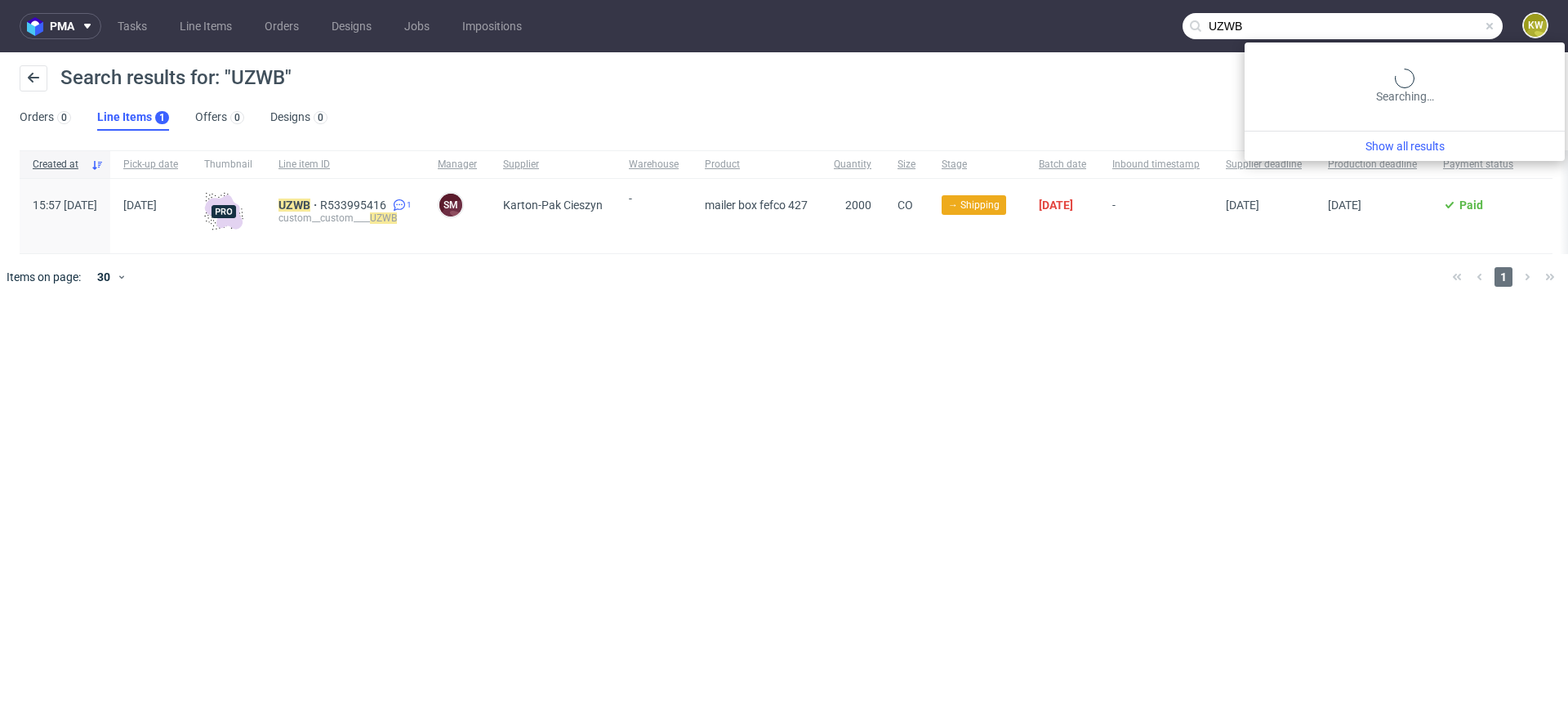
drag, startPoint x: 1443, startPoint y: 31, endPoint x: 978, endPoint y: -11, distance: 466.9
click at [978, 0] on html "pma Tasks Line Items Orders Designs Jobs Impositions UZWB KW Search results for…" at bounding box center [784, 359] width 1568 height 719
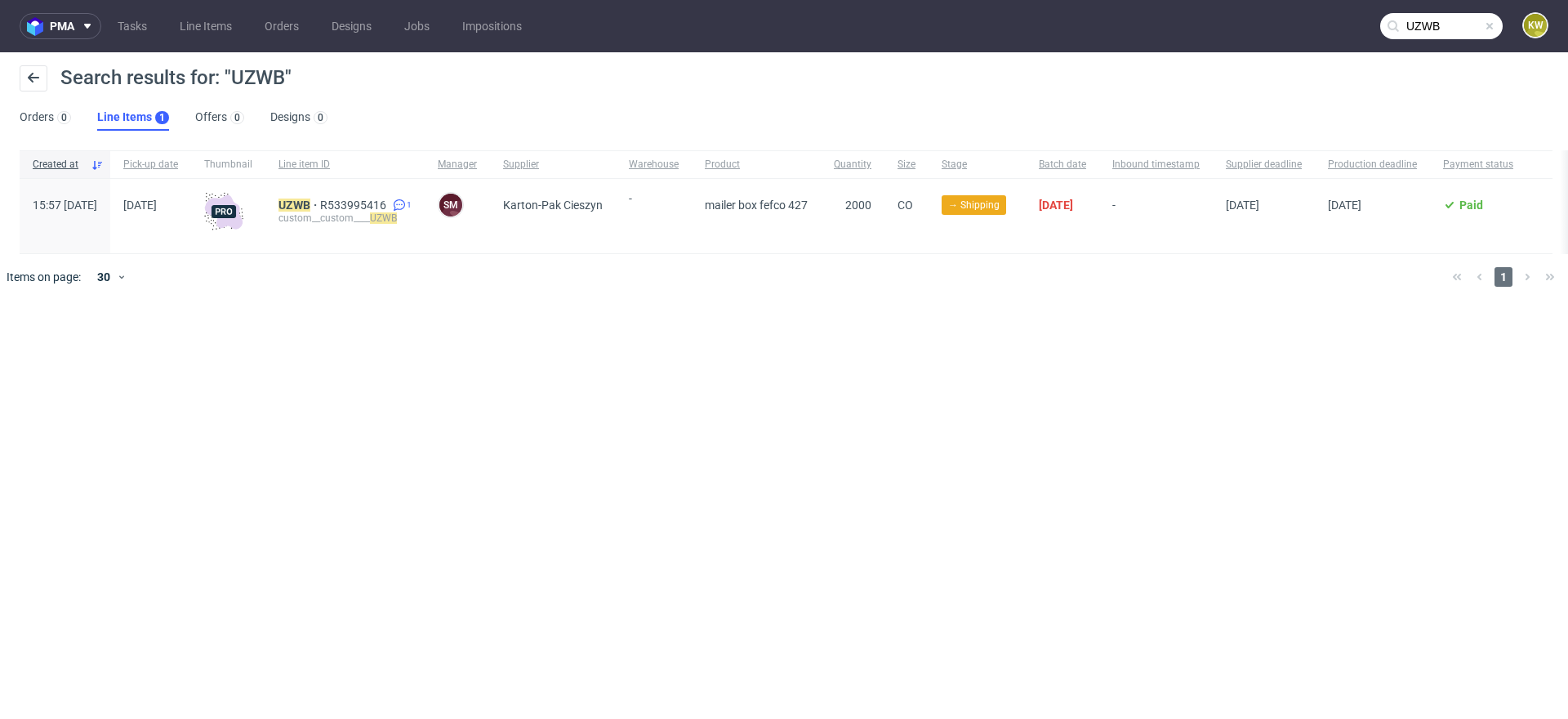
paste input "FLM"
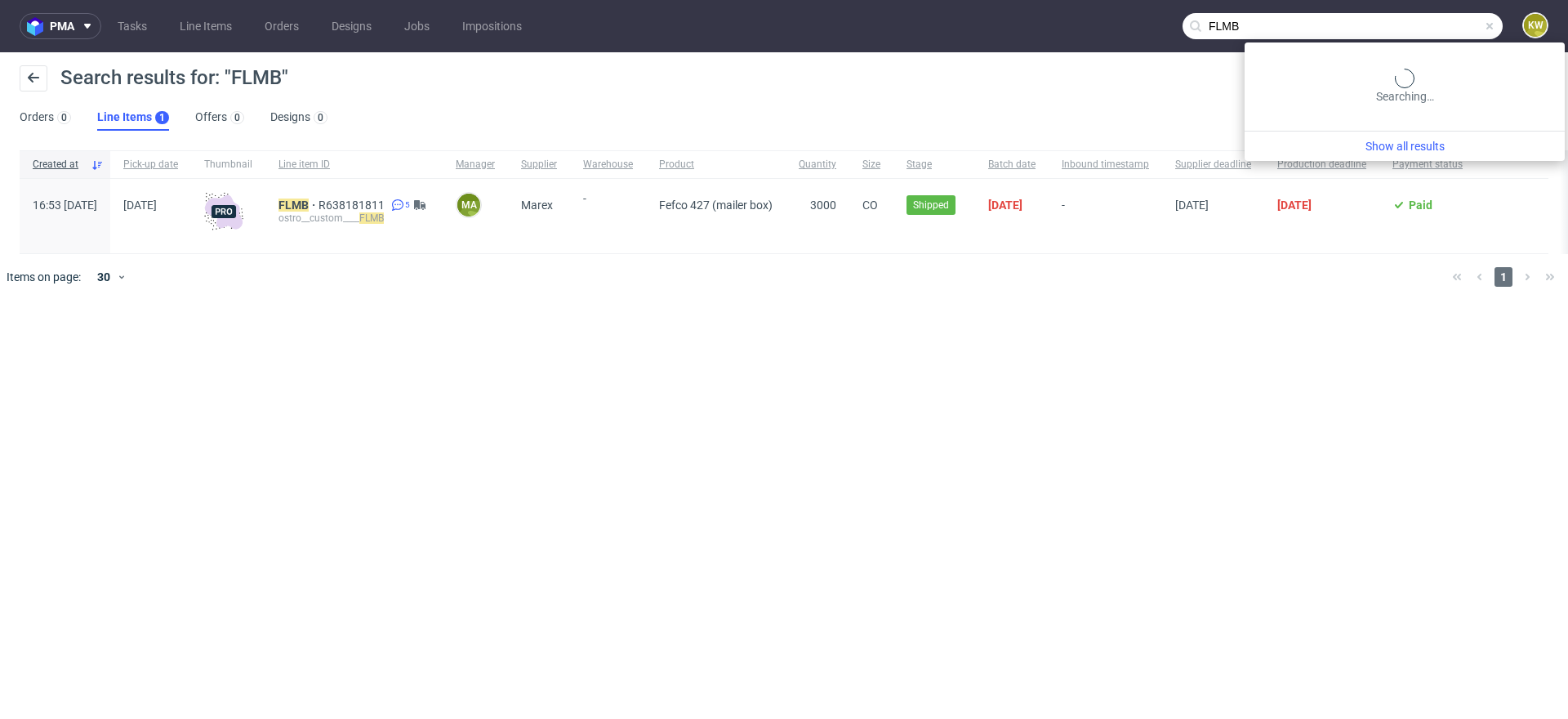
drag, startPoint x: 1465, startPoint y: 28, endPoint x: 909, endPoint y: -58, distance: 562.6
click at [909, 0] on html "pma Tasks Line Items Orders Designs Jobs Impositions FLMB KW Search results for…" at bounding box center [784, 359] width 1568 height 719
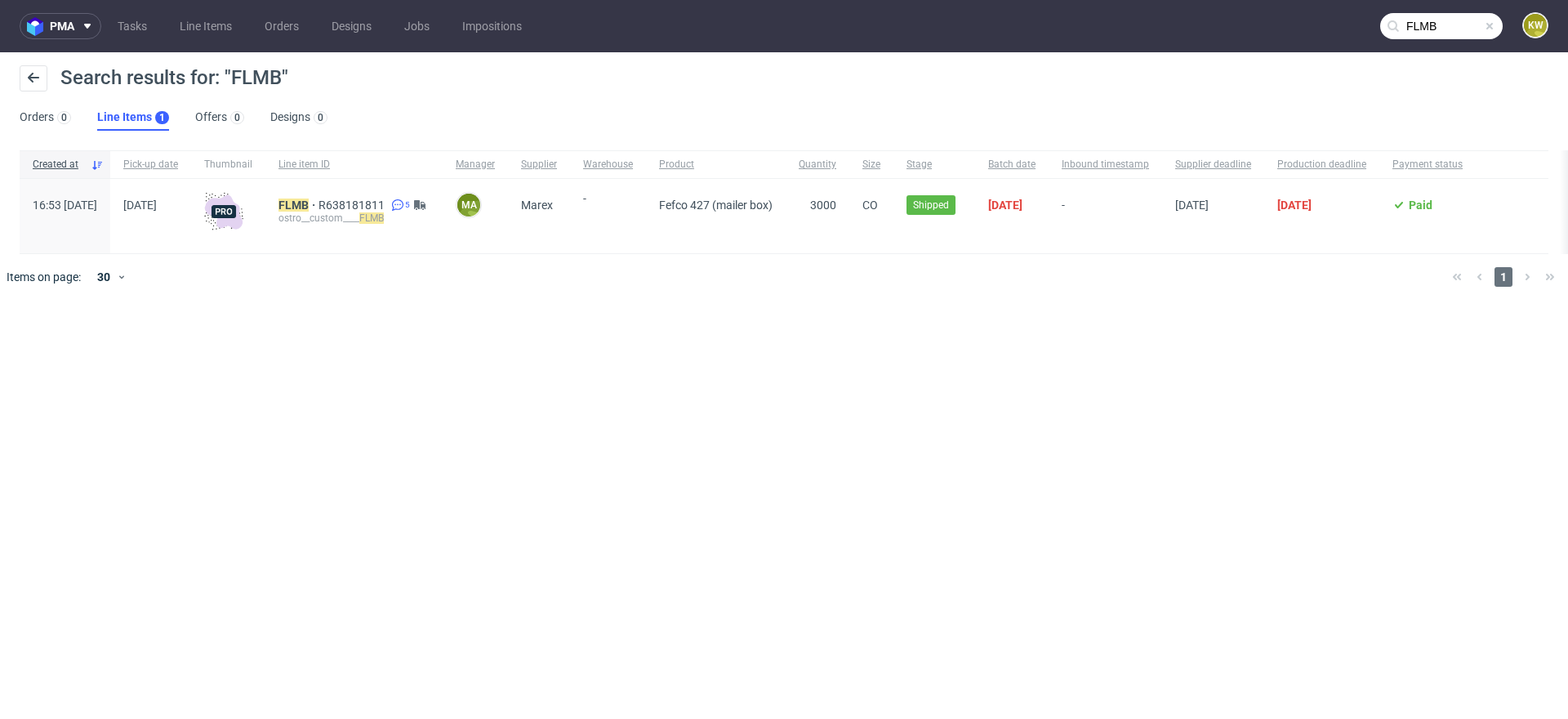
paste input "UNWP"
type input "UNWP"
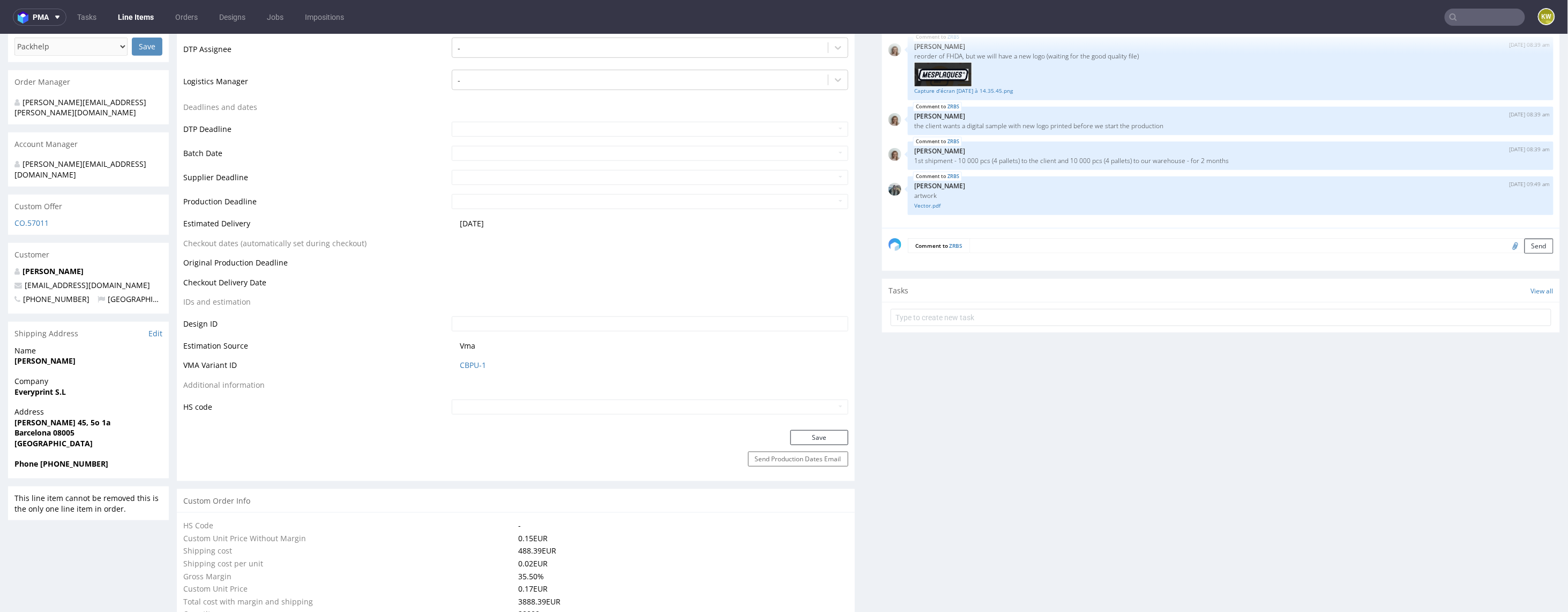
scroll to position [504, 0]
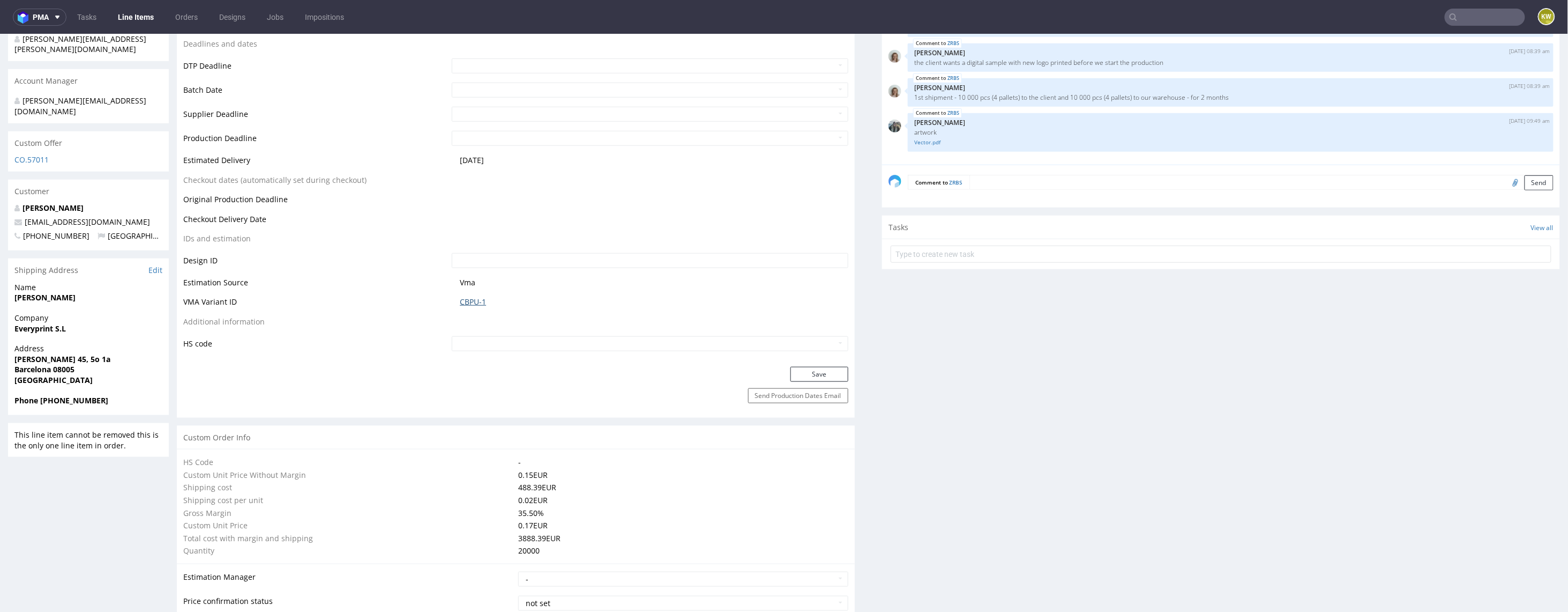
click at [467, 296] on link "CBPU-1" at bounding box center [472, 301] width 26 height 11
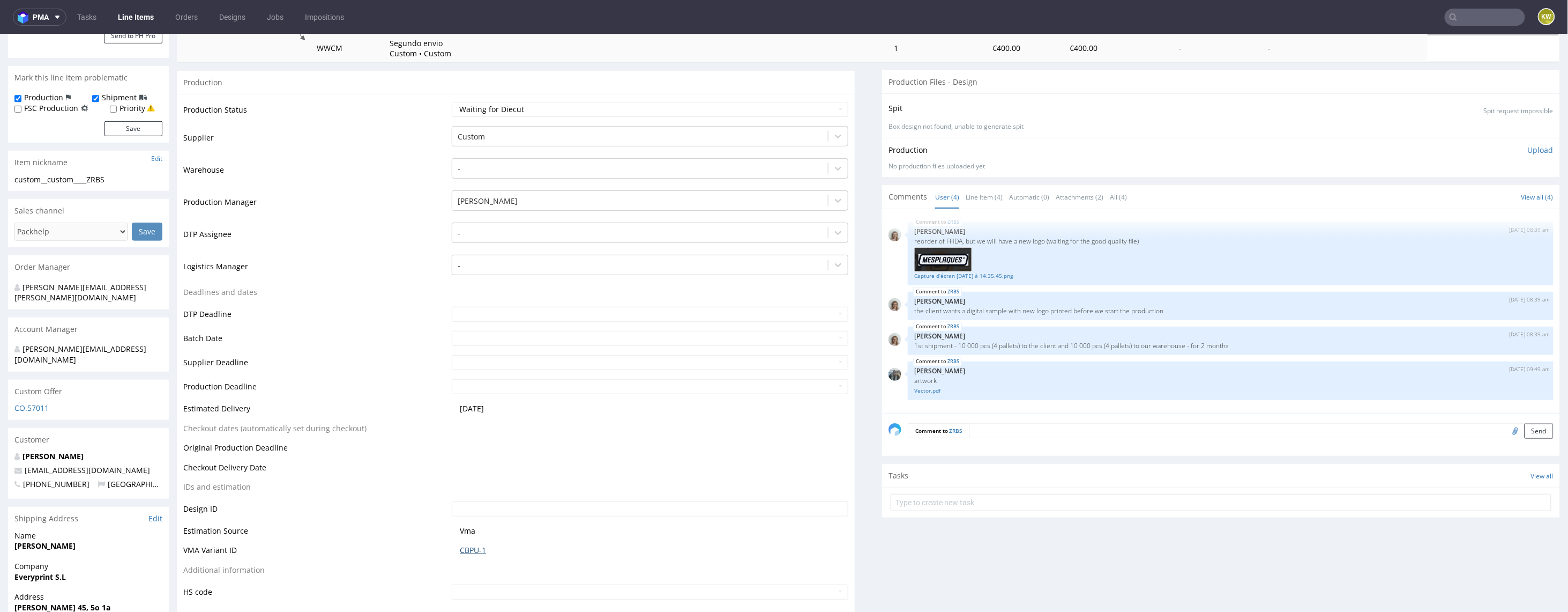
scroll to position [230, 0]
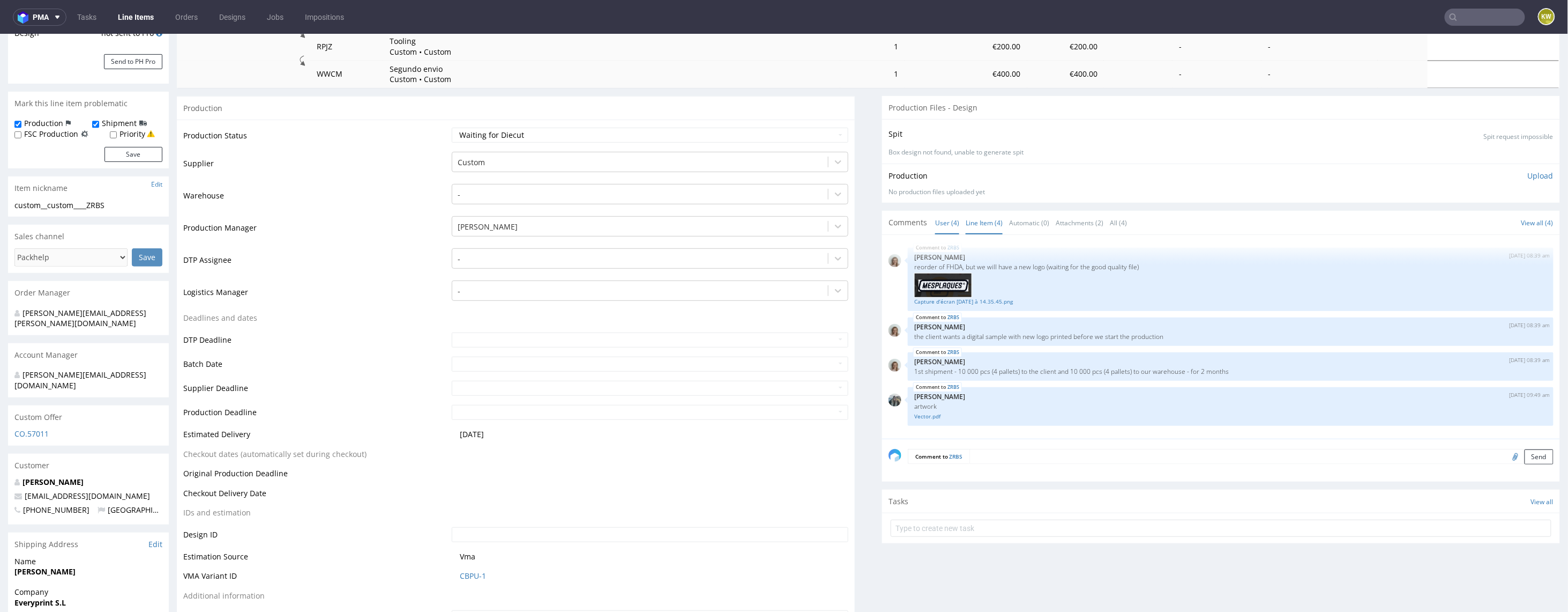
click at [970, 211] on link "Line Item (4)" at bounding box center [984, 222] width 37 height 23
click at [984, 211] on link "Line Item (4)" at bounding box center [984, 222] width 37 height 23
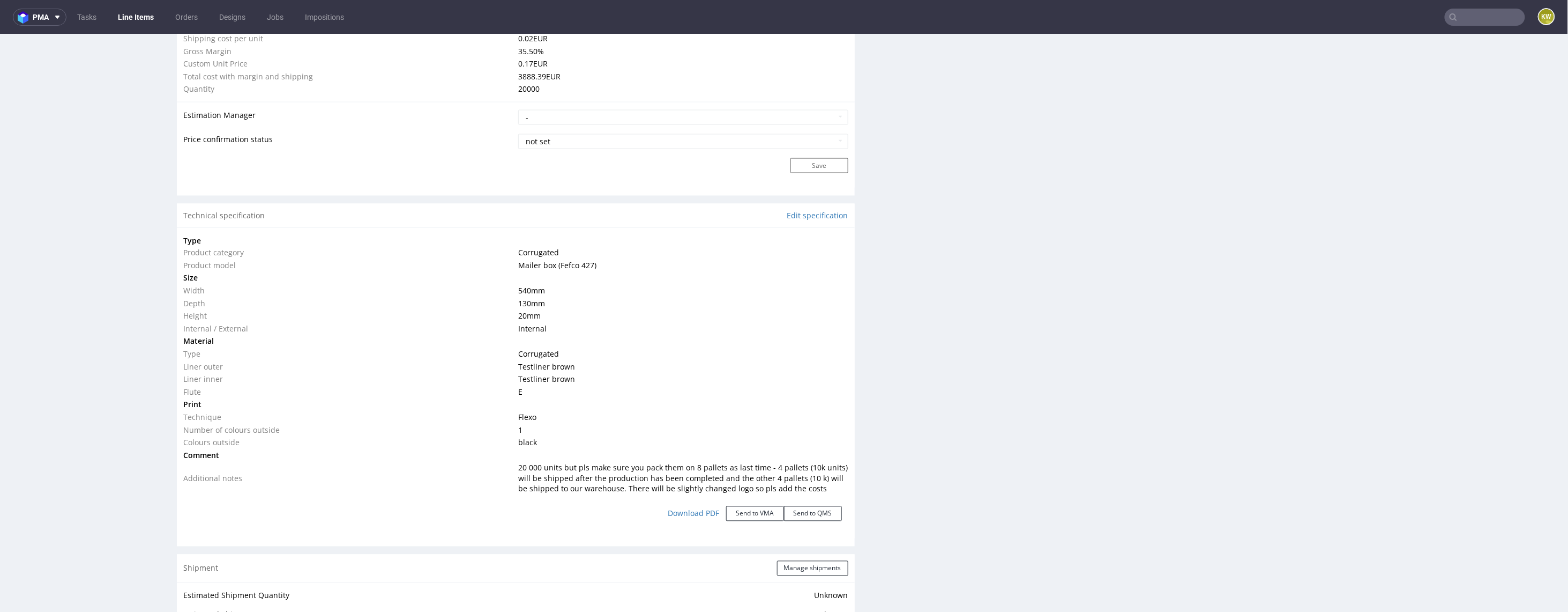
scroll to position [963, 0]
click at [748, 508] on button "Send to VMA" at bounding box center [755, 516] width 58 height 15
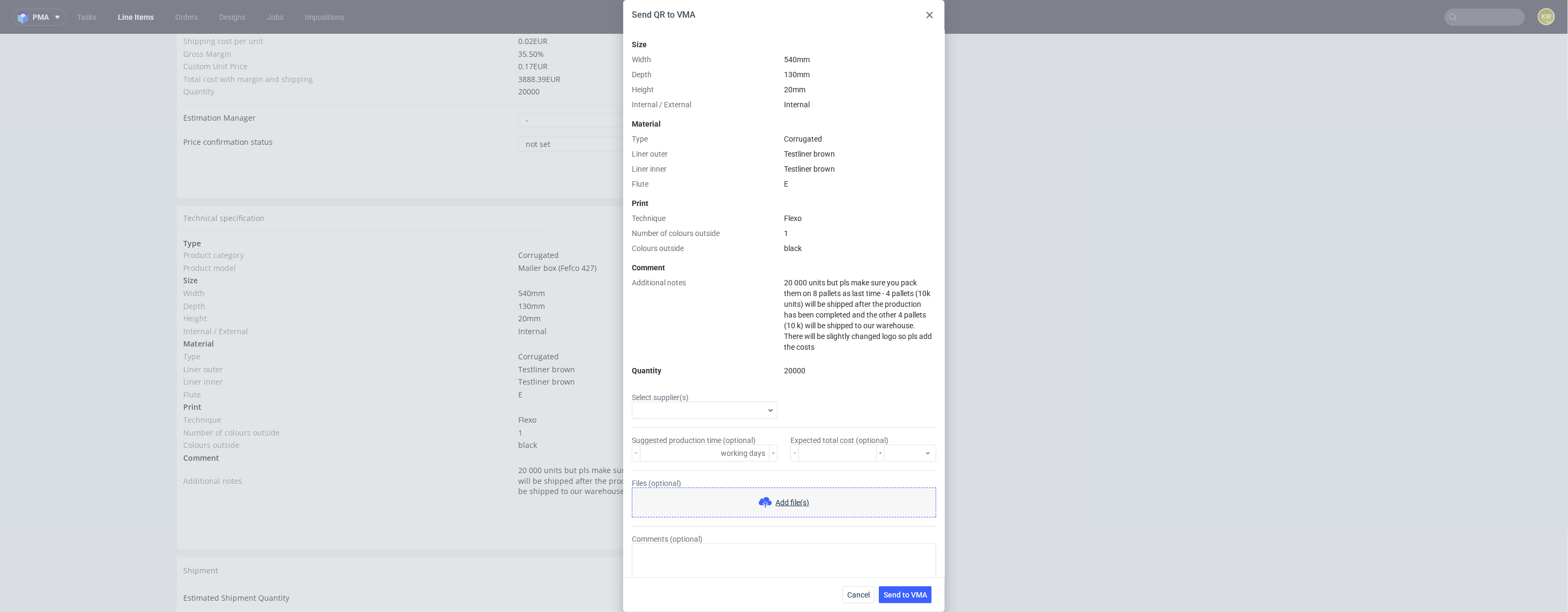
scroll to position [190, 0]
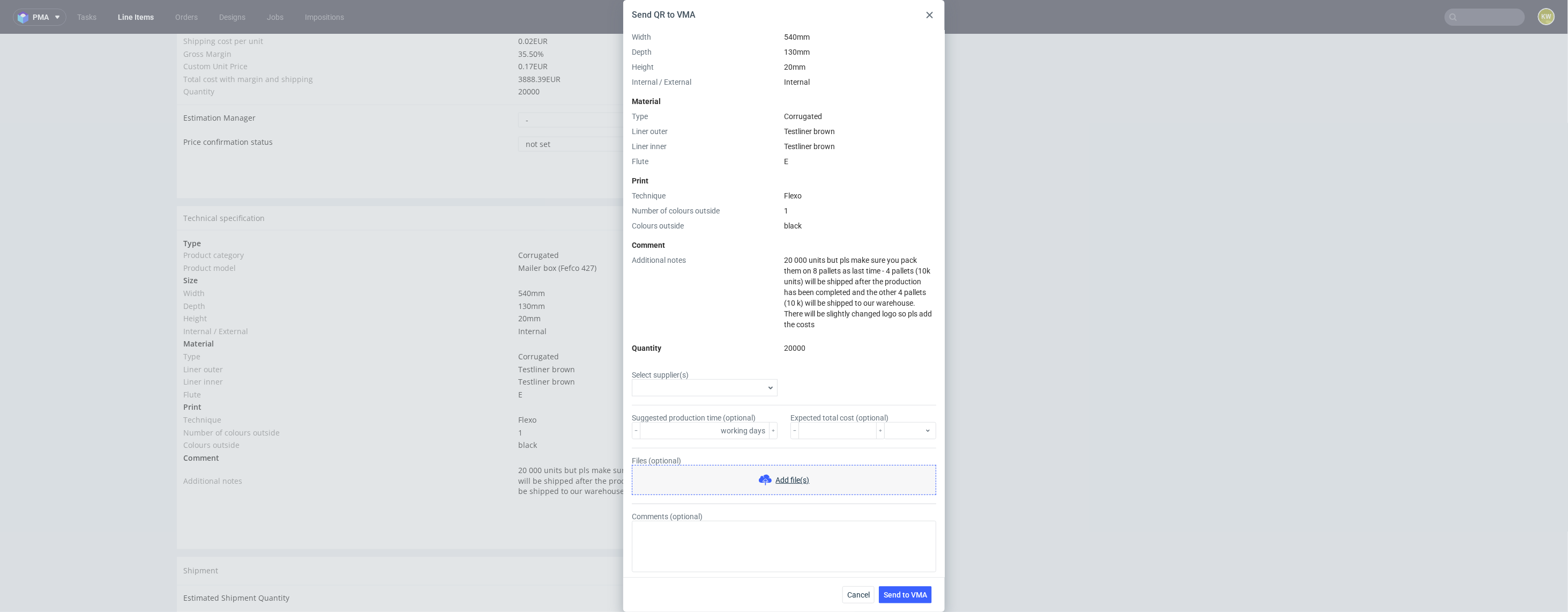
click at [662, 392] on input "Select supplier(s)" at bounding box center [699, 388] width 130 height 10
type input "ADAM"
click at [638, 409] on label "Adams Packaging" at bounding box center [705, 410] width 137 height 15
click at [641, 409] on input "Adams Packaging" at bounding box center [645, 410] width 9 height 9
click at [822, 432] on input "number" at bounding box center [838, 432] width 79 height 17
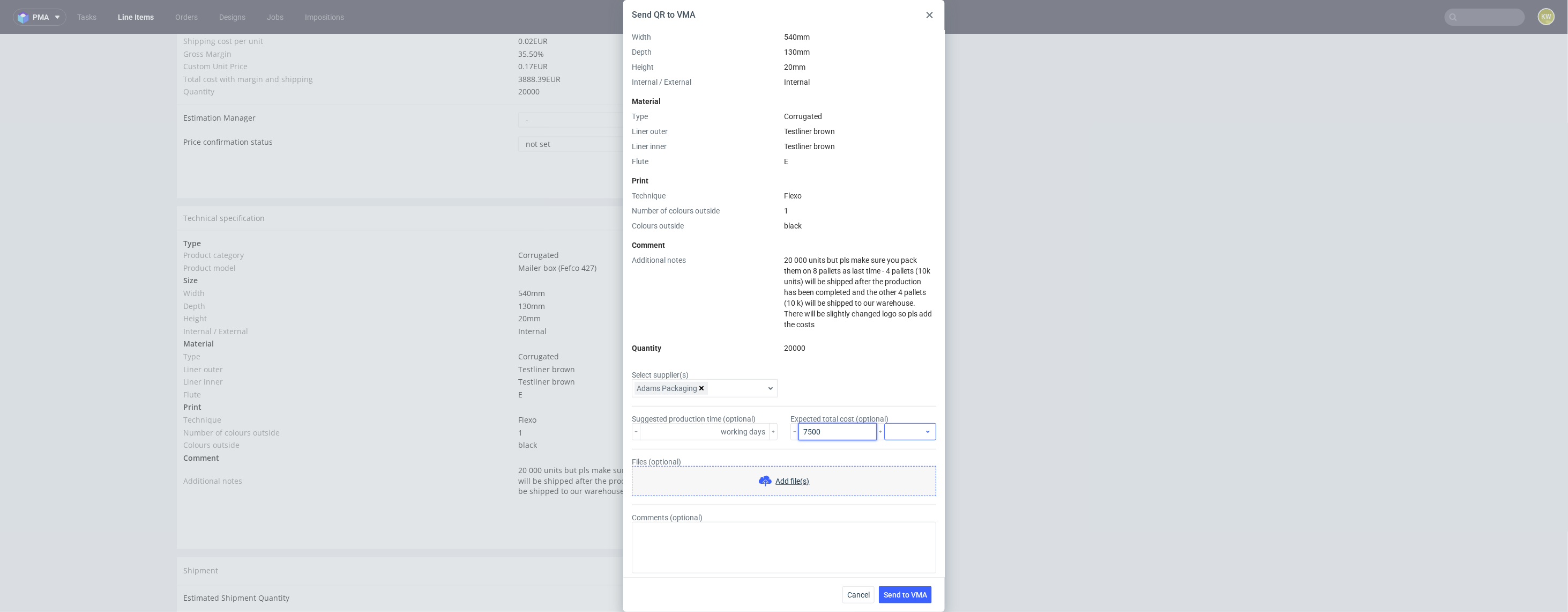
type input "7500"
click at [912, 431] on div at bounding box center [910, 432] width 52 height 17
click at [902, 491] on div "PLN" at bounding box center [911, 495] width 43 height 19
click at [836, 382] on form "Select supplier(s) Adams Packaging Suggested production time (optional) working…" at bounding box center [784, 471] width 304 height 203
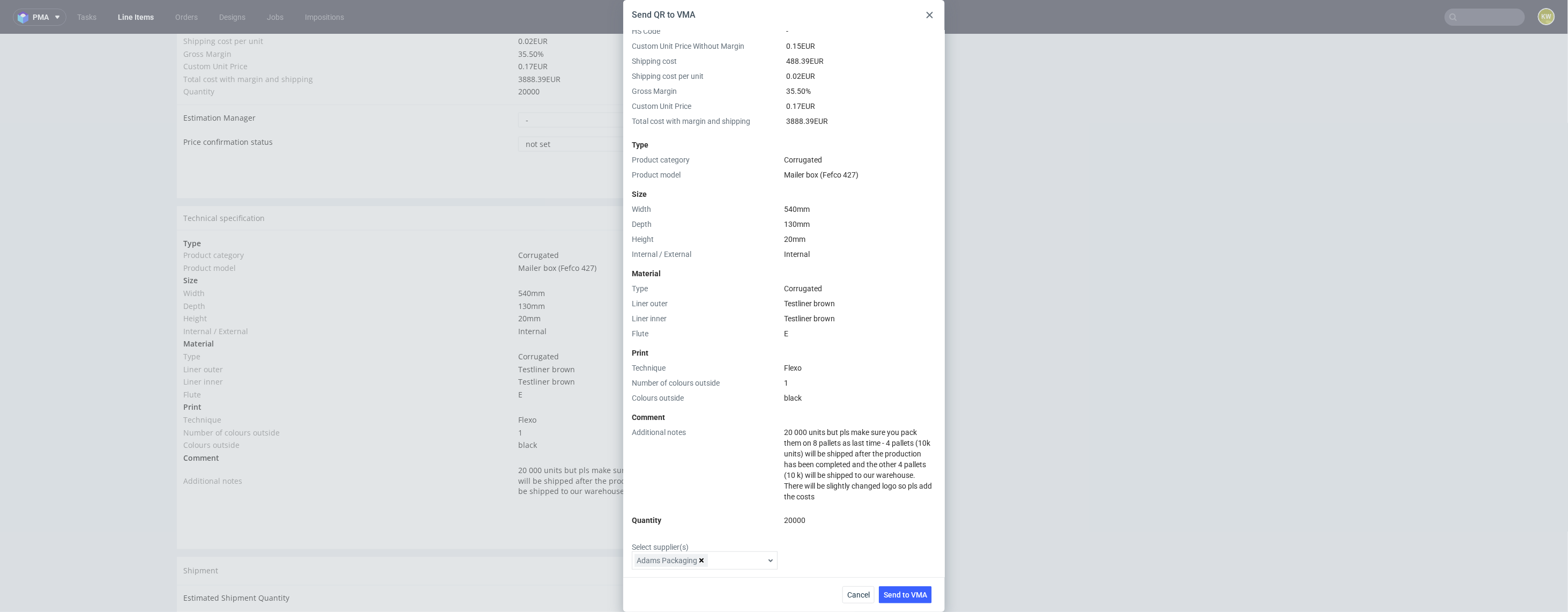
scroll to position [0, 0]
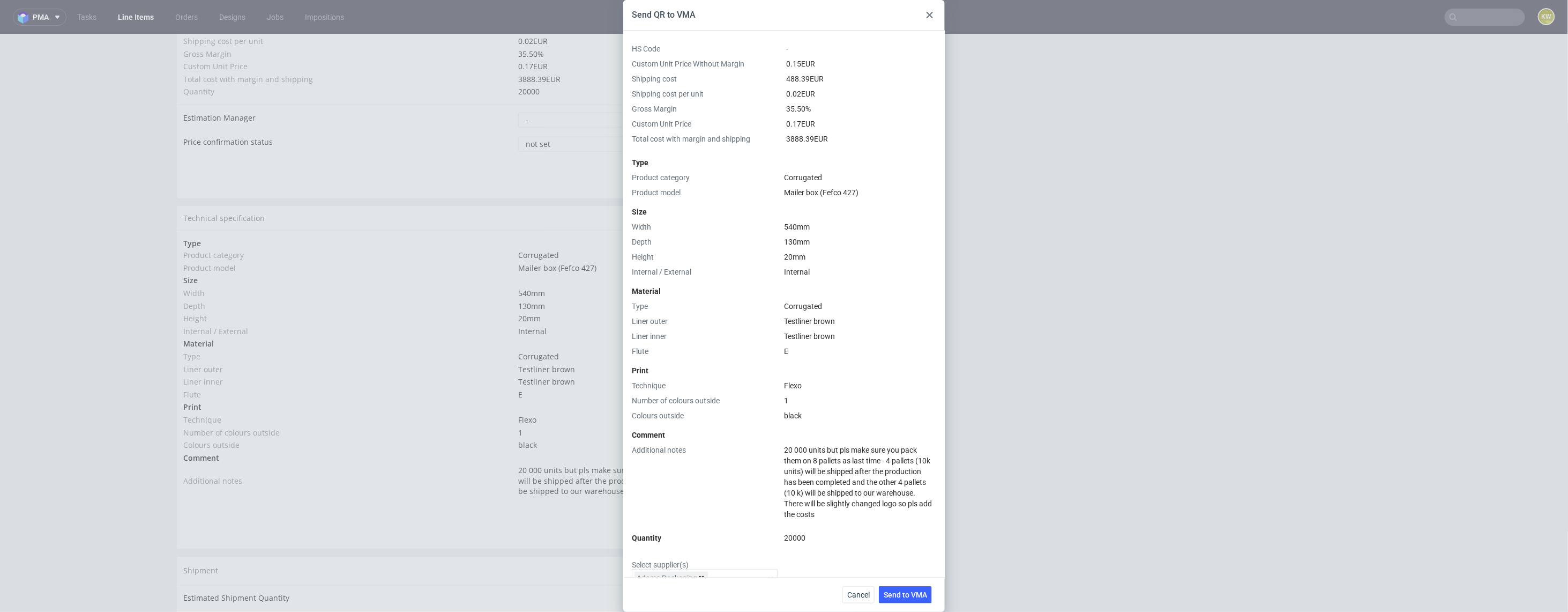
click at [840, 353] on div "E" at bounding box center [858, 351] width 148 height 11
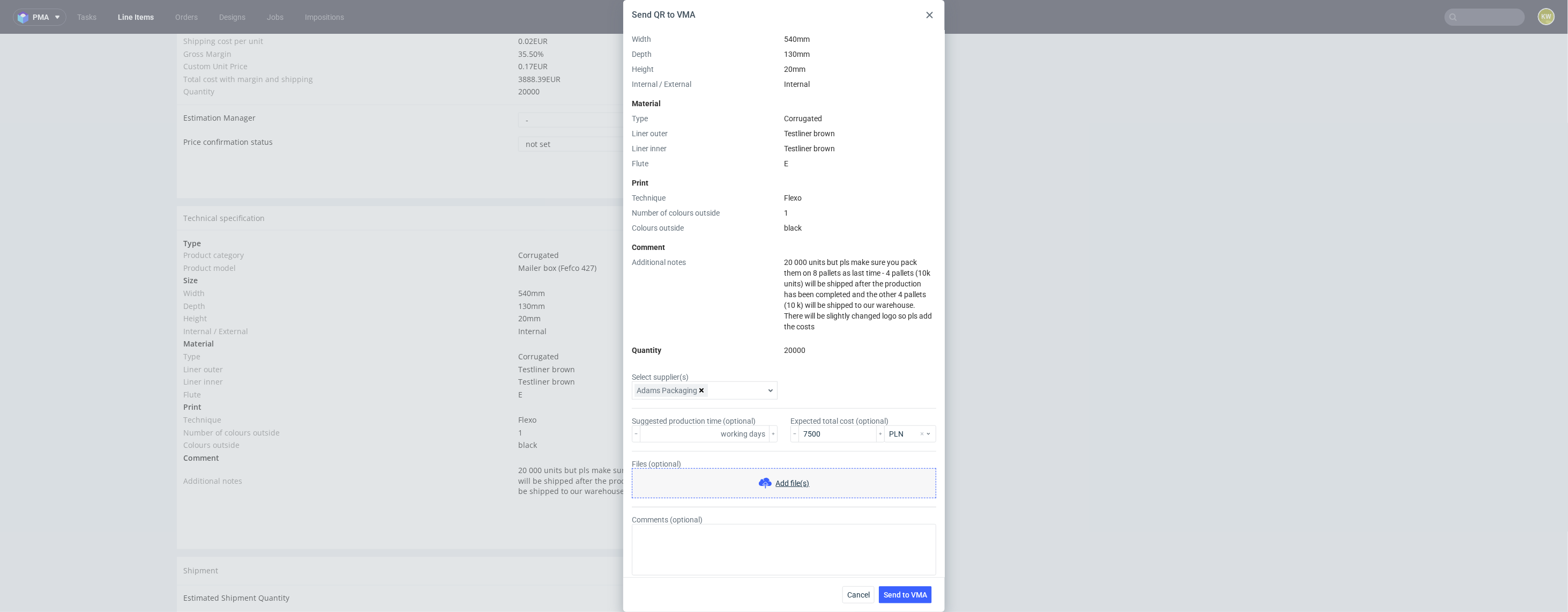
scroll to position [195, 0]
click at [906, 602] on button "Send to VMA" at bounding box center [905, 594] width 53 height 17
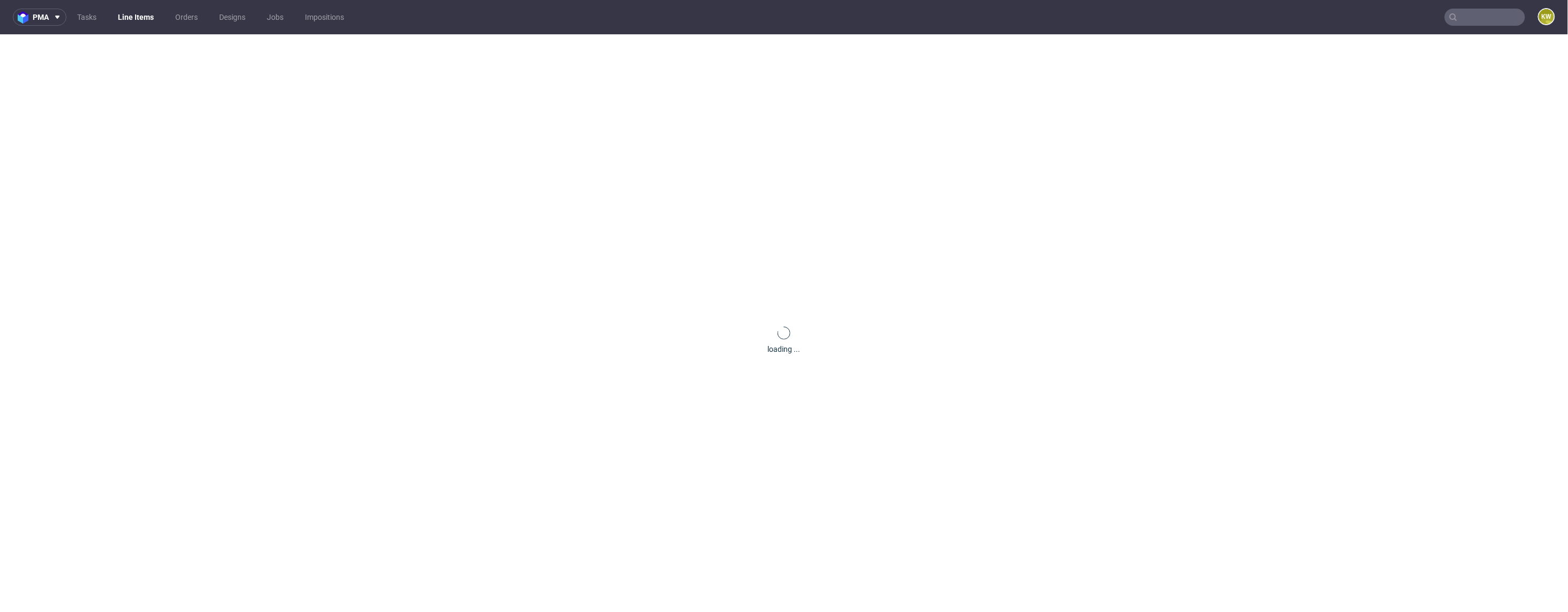
scroll to position [0, 0]
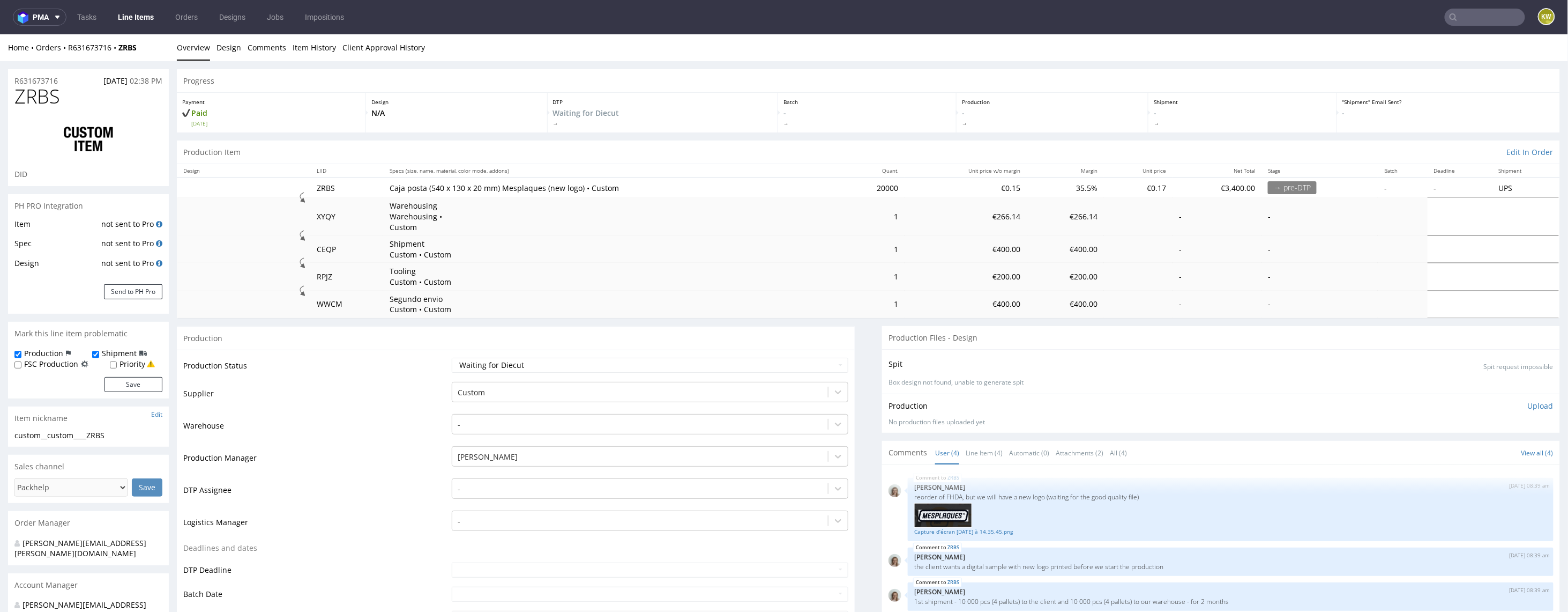
select select "in_progress"
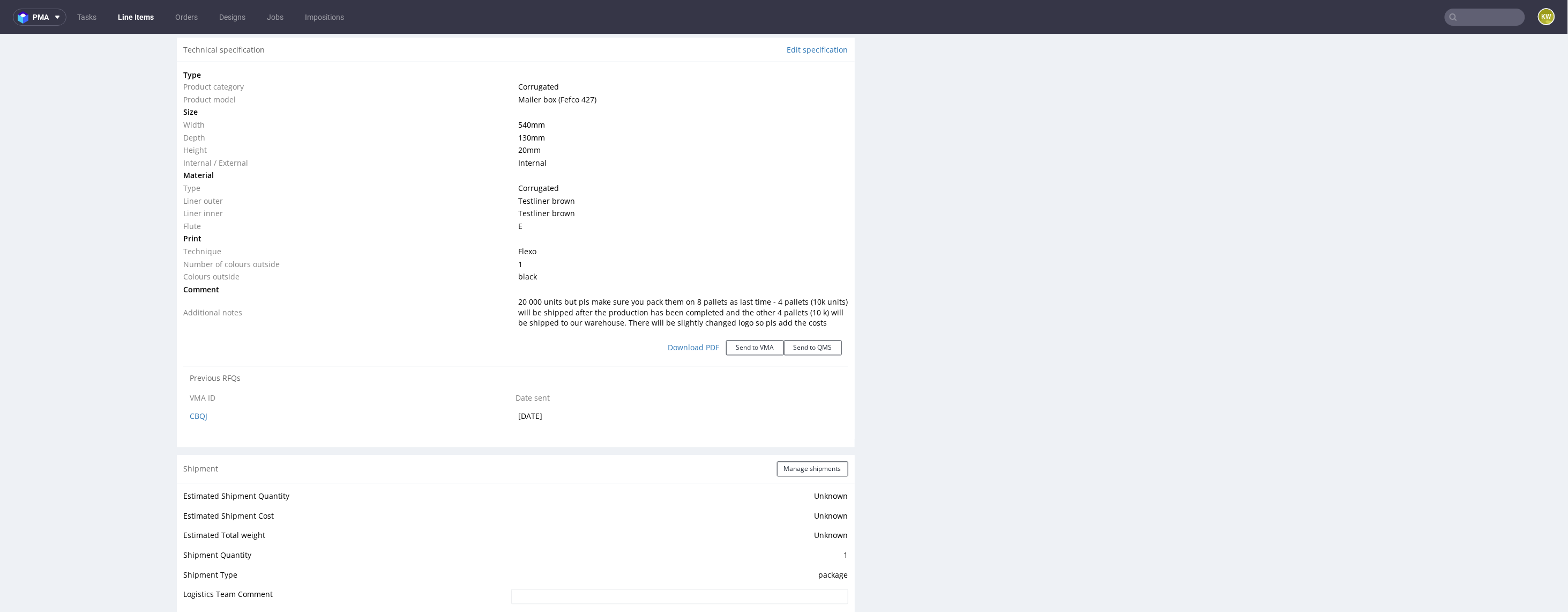
scroll to position [1167, 0]
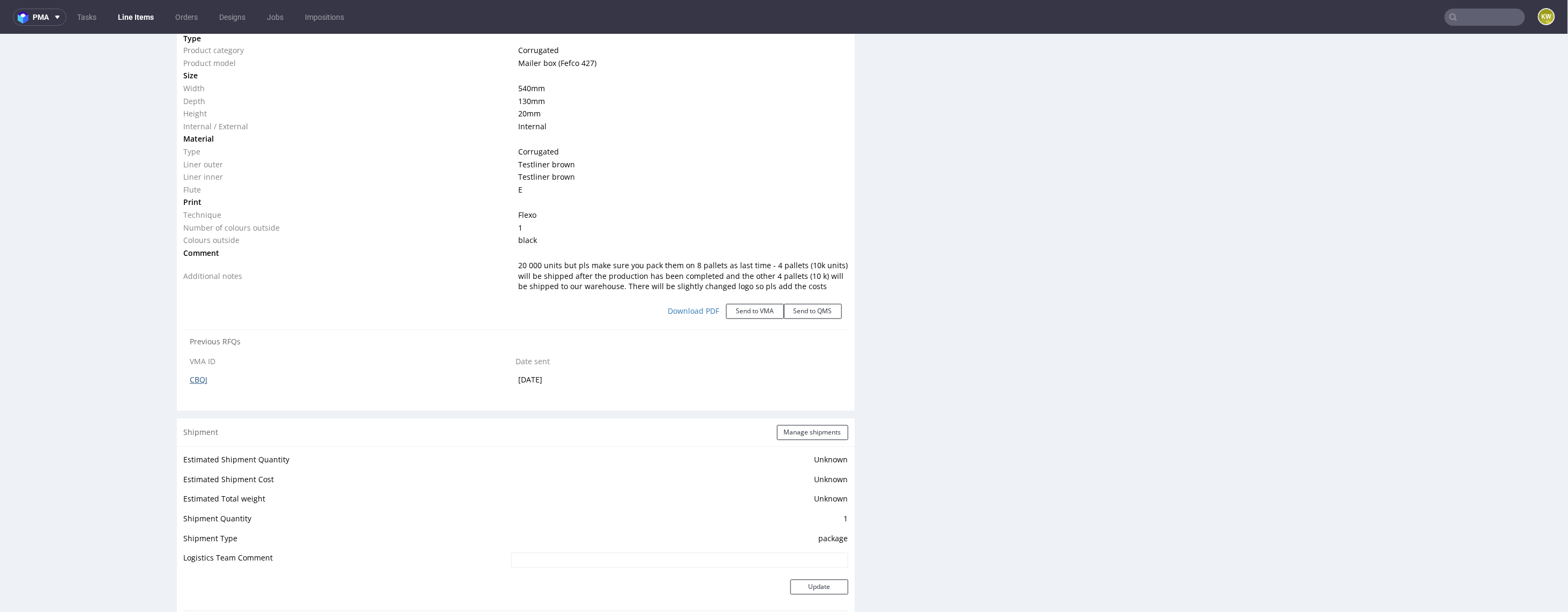
click at [205, 375] on link "CBQJ" at bounding box center [198, 379] width 18 height 10
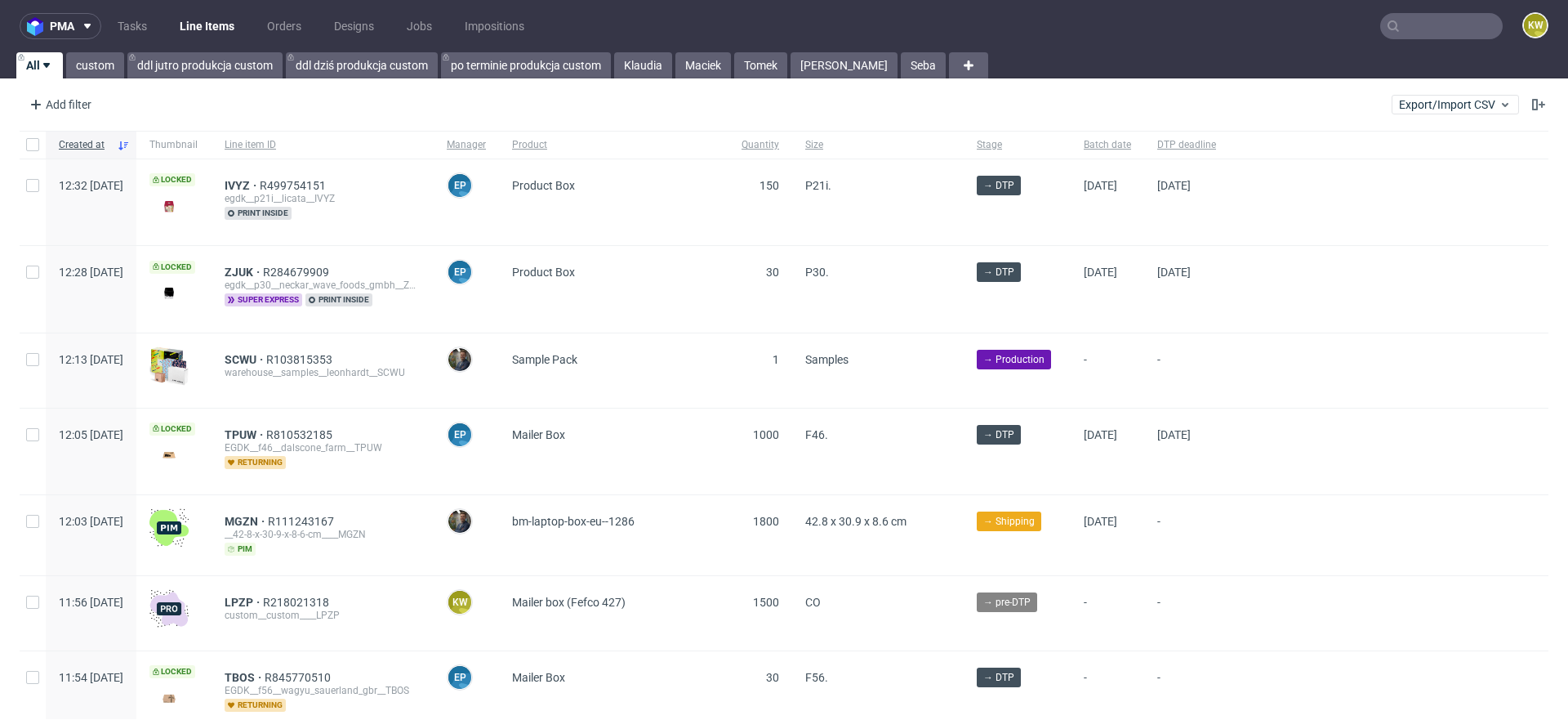
click at [1427, 32] on input "text" at bounding box center [1442, 26] width 122 height 26
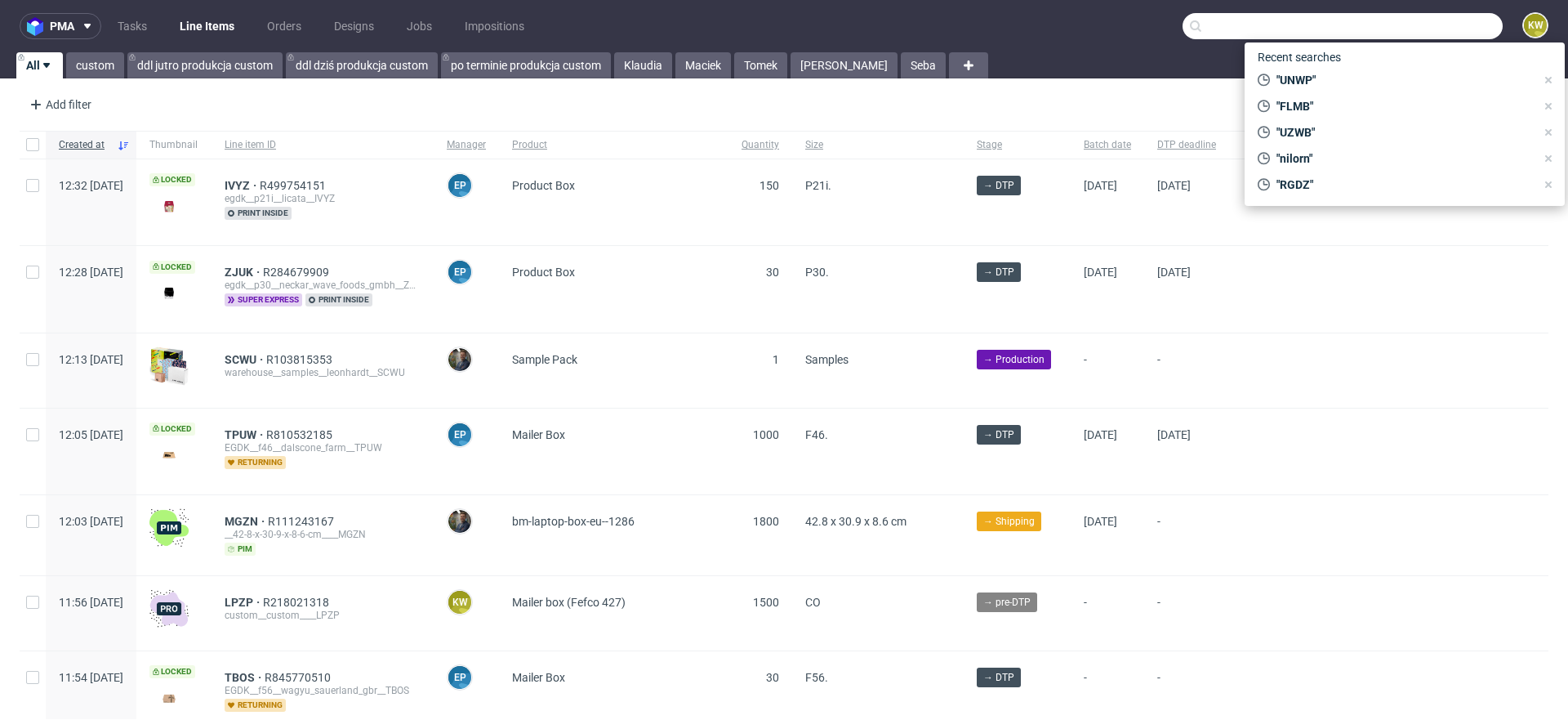
paste input "NCGR"
type input "NCGR"
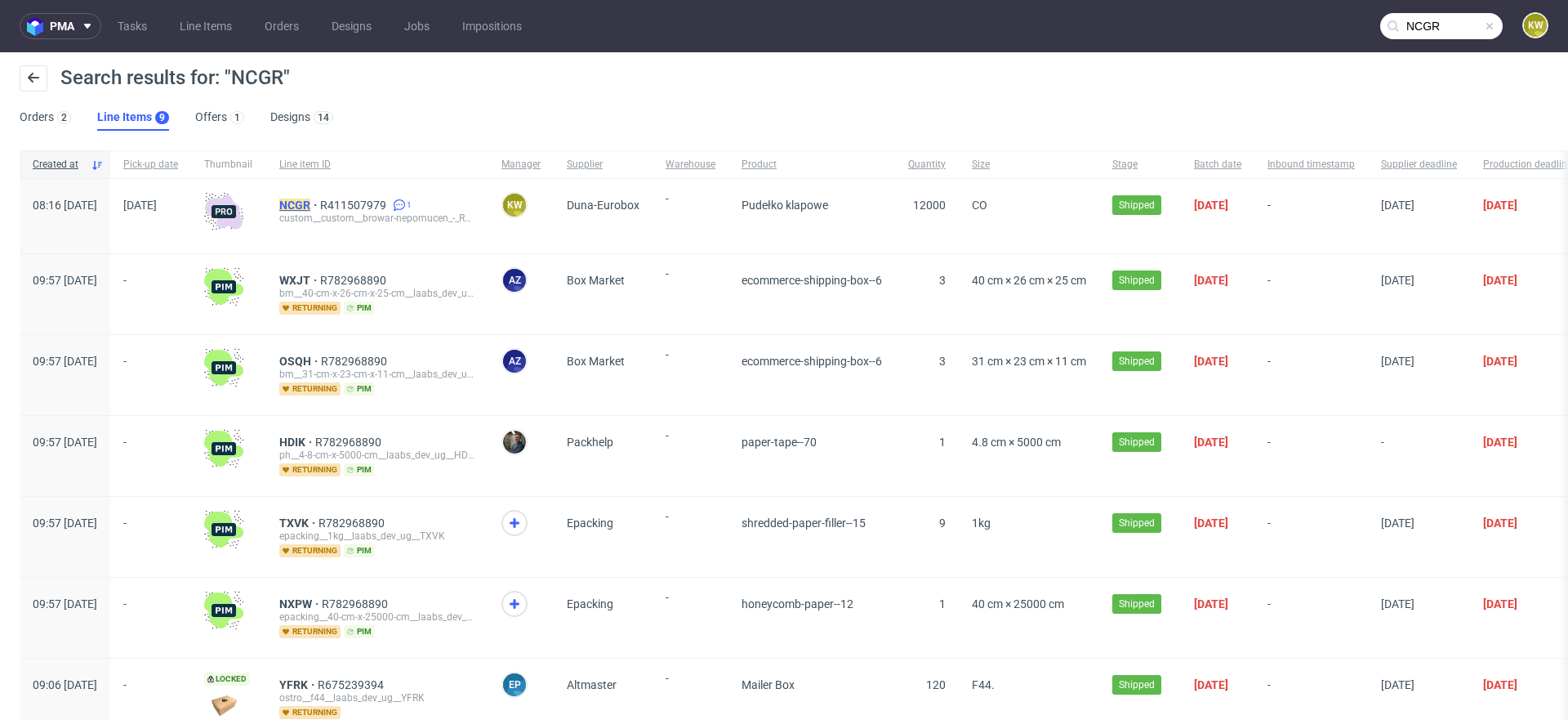
click at [311, 201] on mark "NCGR" at bounding box center [294, 205] width 31 height 13
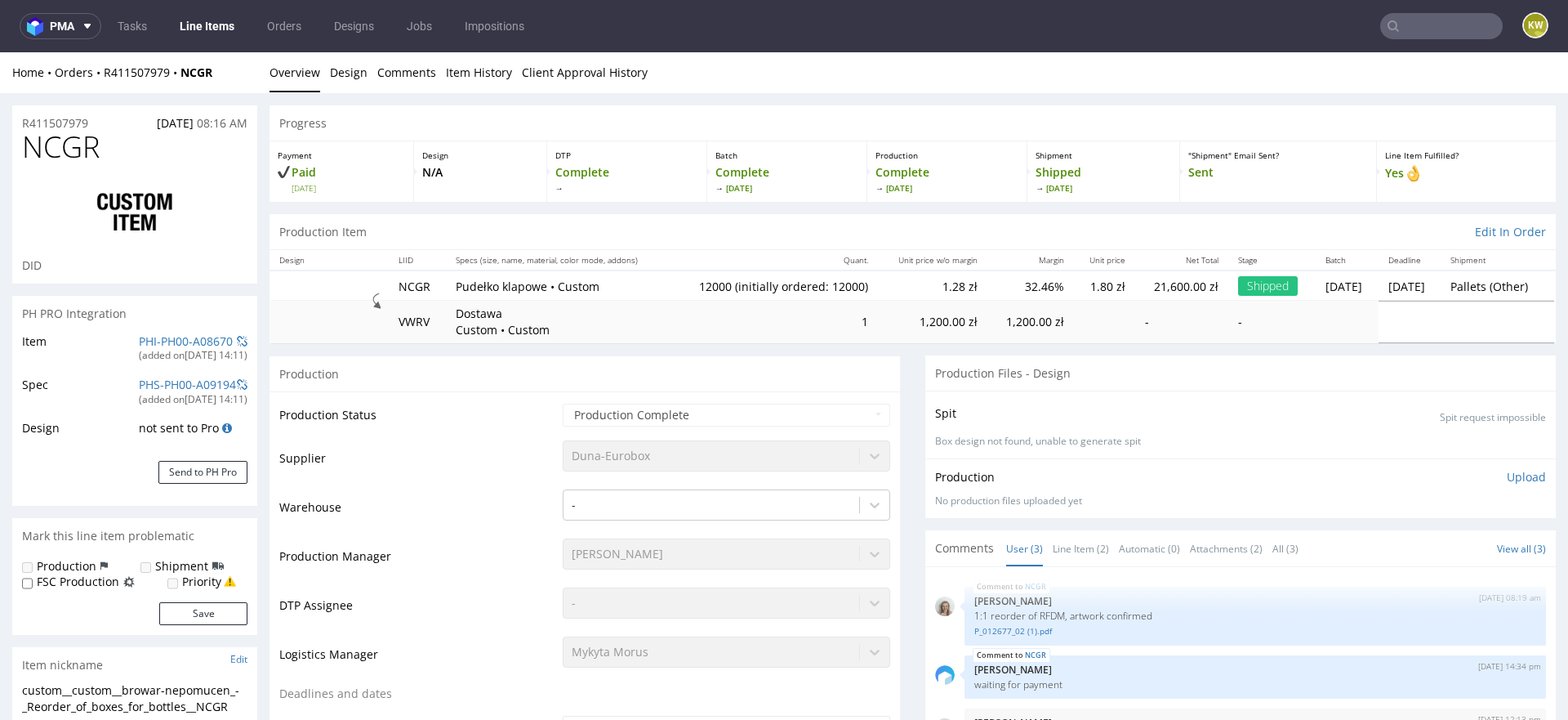
select select "in_progress"
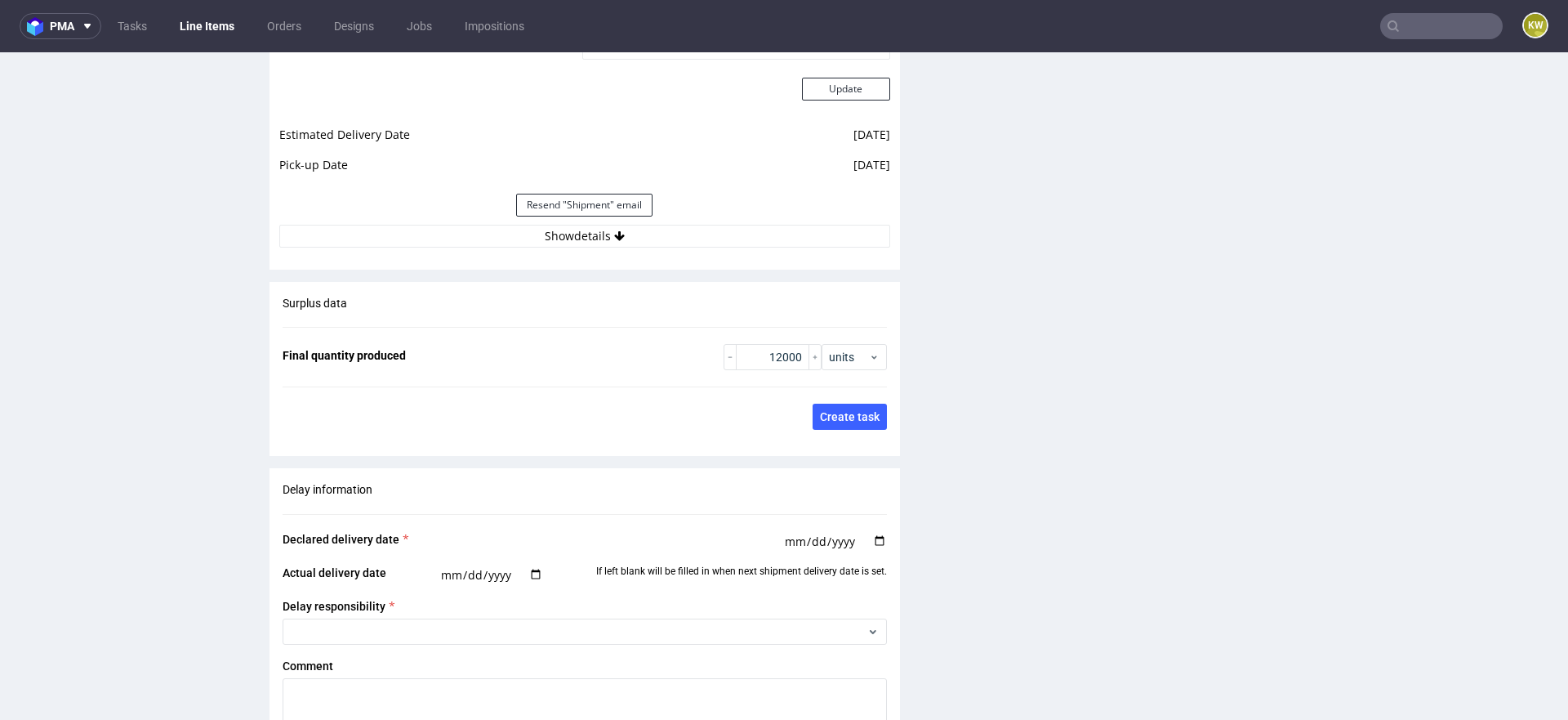
scroll to position [2521, 0]
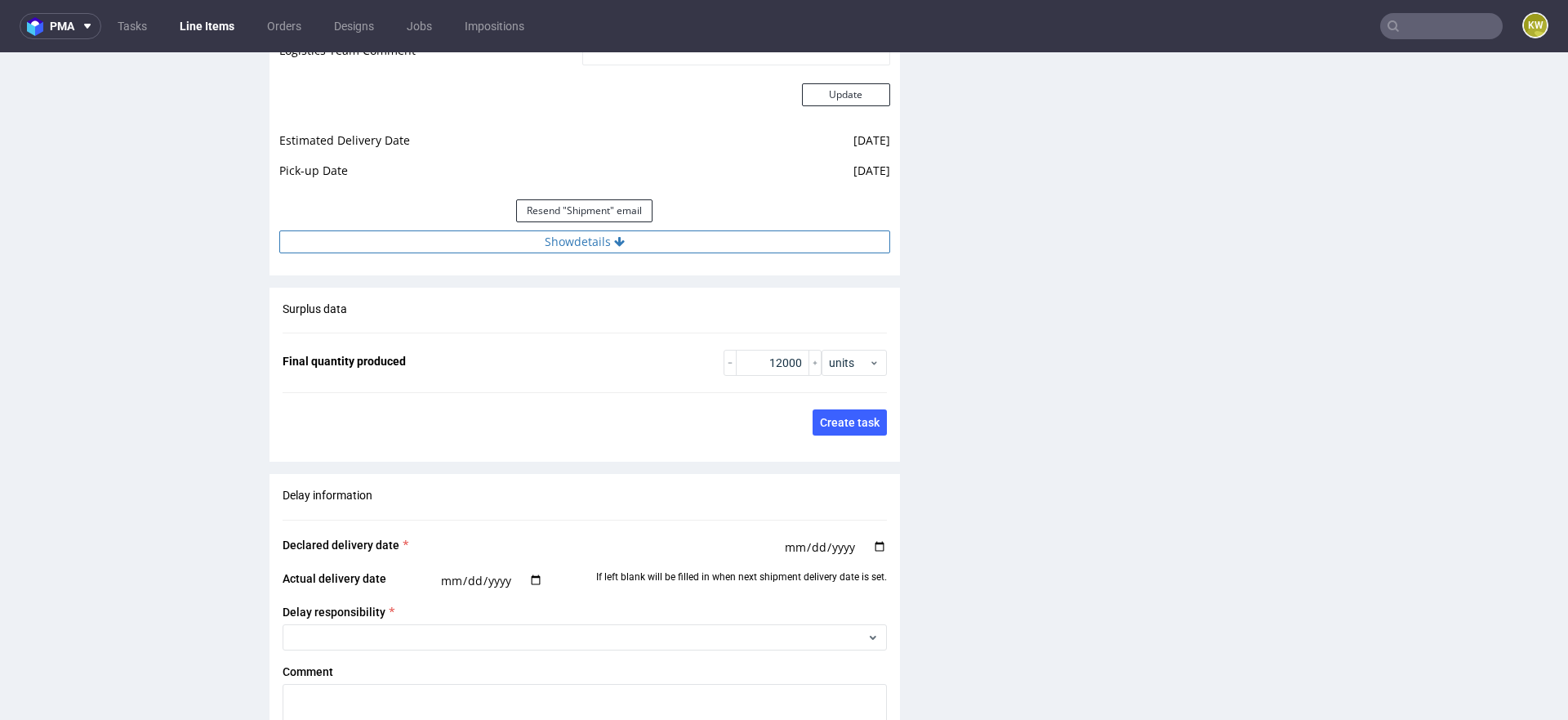
click at [615, 248] on button "Show details" at bounding box center [585, 241] width 611 height 23
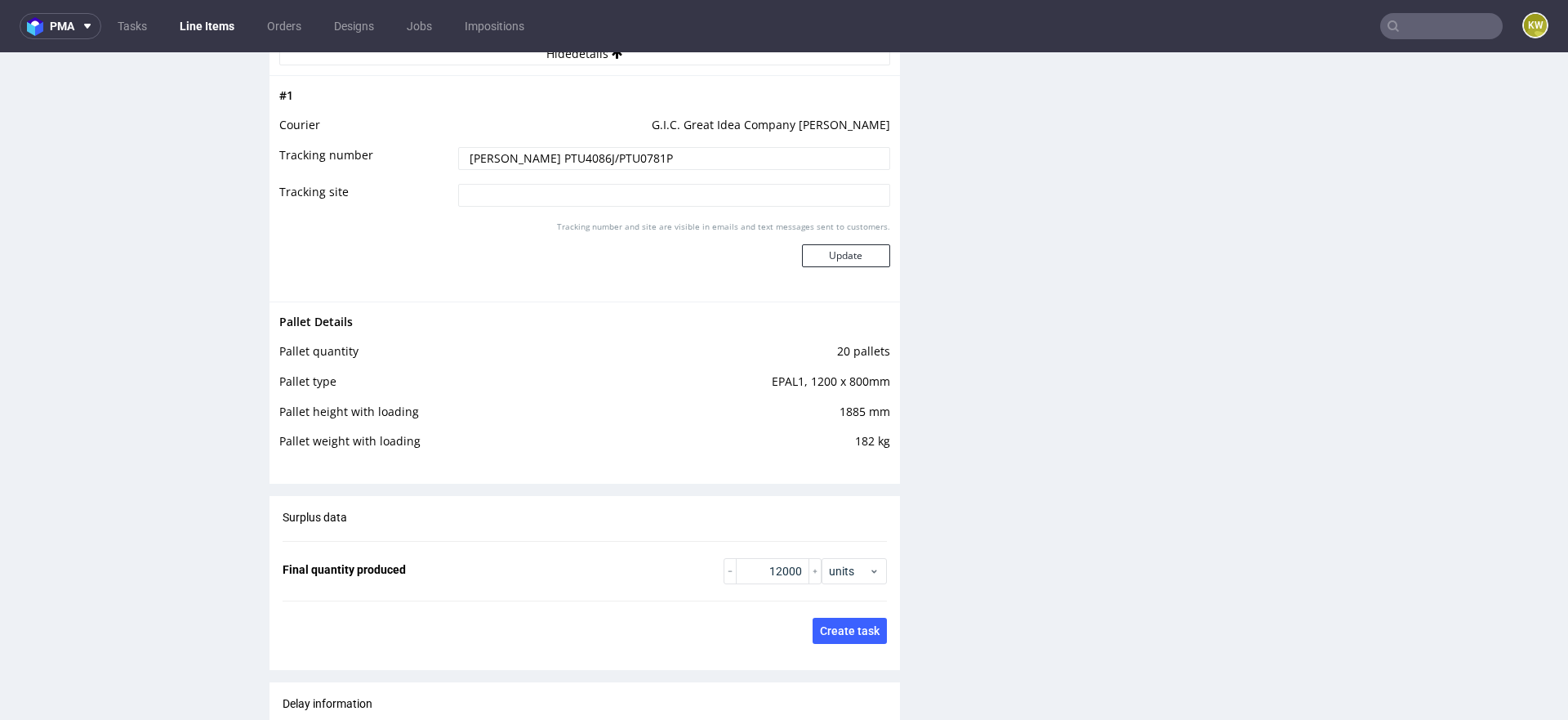
scroll to position [2712, 0]
click at [1405, 23] on input "text" at bounding box center [1442, 26] width 122 height 26
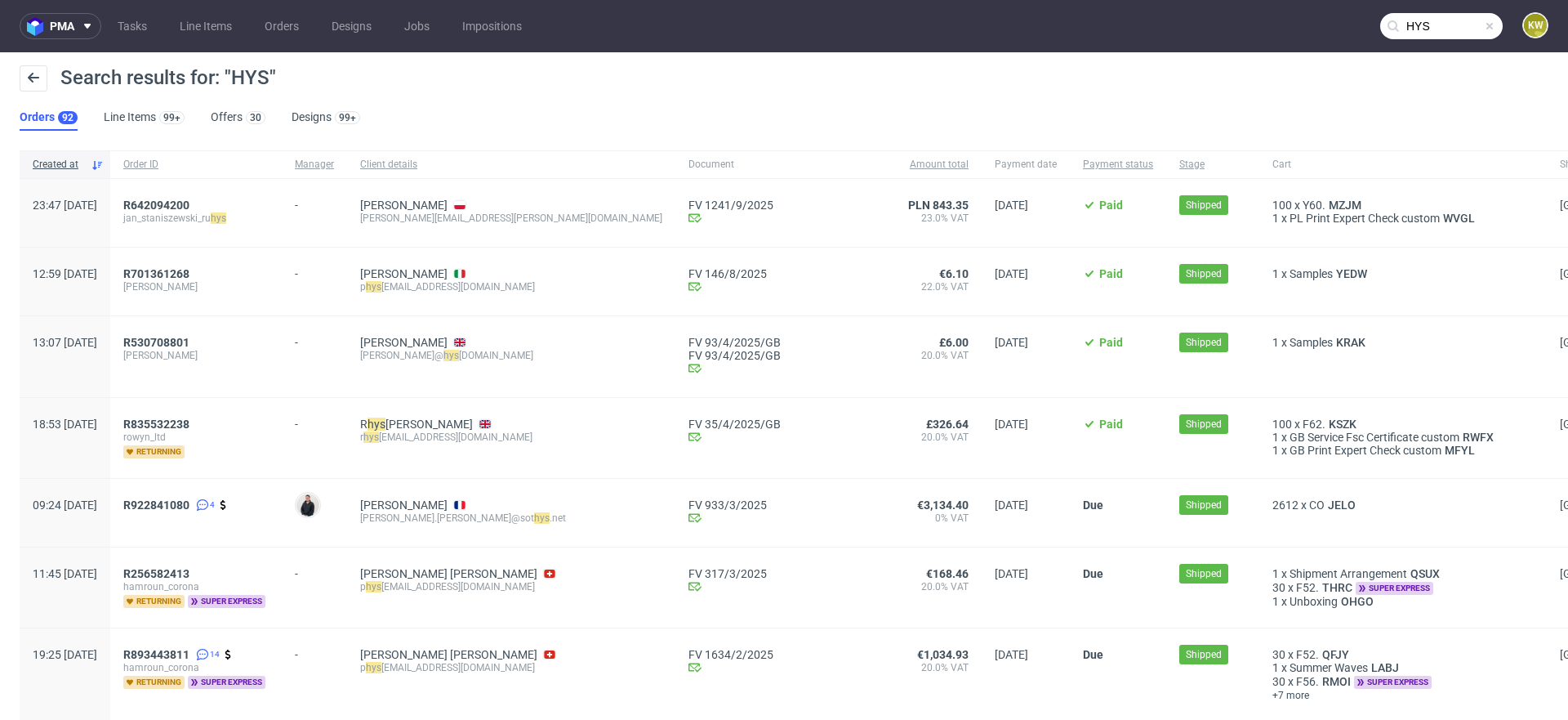
click at [1410, 22] on input "HYS" at bounding box center [1442, 26] width 122 height 26
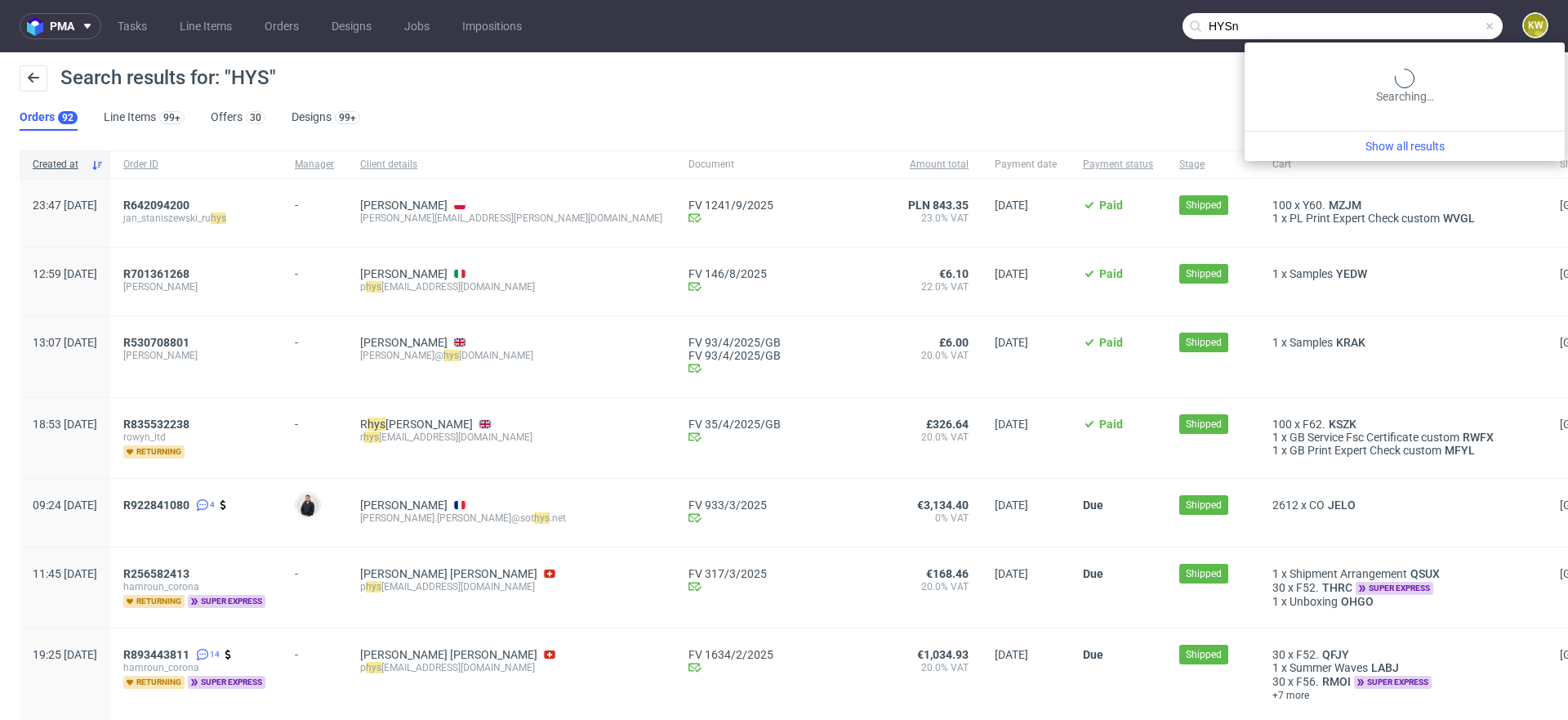
type input "HYSn"
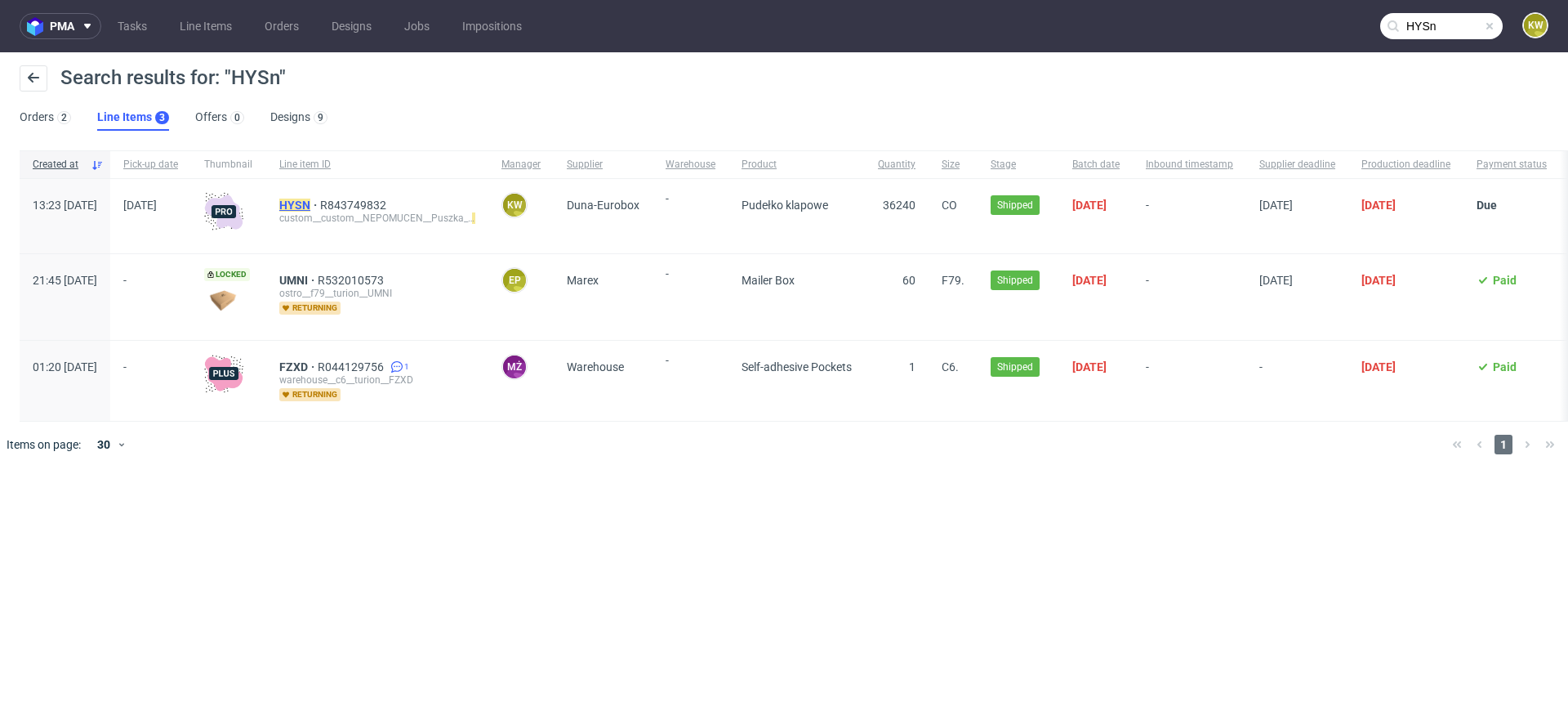
click at [311, 201] on mark "HYSN" at bounding box center [294, 205] width 31 height 13
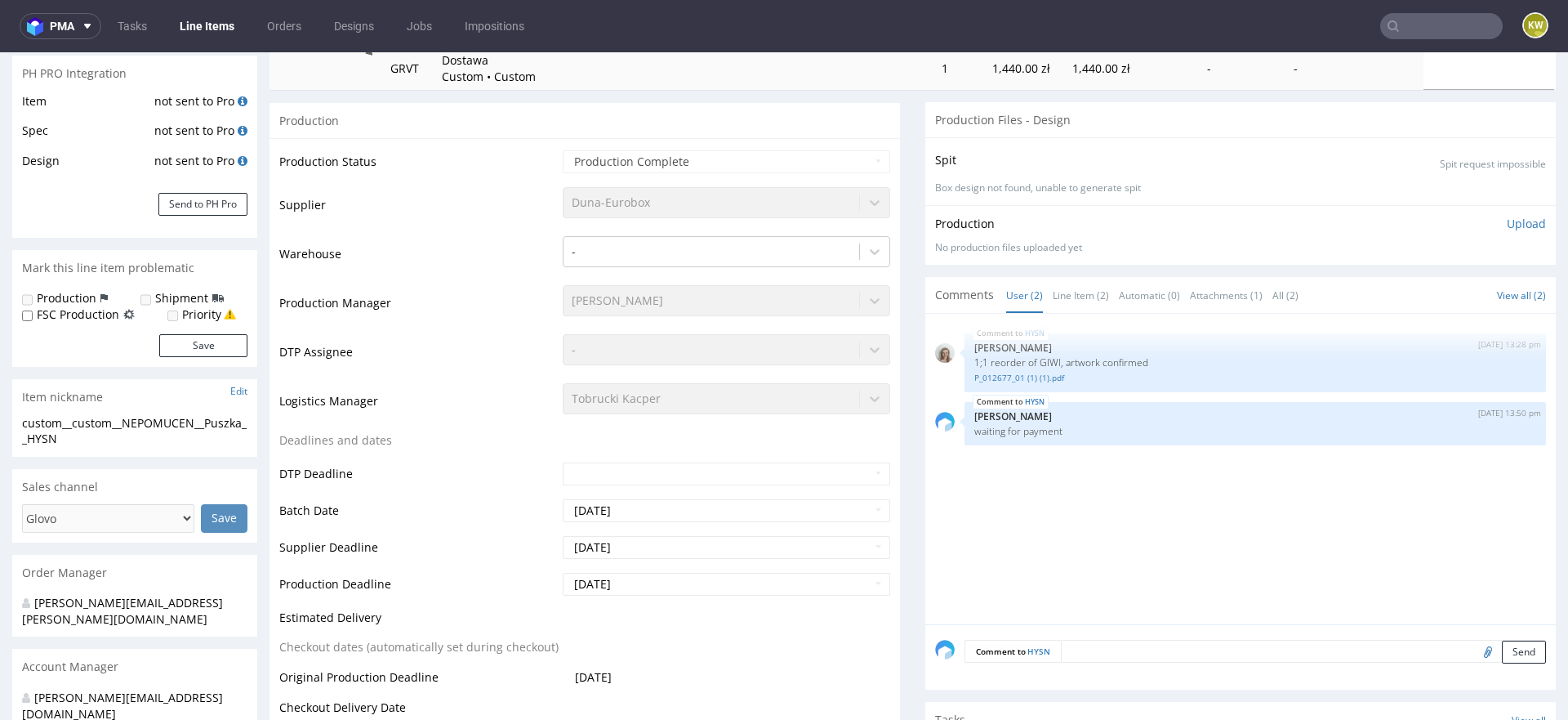
select select "in_progress"
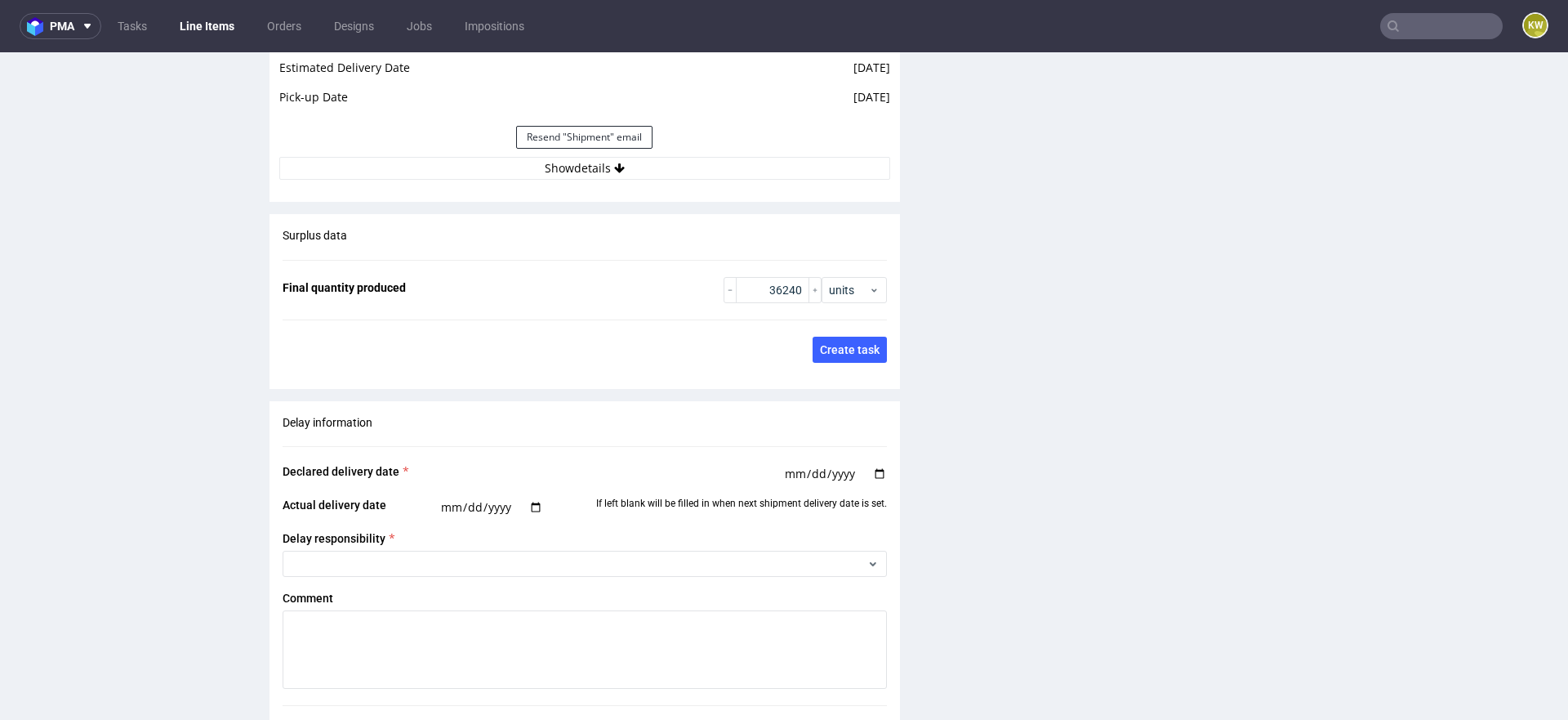
scroll to position [2464, 0]
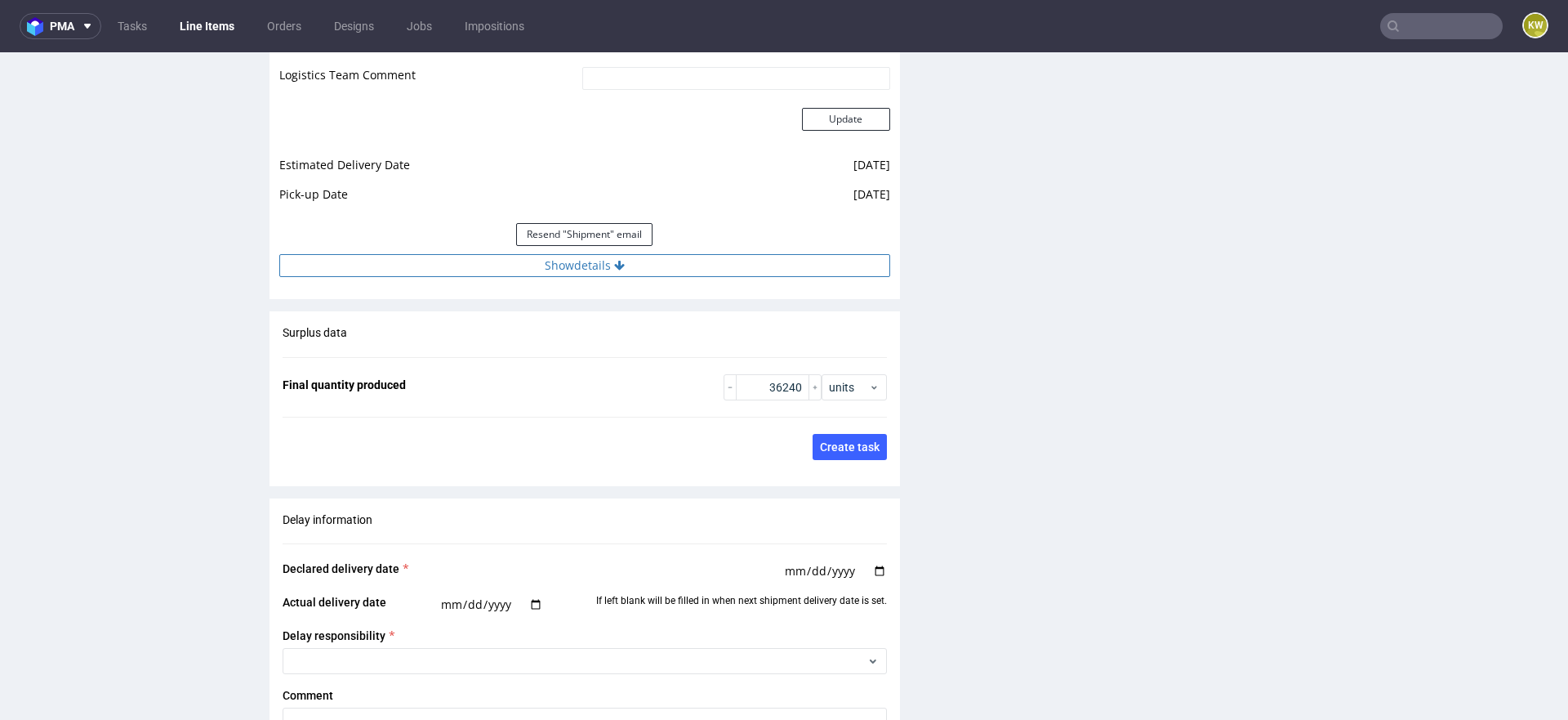
click at [710, 268] on button "Show details" at bounding box center [585, 265] width 611 height 23
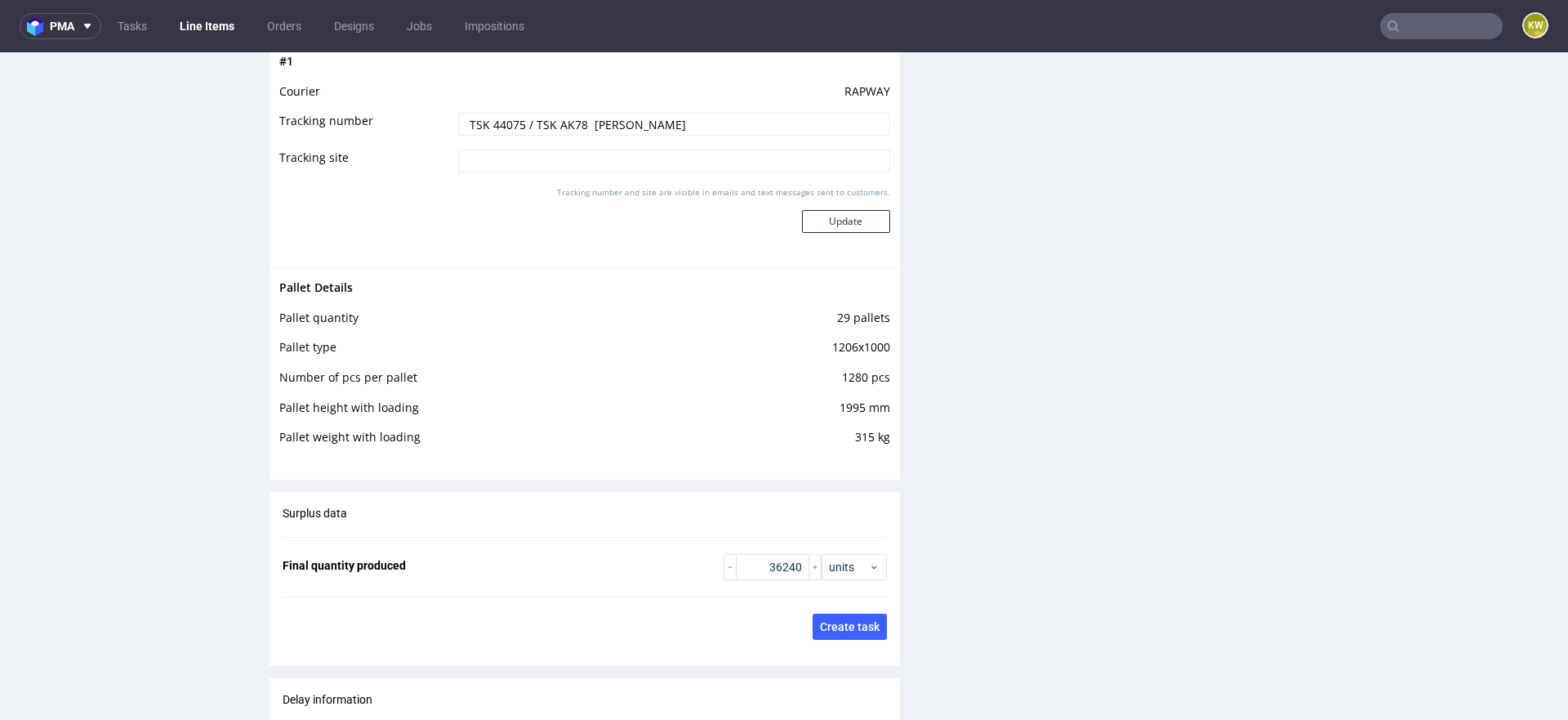
scroll to position [2709, 0]
